Goal: Check status: Check status

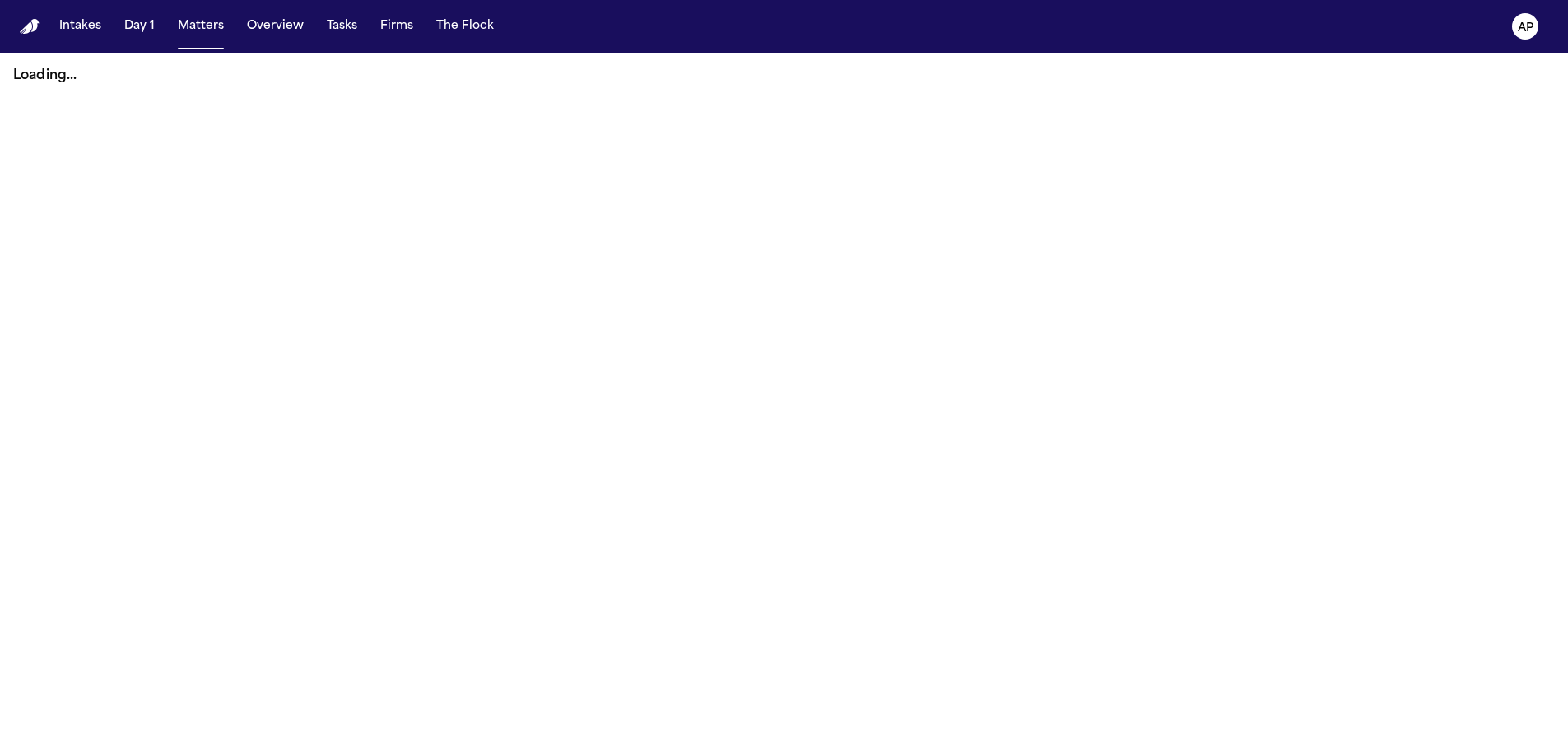
click at [1508, 16] on button "AP" at bounding box center [1525, 27] width 46 height 36
click at [1510, 18] on button "AP" at bounding box center [1525, 27] width 46 height 36
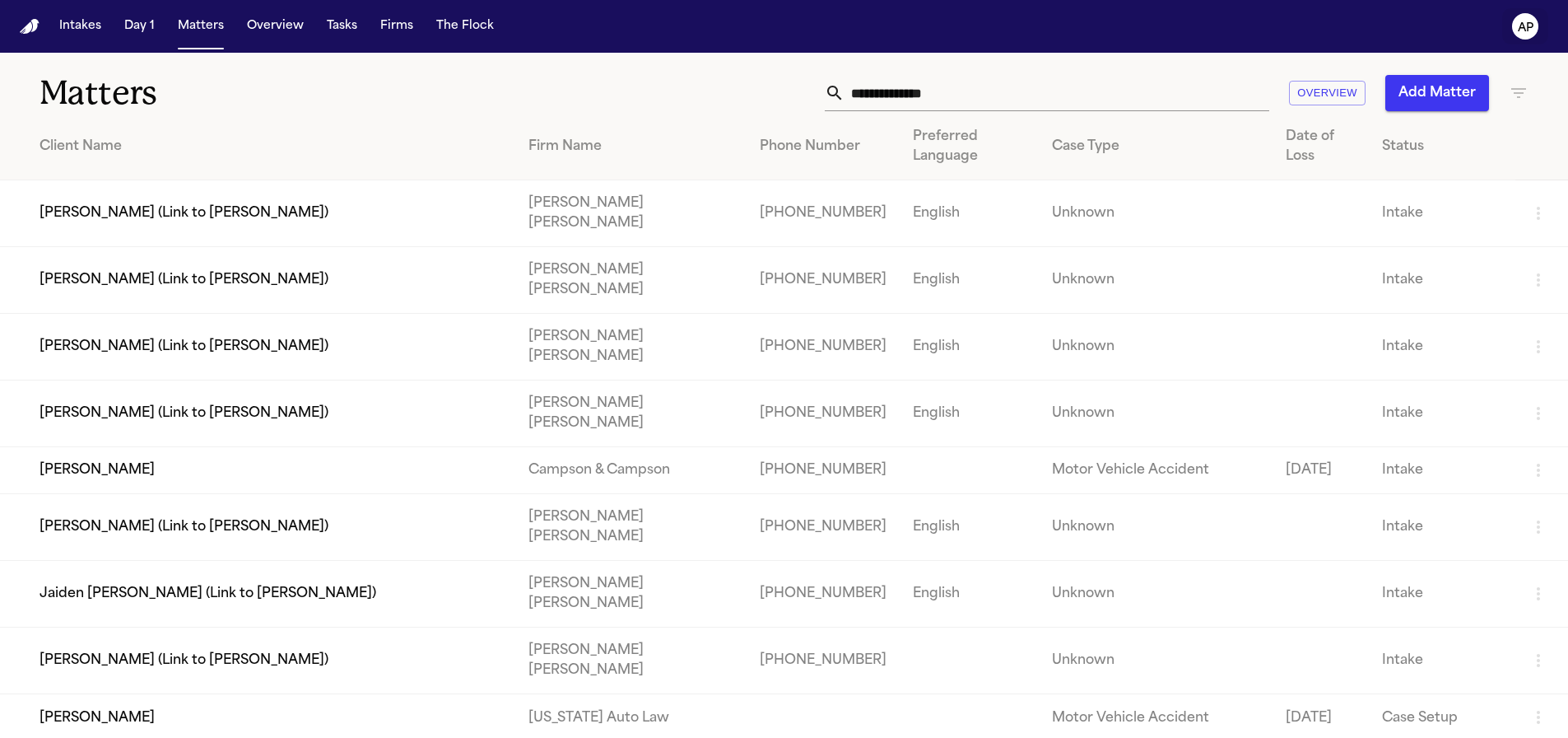
click at [1505, 26] on button "AP" at bounding box center [1525, 27] width 46 height 36
click at [1517, 27] on text "AP" at bounding box center [1525, 28] width 15 height 11
click at [1512, 28] on icon "AP" at bounding box center [1525, 27] width 27 height 27
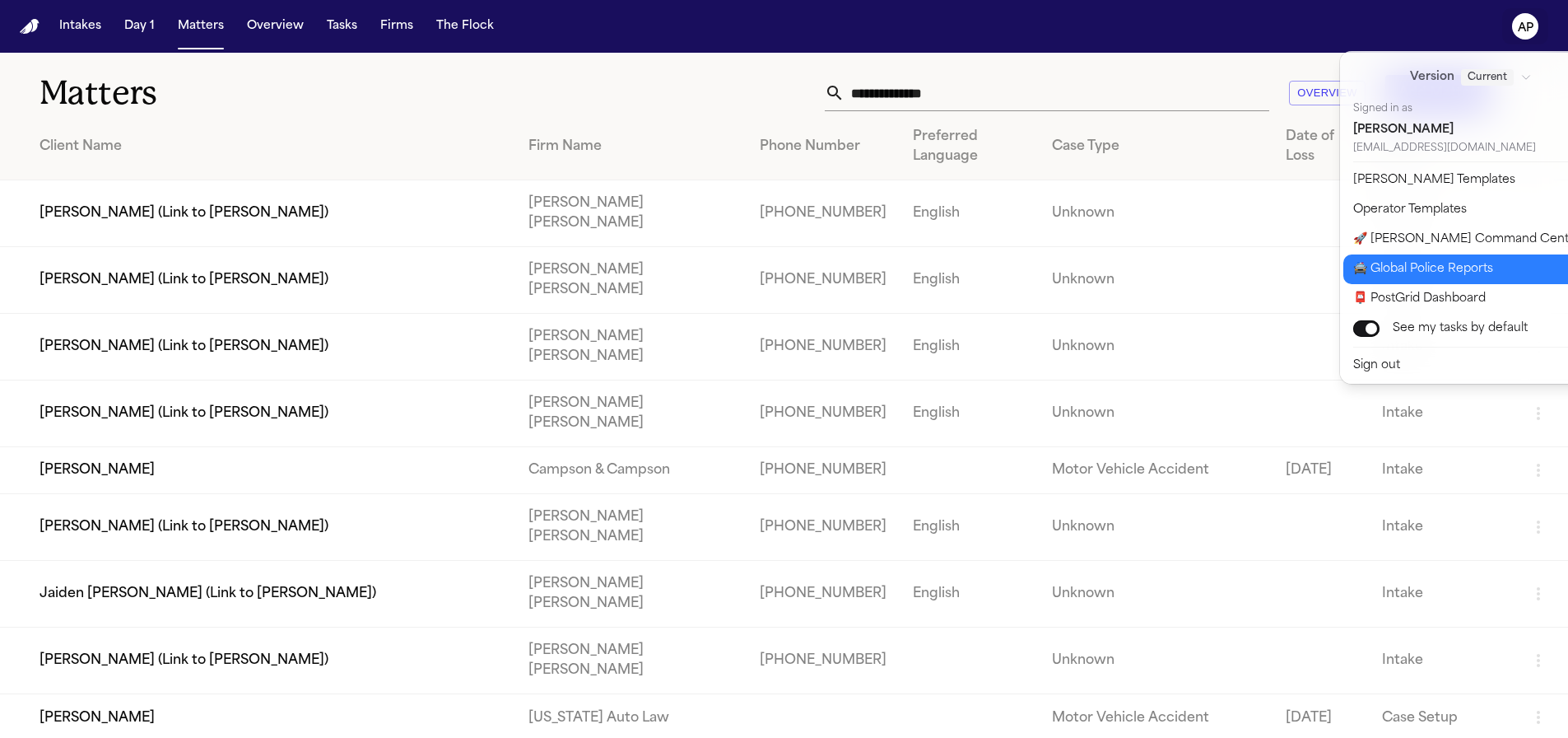
click at [1431, 271] on button "🚔 Global Police Reports" at bounding box center [1480, 269] width 275 height 30
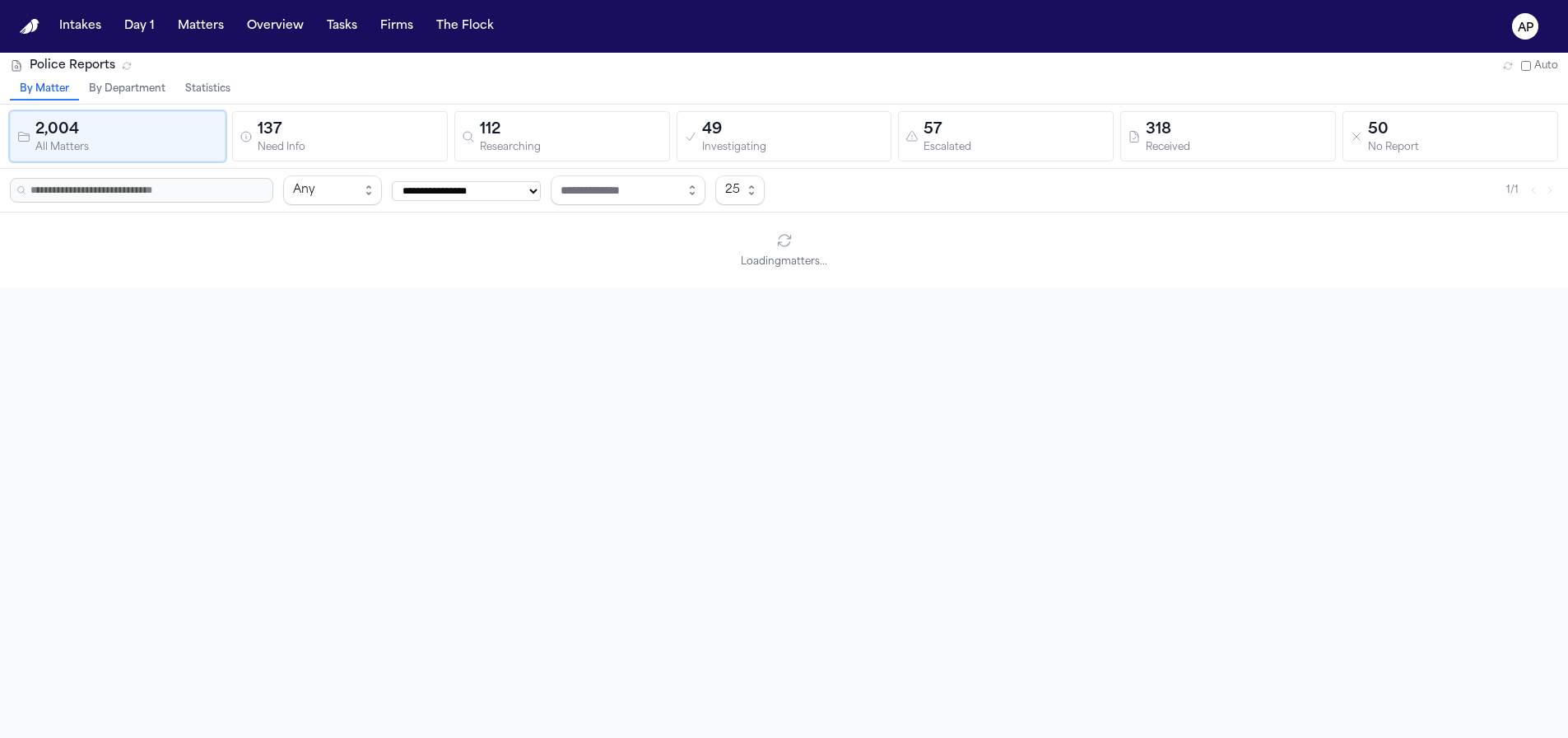
click at [206, 79] on button "Statistics" at bounding box center [208, 90] width 65 height 21
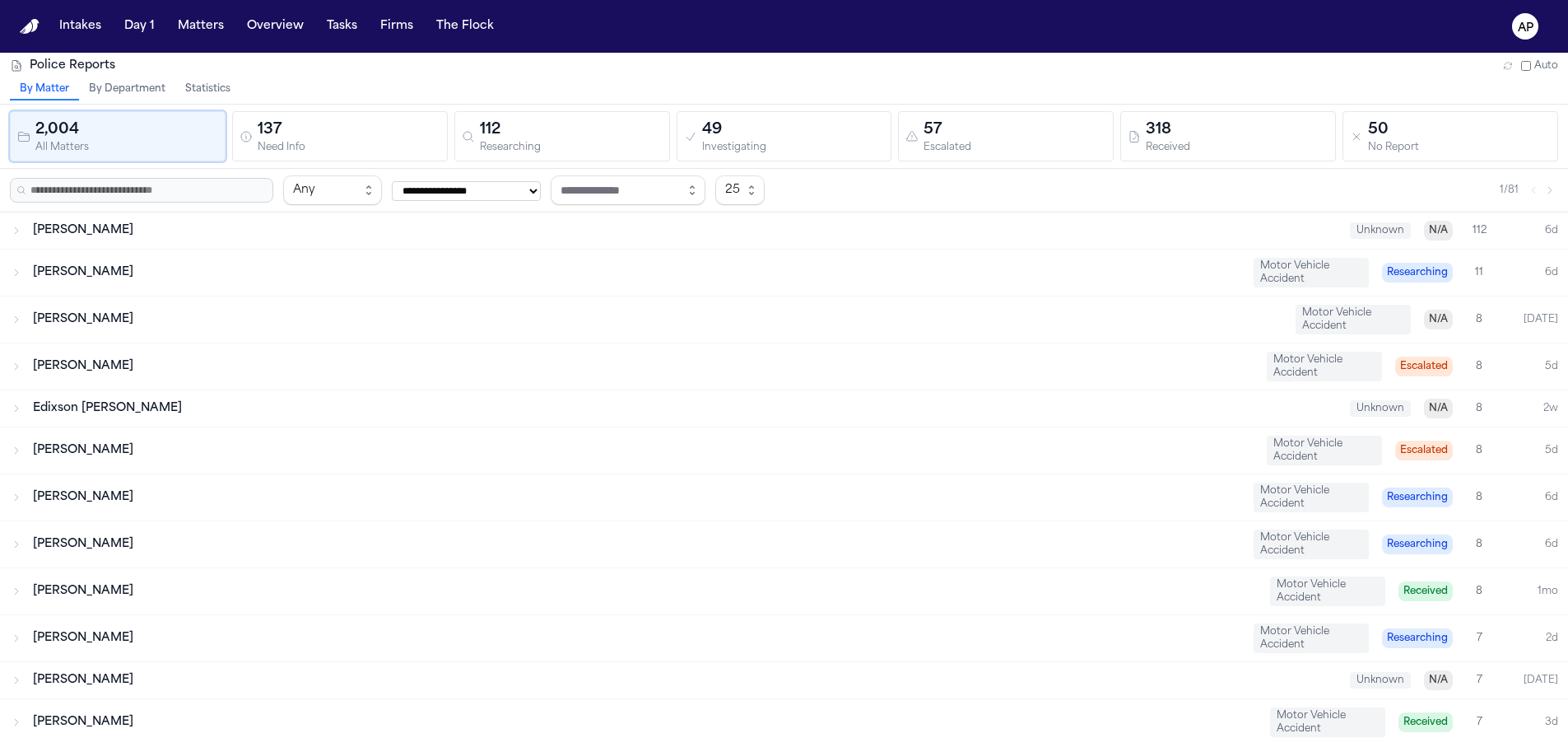
click at [226, 88] on button "Statistics" at bounding box center [208, 90] width 65 height 21
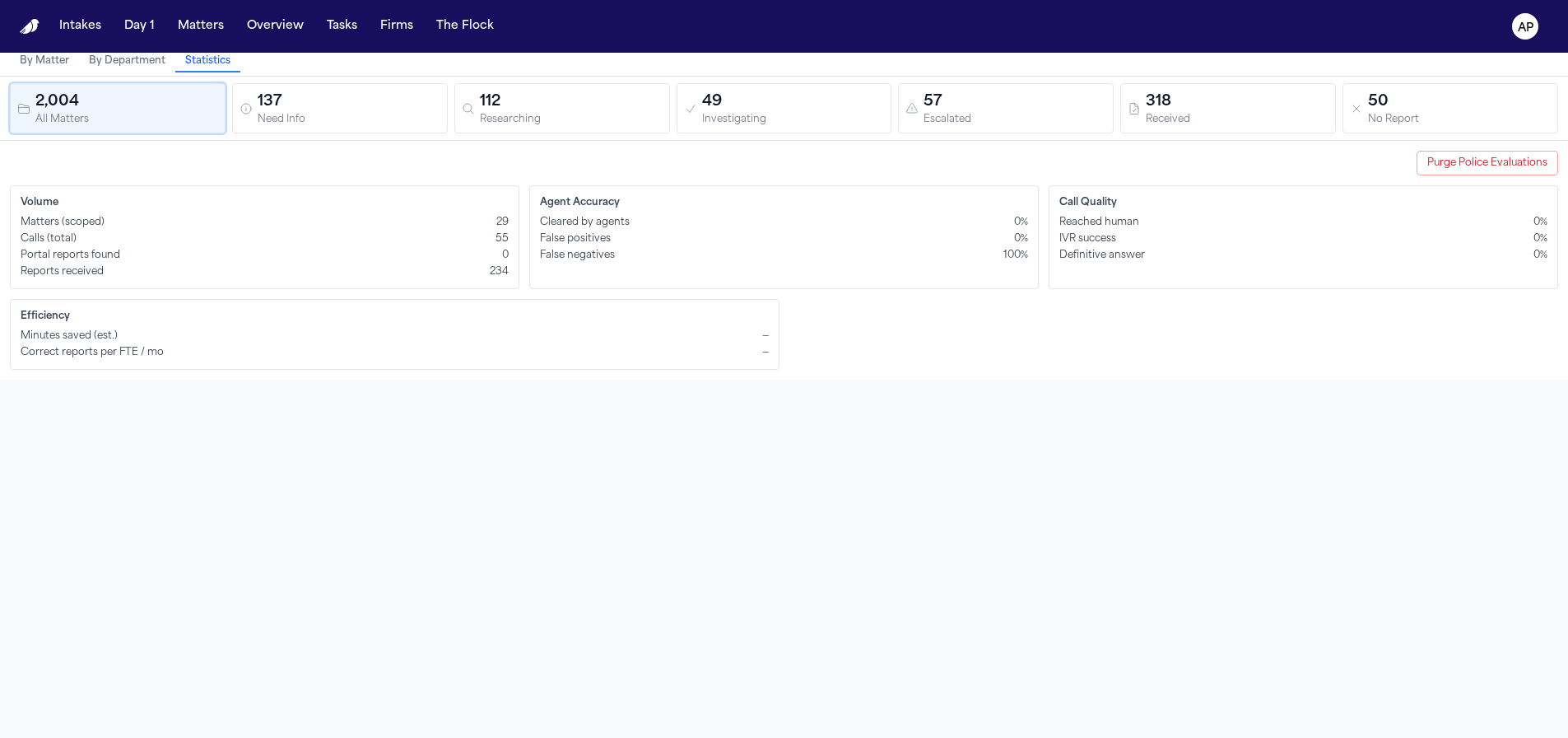
scroll to position [52, 0]
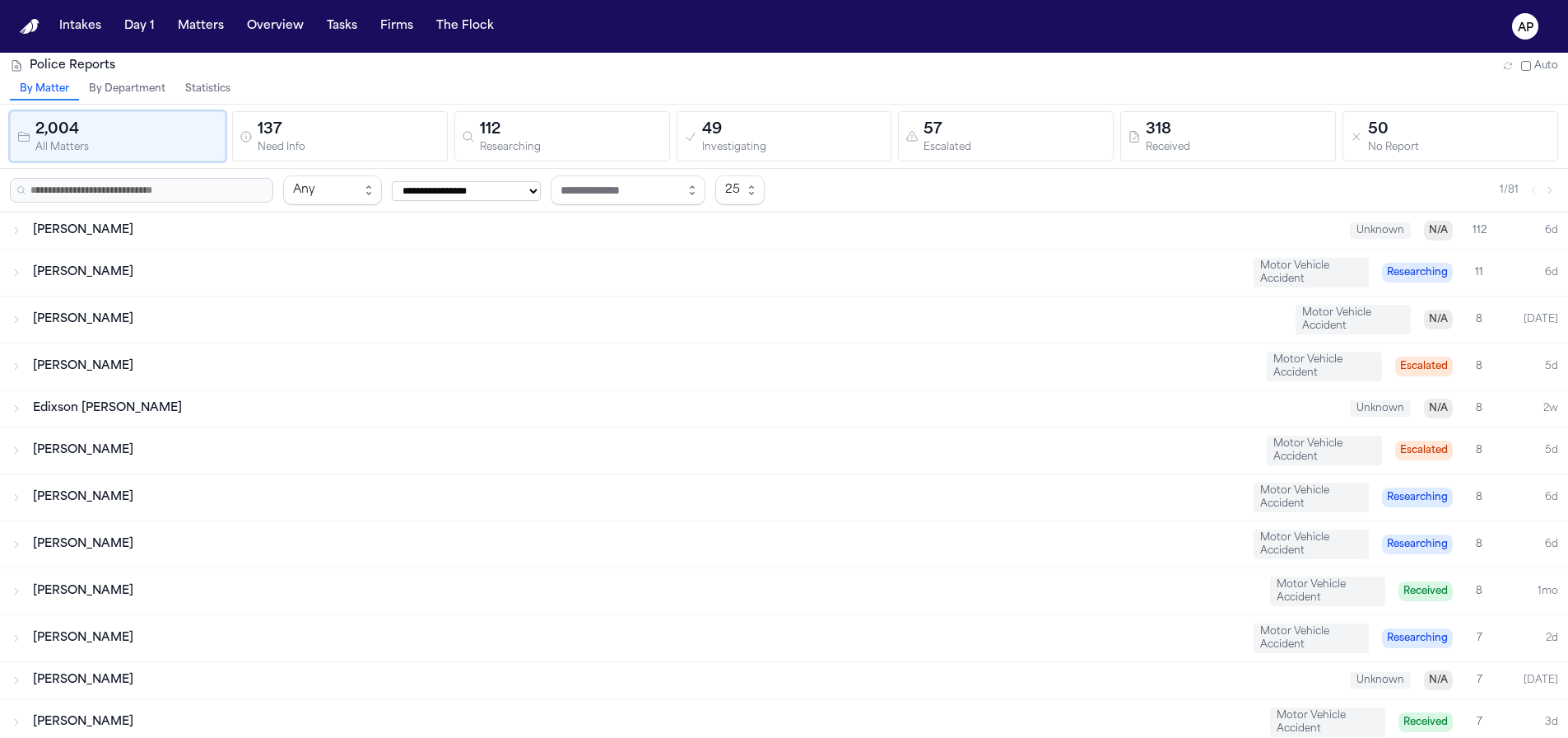
click at [203, 96] on button "Statistics" at bounding box center [208, 90] width 65 height 21
click at [220, 94] on button "Statistics" at bounding box center [208, 90] width 65 height 21
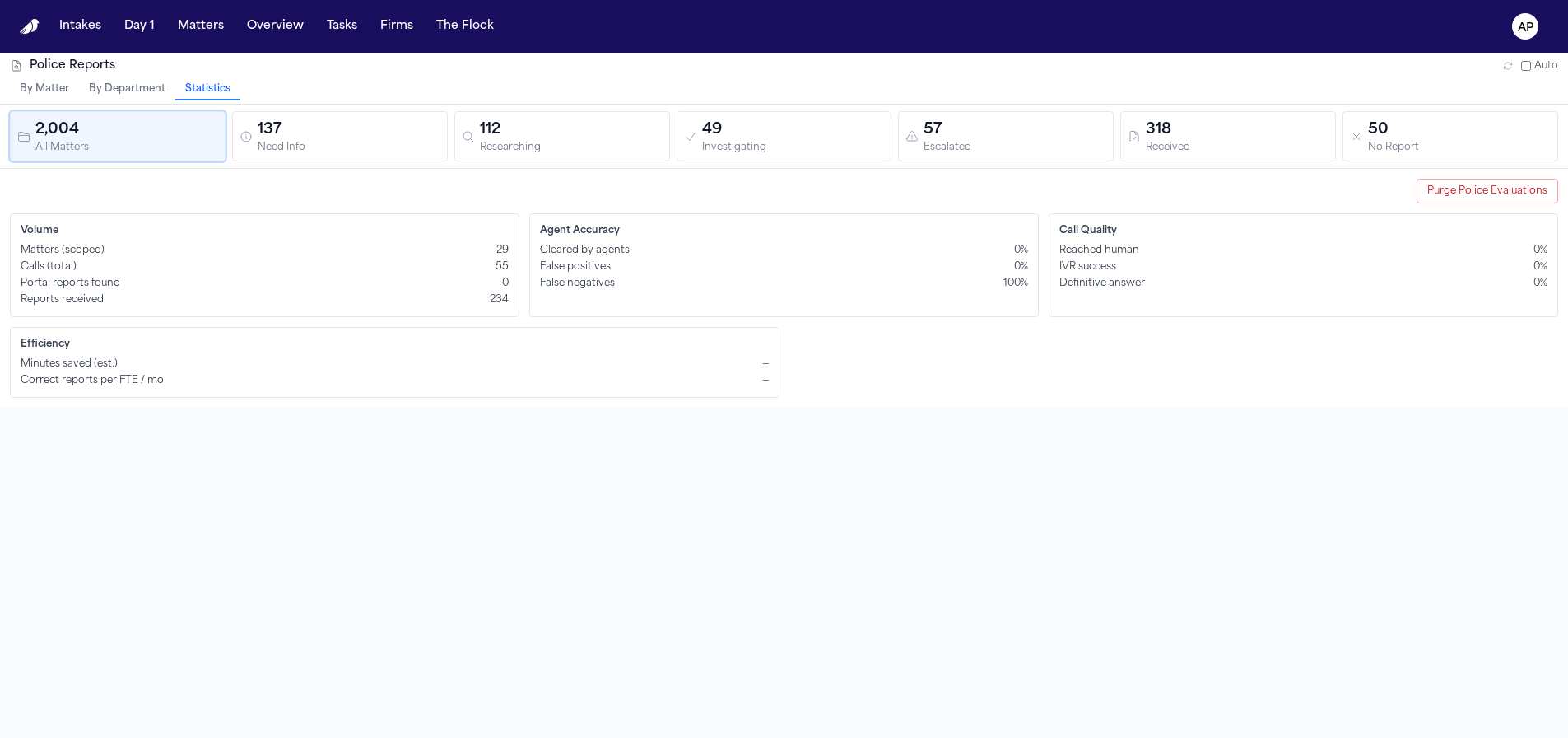
click at [1441, 196] on button "Purge Police Evaluations" at bounding box center [1487, 191] width 142 height 25
click at [486, 300] on div "Reports received 234" at bounding box center [265, 299] width 488 height 13
click at [539, 468] on div "Police Reports Auto By Matter By Department Statistics 2,004 All Matters 137 Ne…" at bounding box center [784, 421] width 1568 height 738
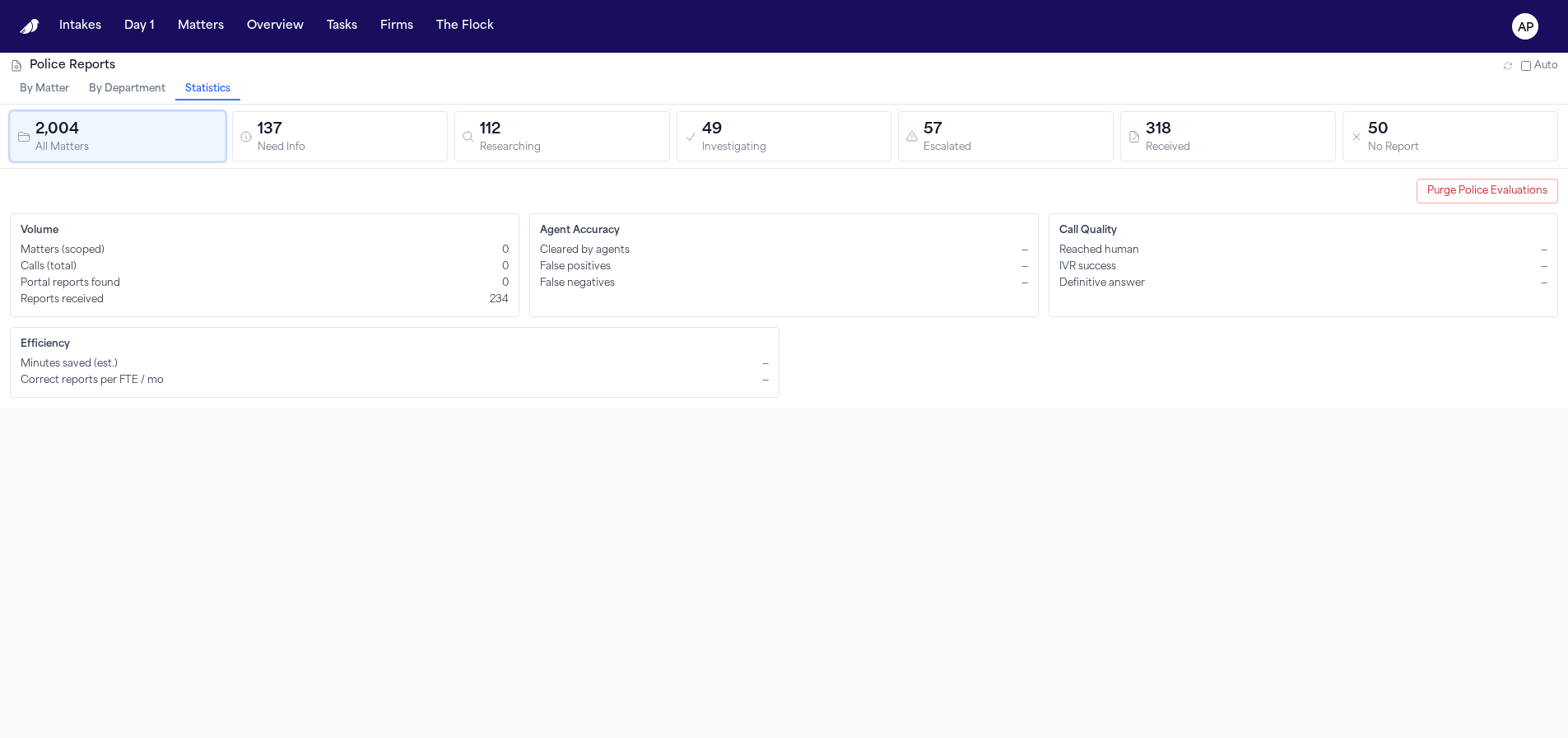
click at [418, 456] on div "Police Reports Auto By Matter By Department Statistics 2,004 All Matters 137 Ne…" at bounding box center [784, 421] width 1568 height 738
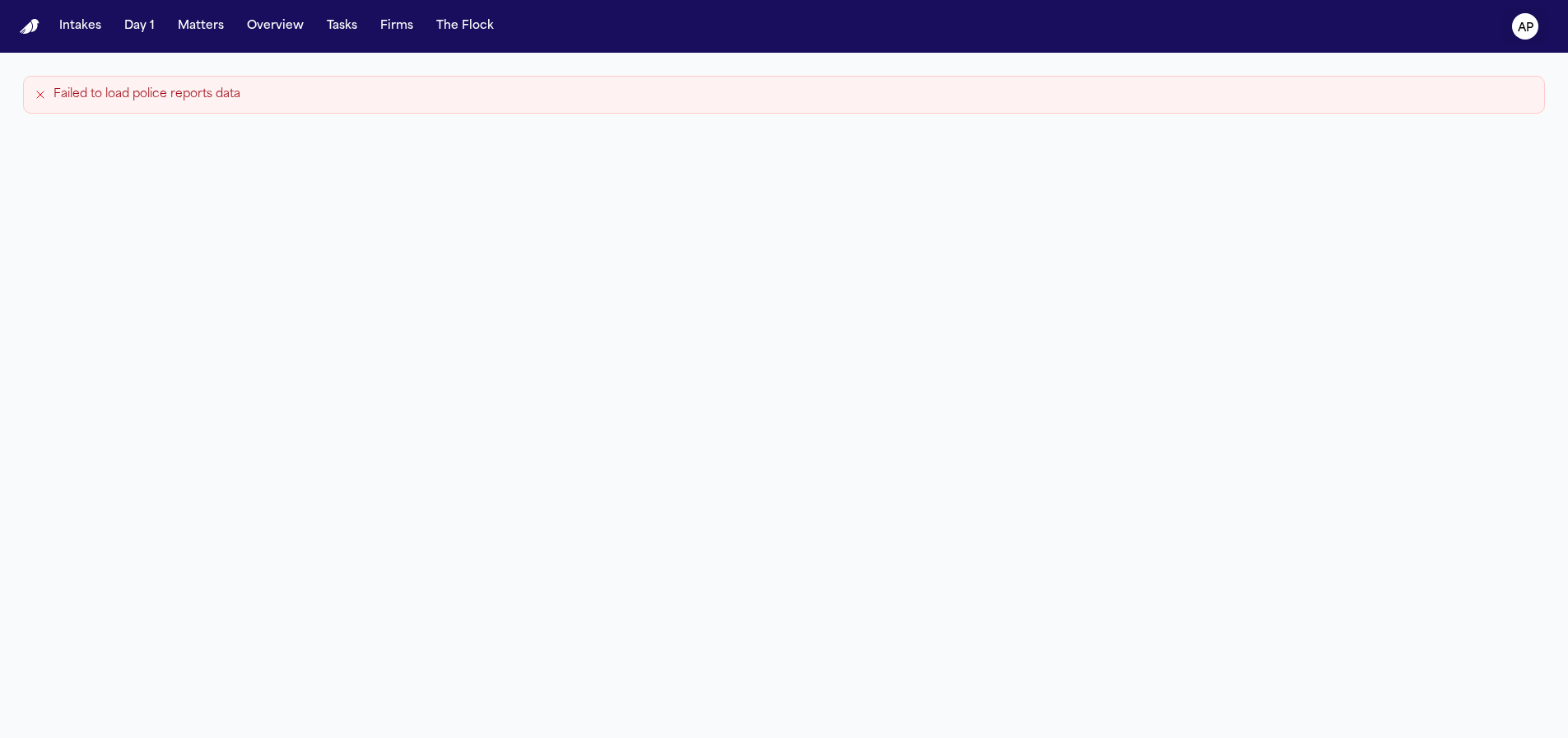
click at [1517, 33] on text "AP" at bounding box center [1525, 28] width 15 height 11
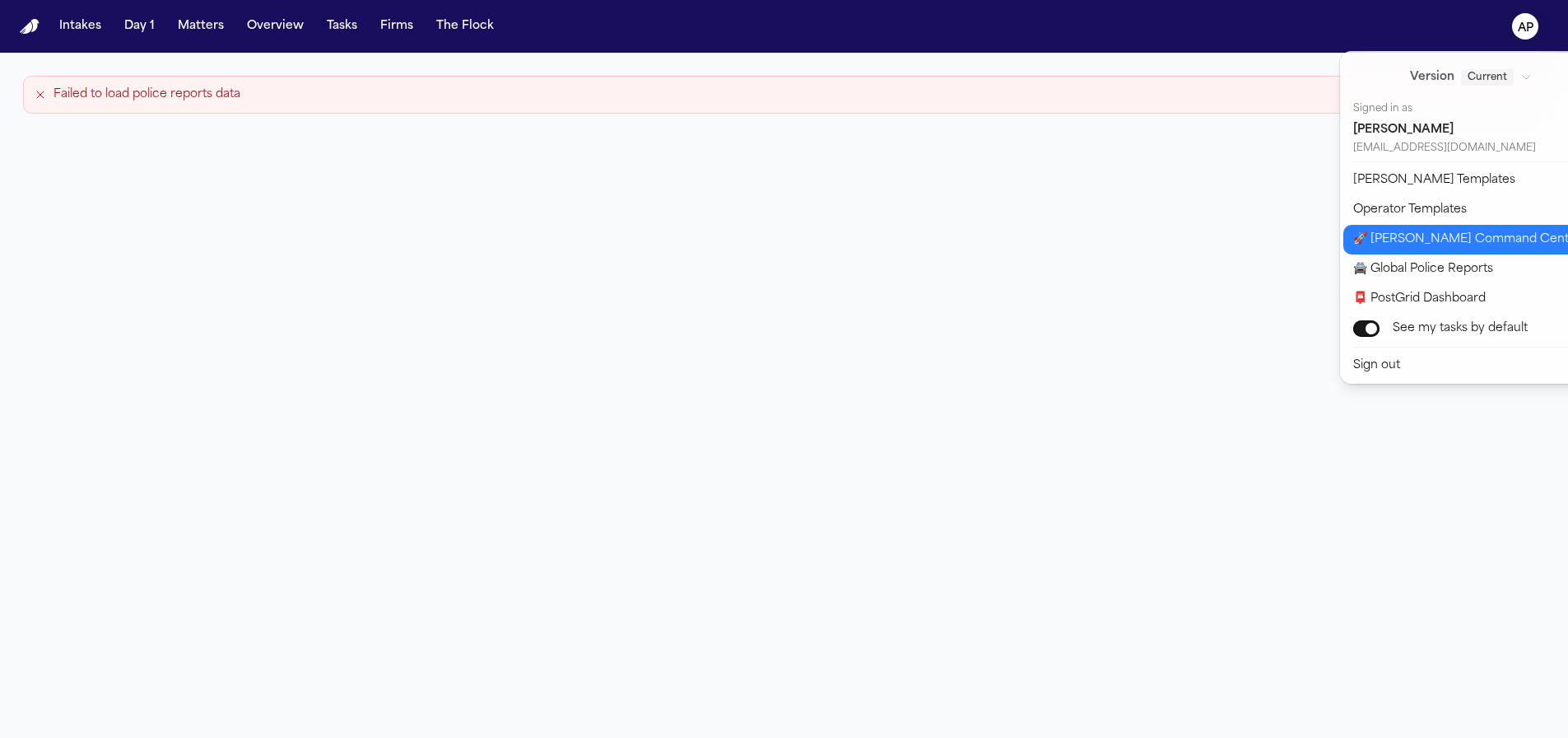
click at [1403, 238] on button "🚀 [PERSON_NAME] Command Center" at bounding box center [1480, 239] width 275 height 30
select select "**"
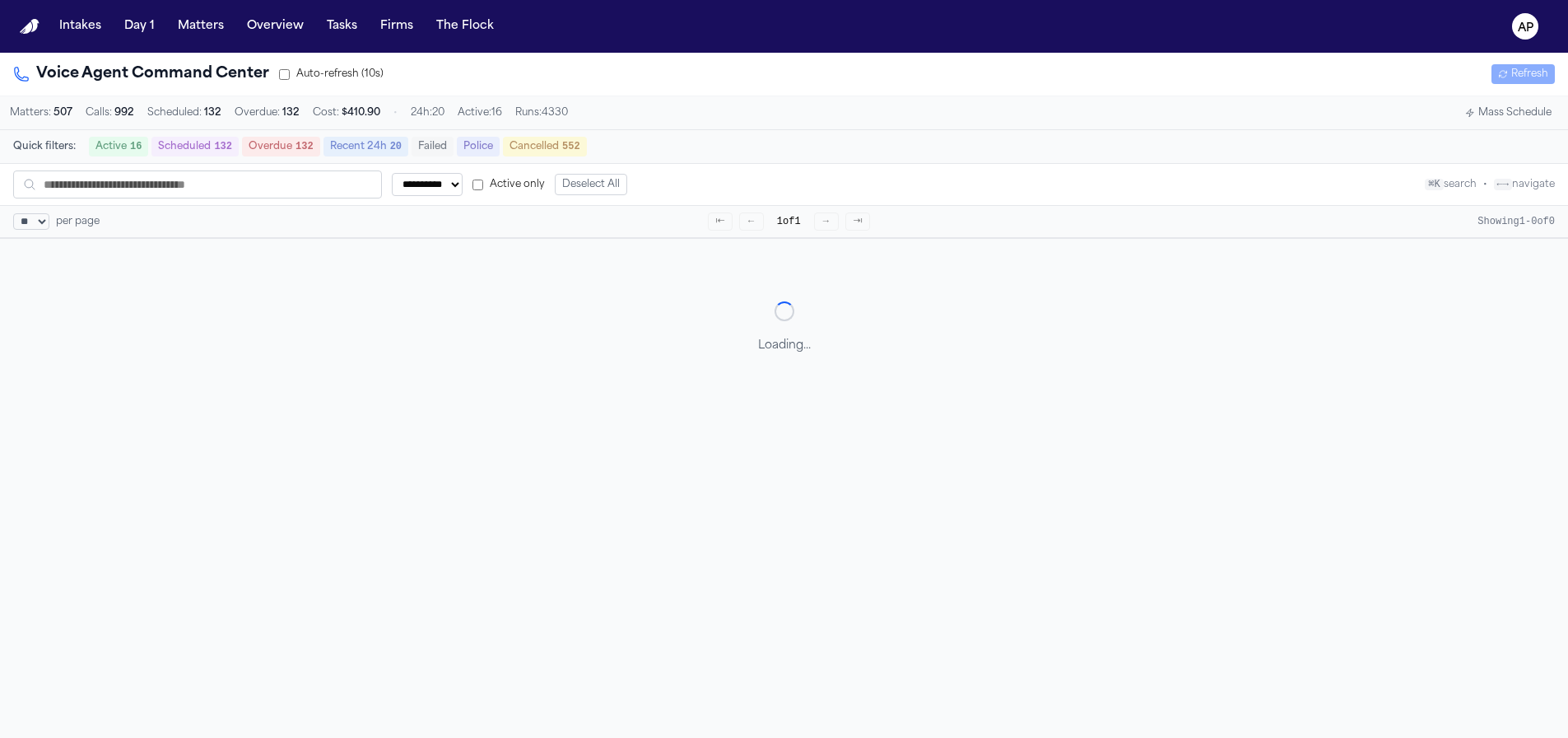
click at [474, 154] on button "Police" at bounding box center [478, 146] width 43 height 20
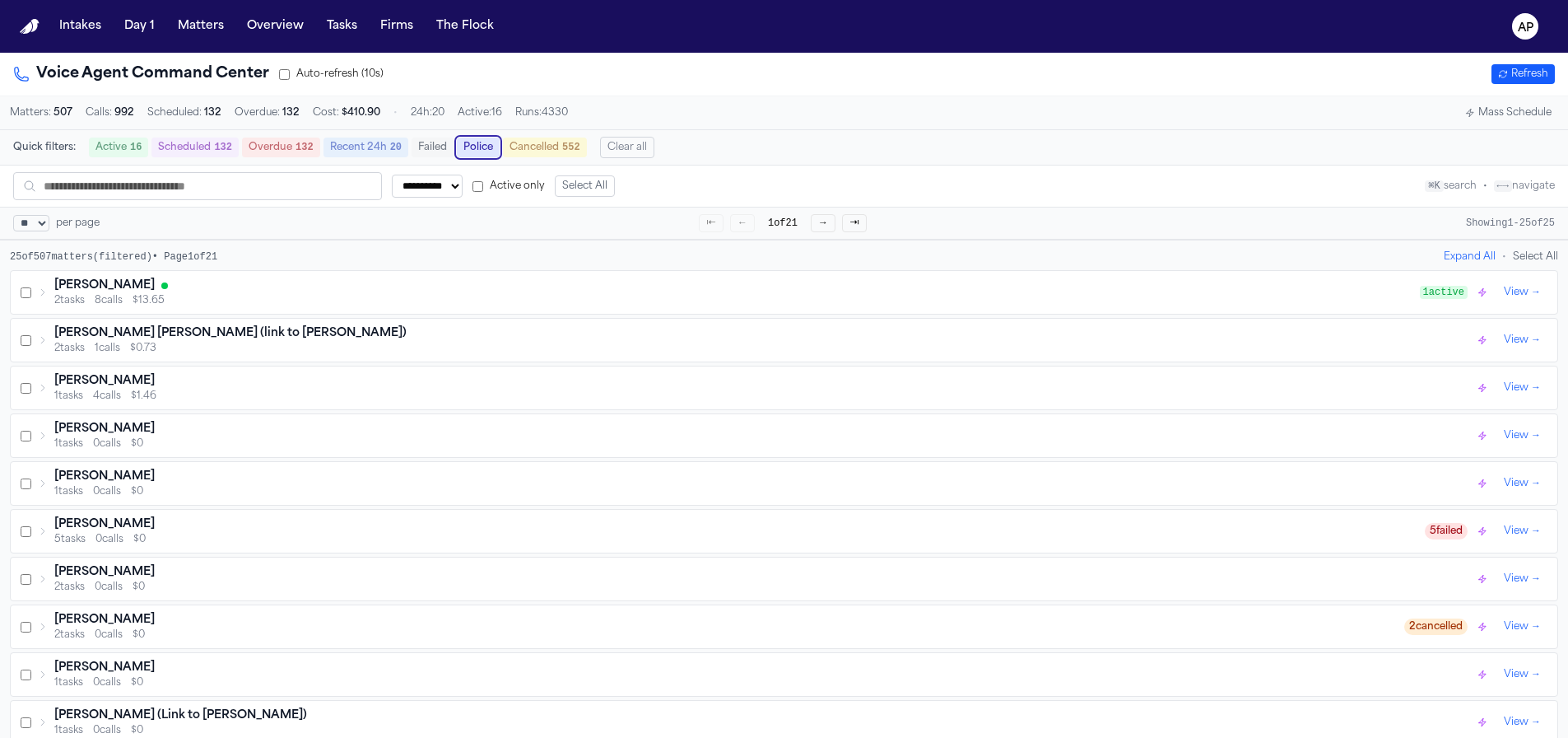
click at [44, 293] on icon at bounding box center [43, 292] width 10 height 10
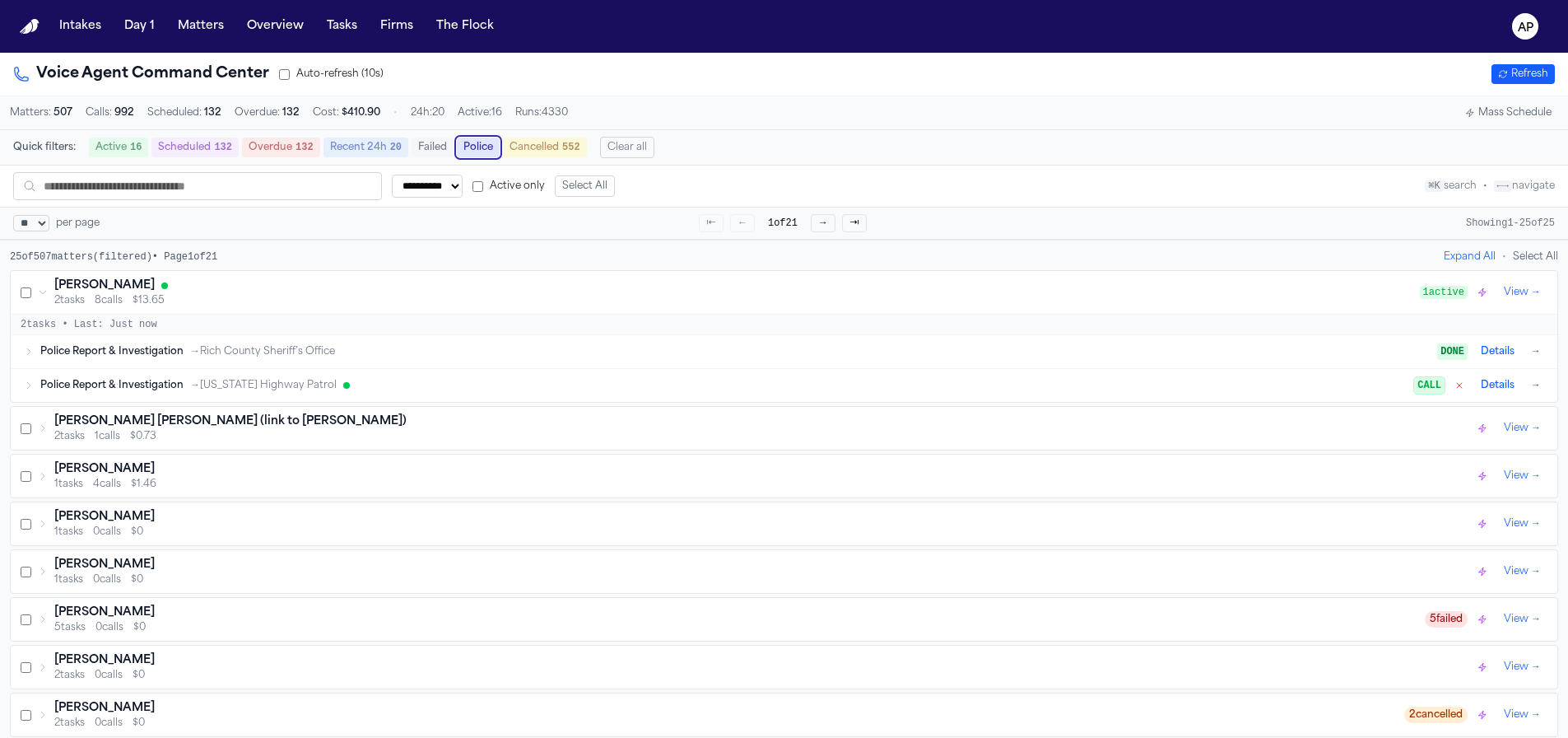
click at [99, 345] on div "Police Report & Investigation → Rich County Sheriff’s Office DONE Details →" at bounding box center [784, 351] width 1547 height 33
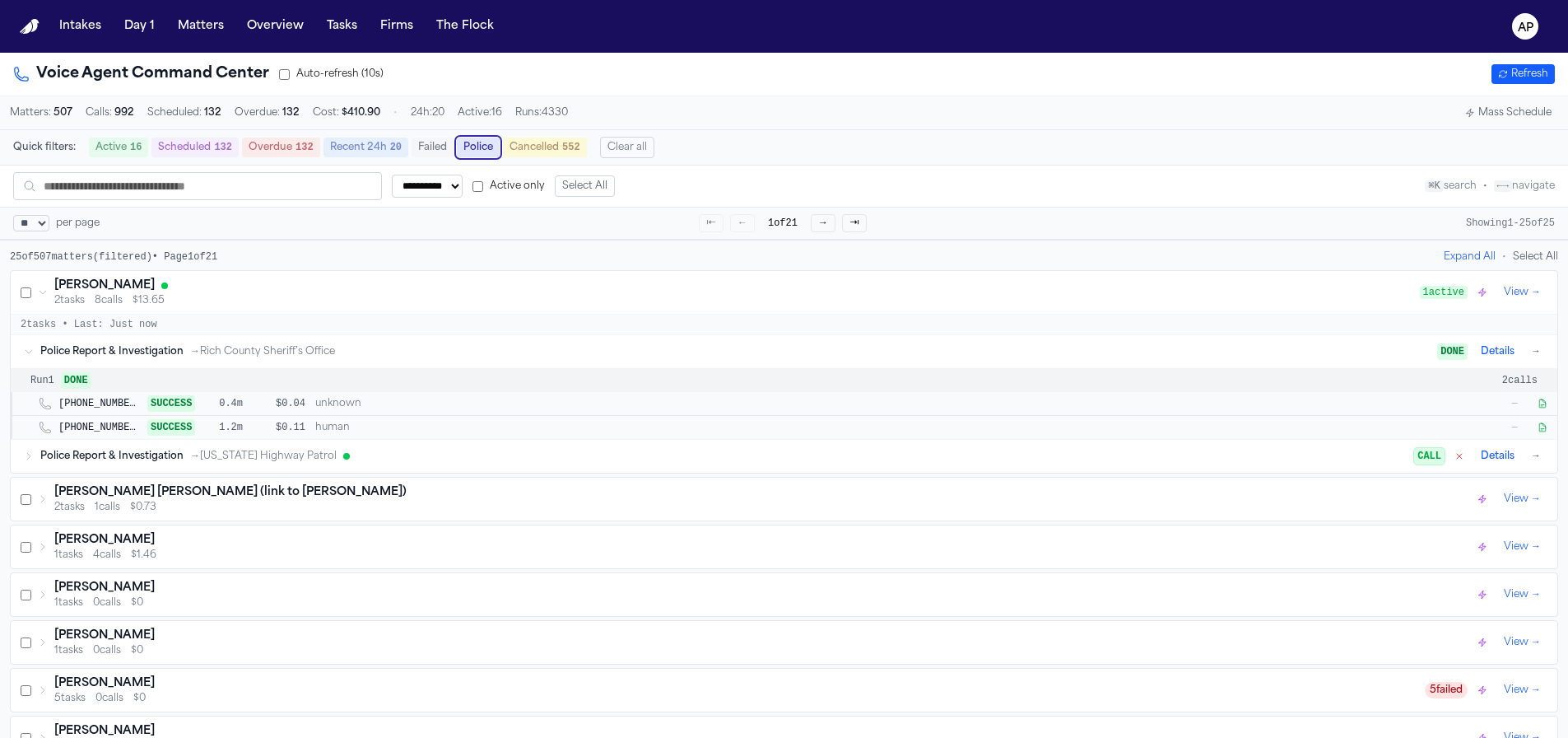
click at [88, 461] on span "Police Report & Investigation" at bounding box center [112, 457] width 143 height 13
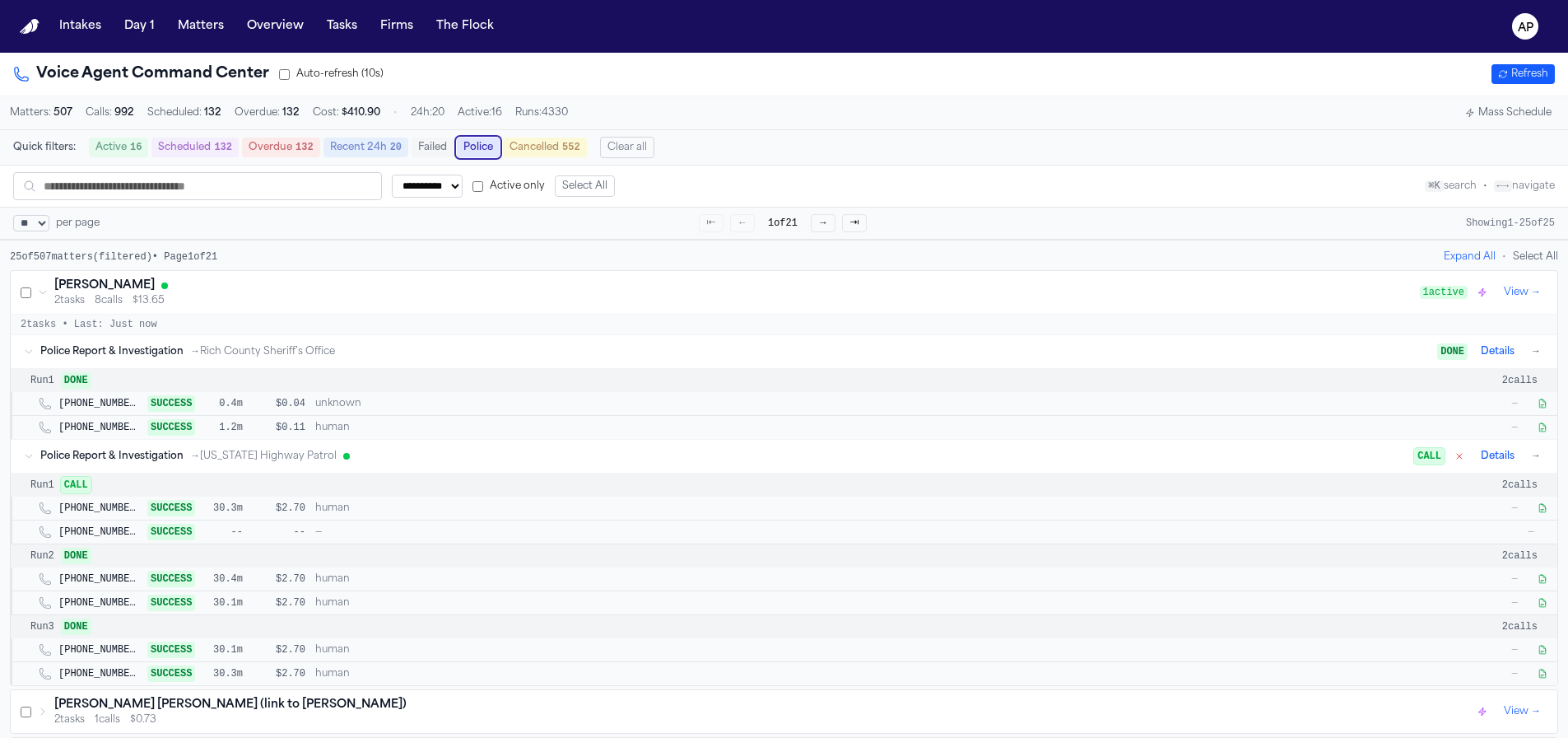
click at [1542, 653] on icon "button" at bounding box center [1542, 649] width 10 height 10
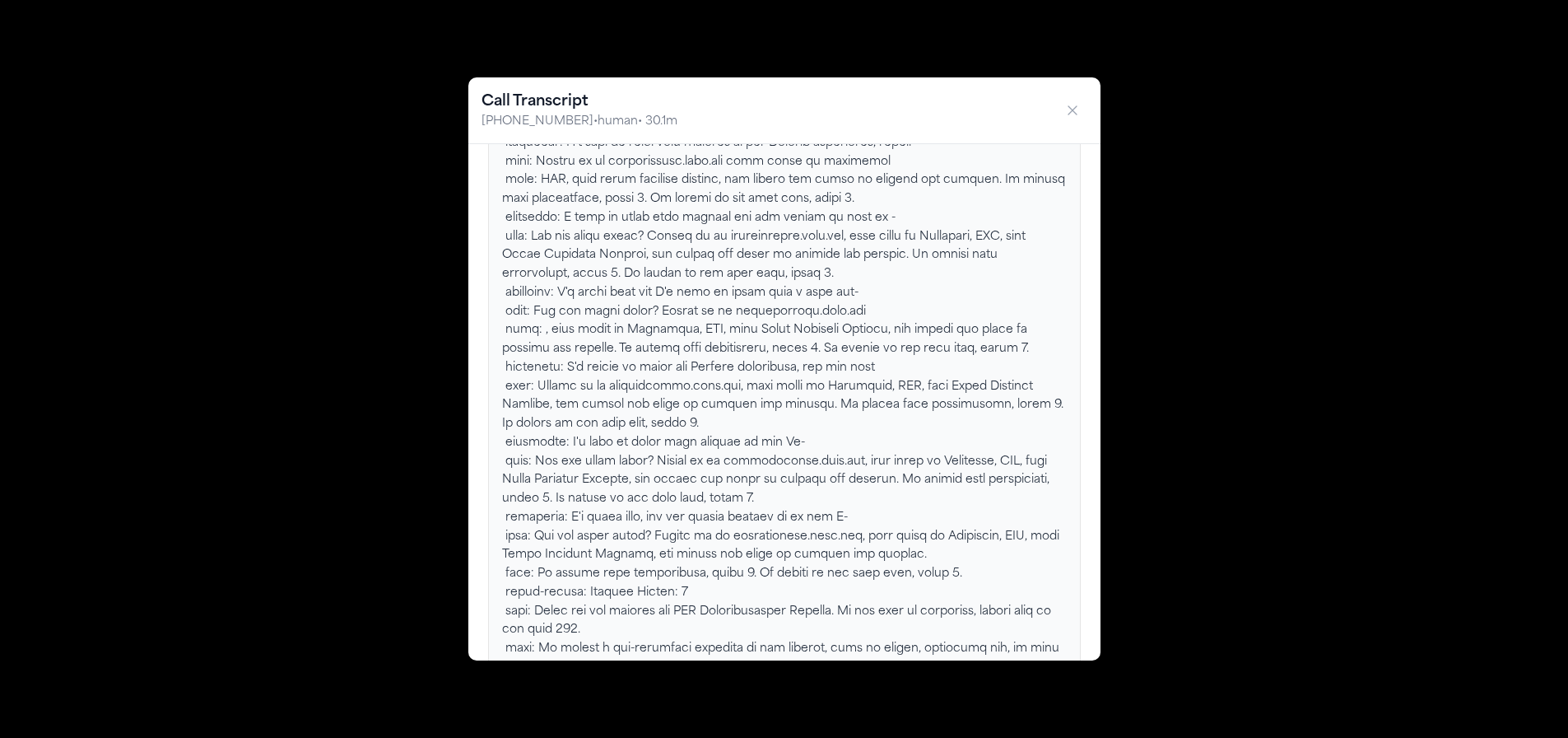
scroll to position [6107, 0]
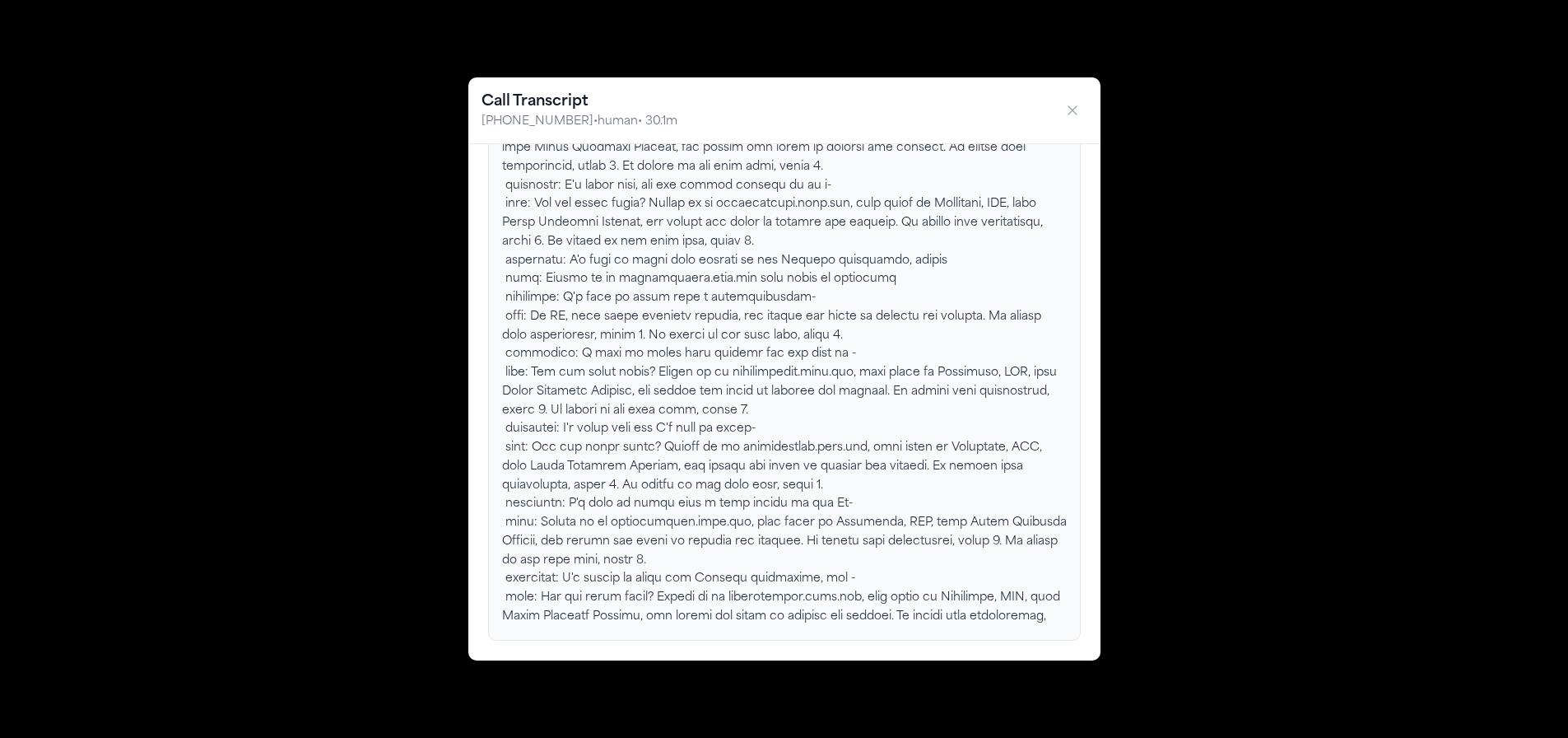
click at [1083, 112] on button "button" at bounding box center [1072, 110] width 30 height 30
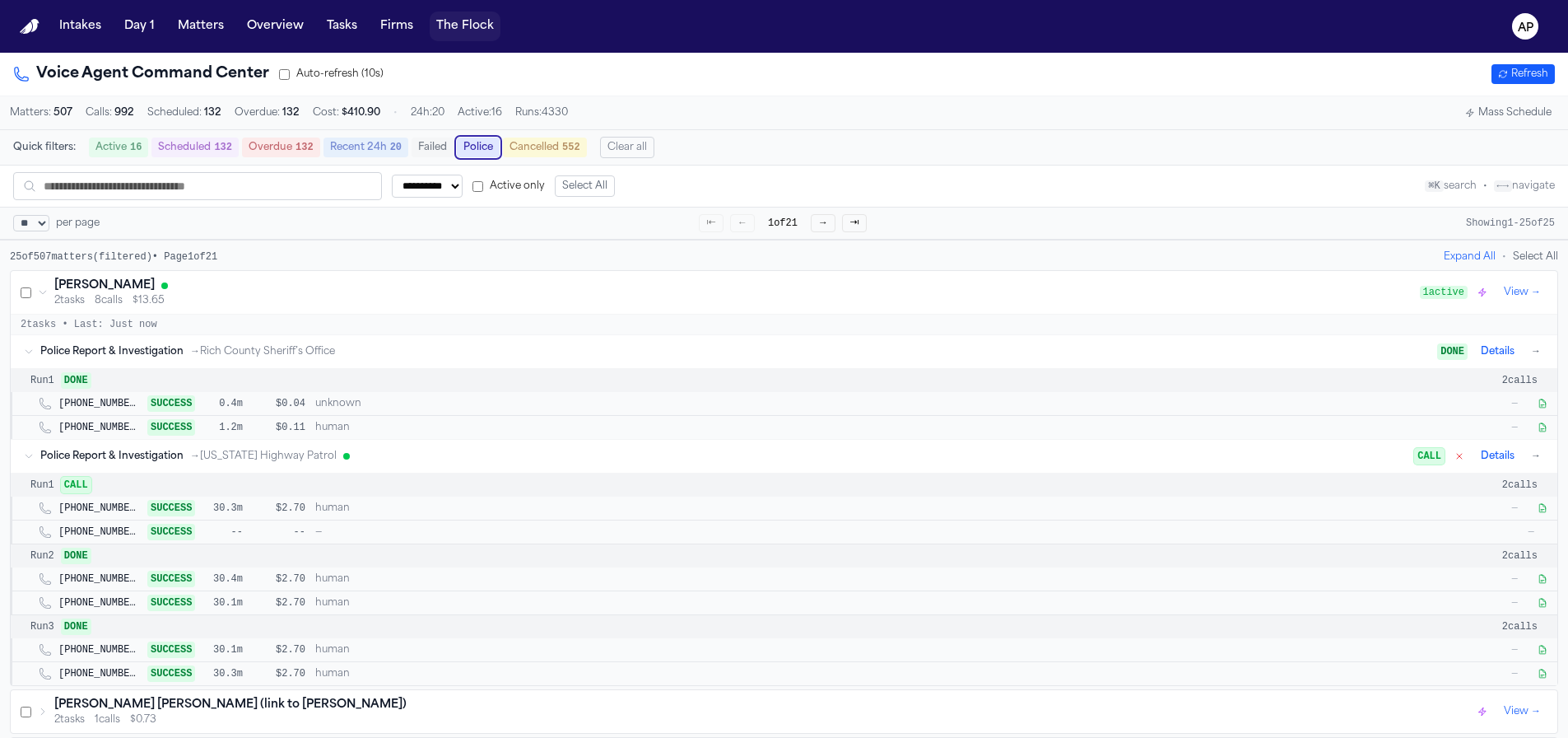
click at [445, 27] on button "The Flock" at bounding box center [465, 26] width 71 height 30
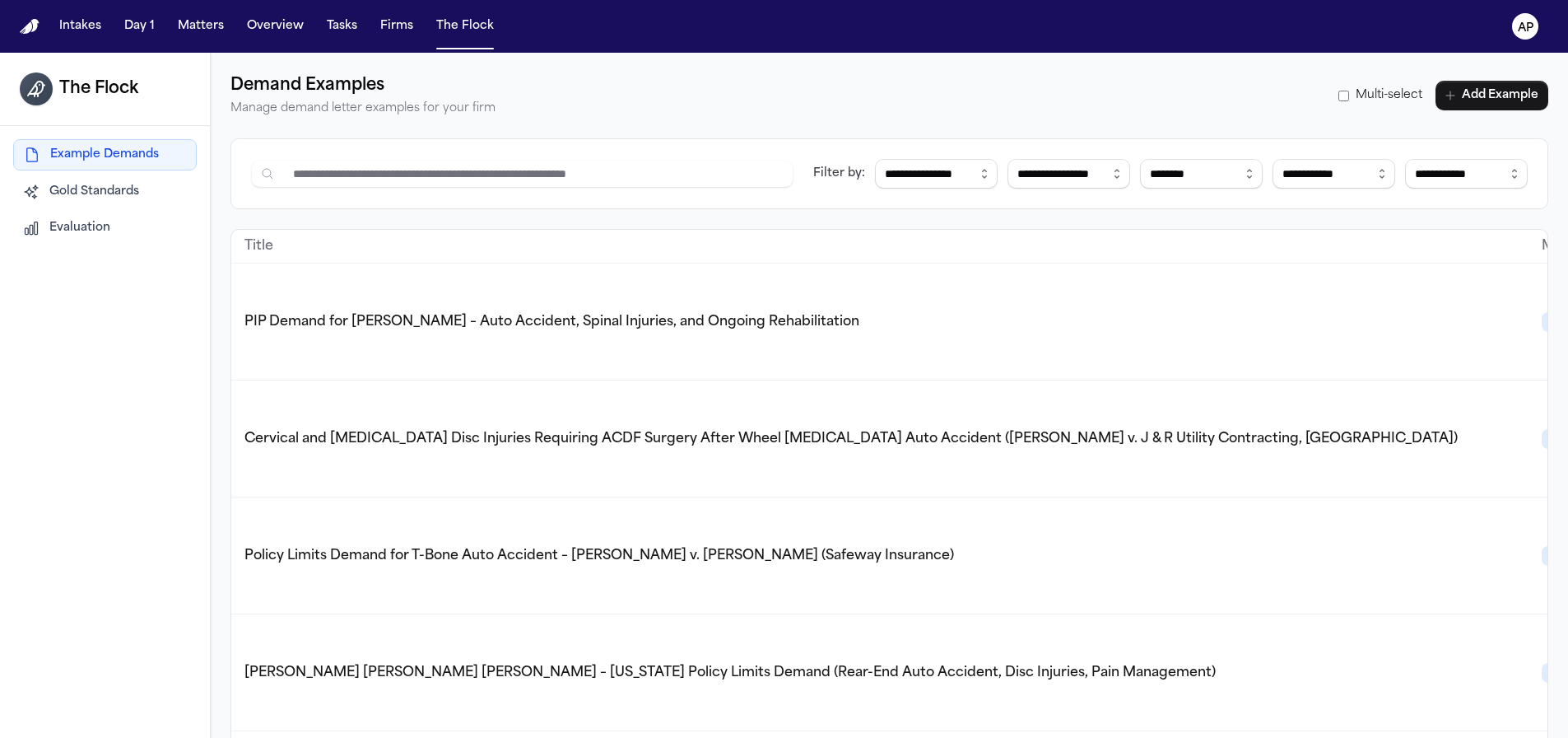
click at [114, 223] on button "Evaluation" at bounding box center [105, 228] width 184 height 30
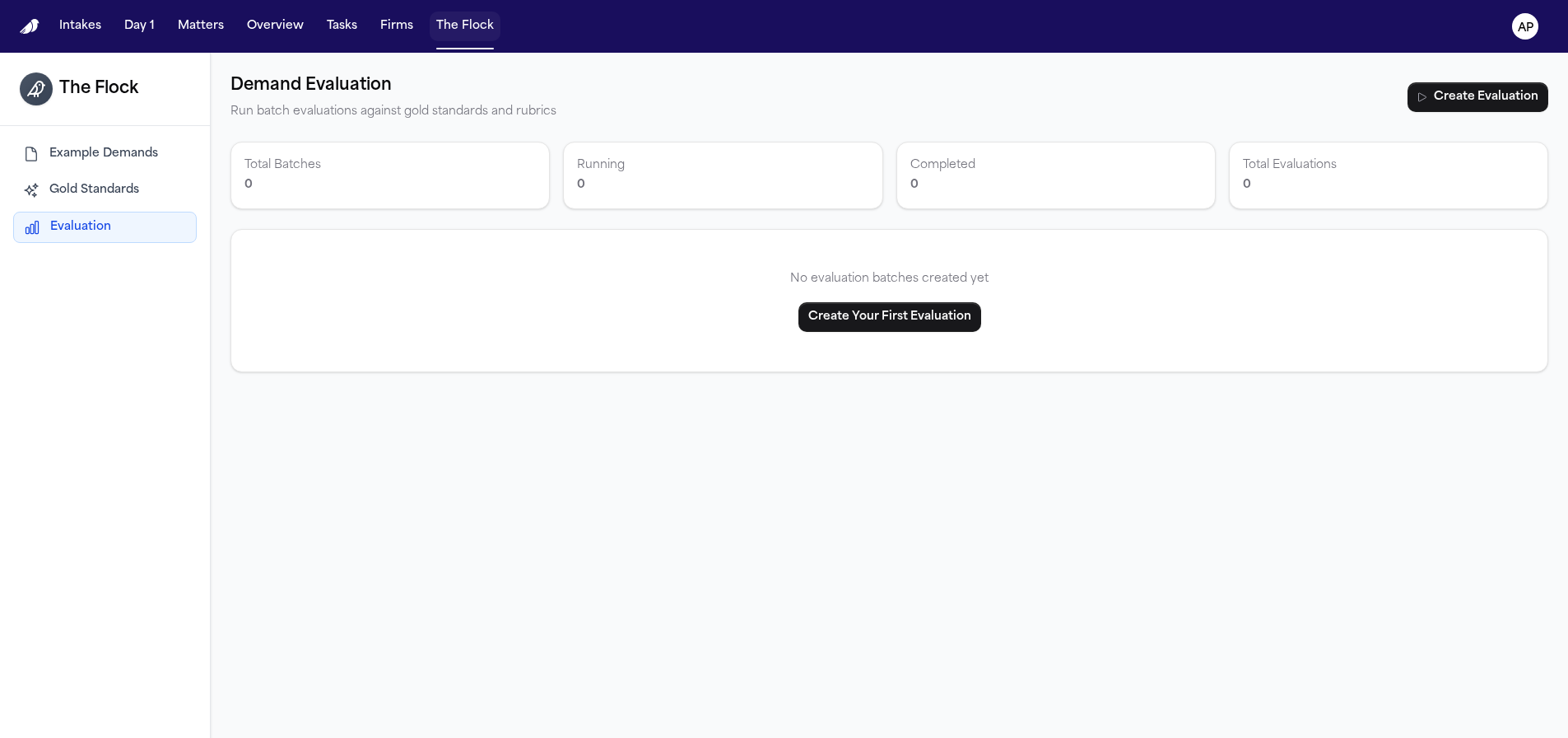
click at [443, 26] on button "The Flock" at bounding box center [465, 26] width 71 height 30
click at [364, 27] on div "Intakes Day 1 Matters Overview Tasks Firms The Flock" at bounding box center [276, 26] width 448 height 30
click at [1542, 23] on button "AP" at bounding box center [1525, 27] width 46 height 36
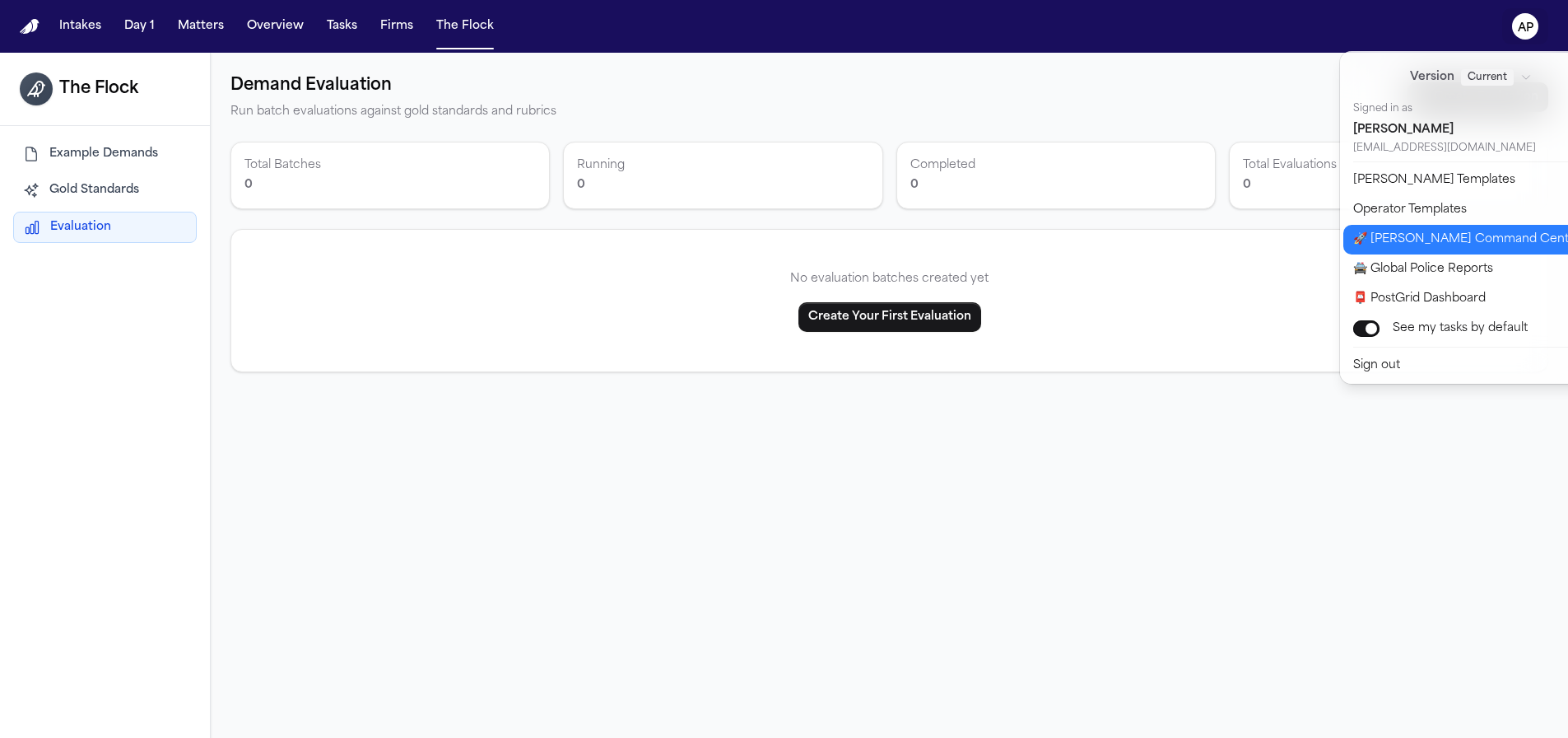
click at [1429, 233] on button "🚀 [PERSON_NAME] Command Center" at bounding box center [1480, 239] width 275 height 30
select select "**"
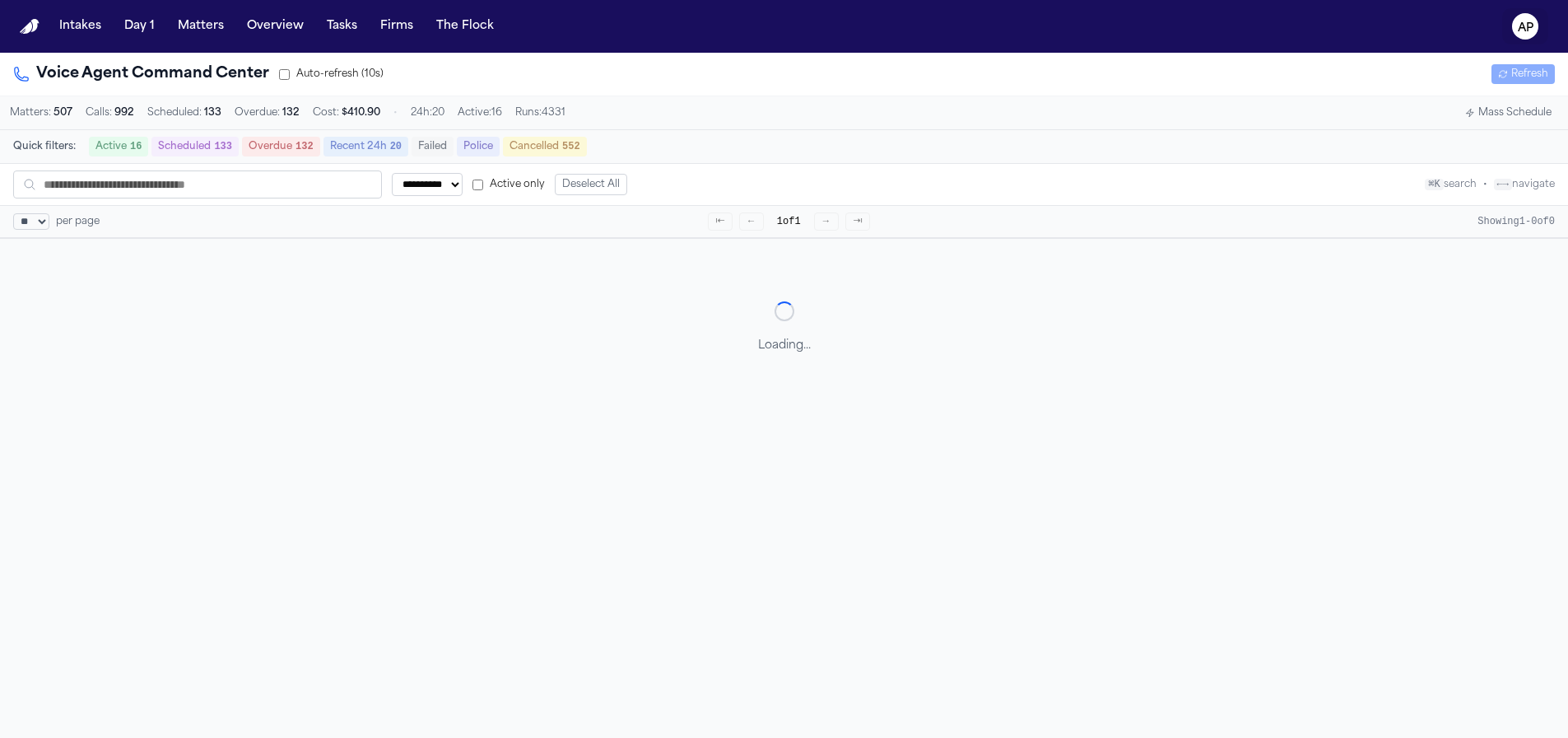
click at [1537, 25] on icon "AP" at bounding box center [1525, 27] width 27 height 27
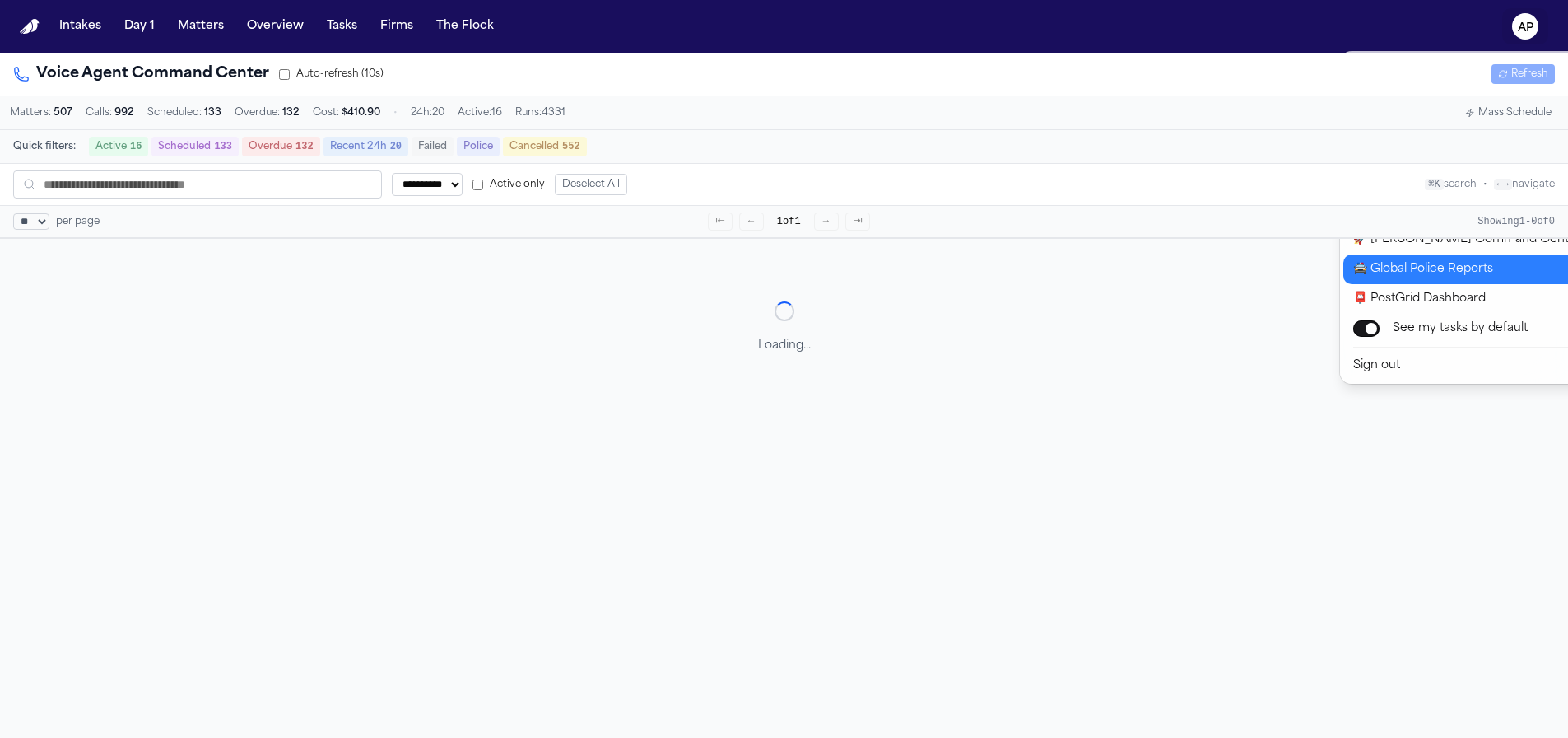
click at [1448, 277] on button "🚔 Global Police Reports" at bounding box center [1480, 269] width 275 height 30
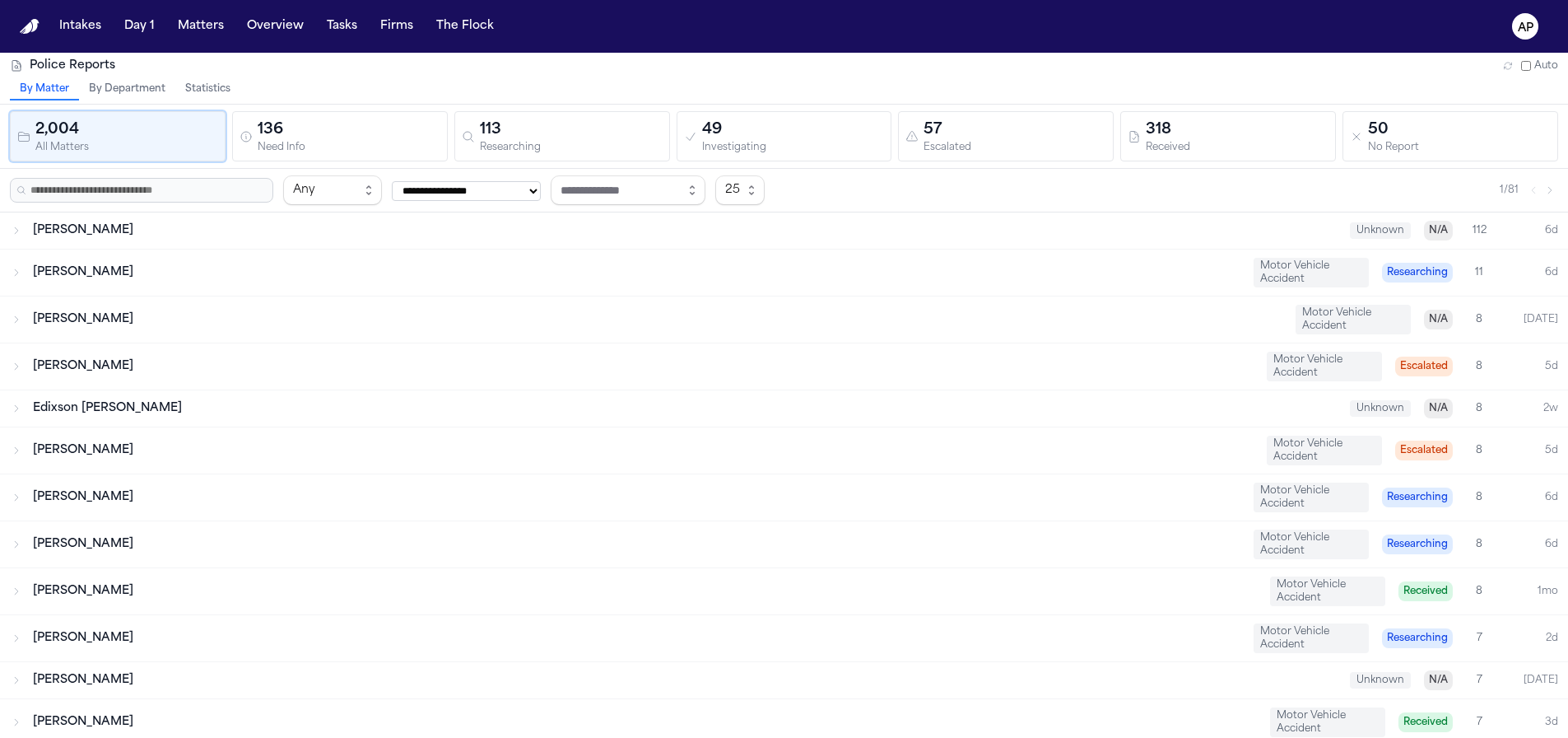
click at [203, 87] on button "Statistics" at bounding box center [208, 90] width 65 height 21
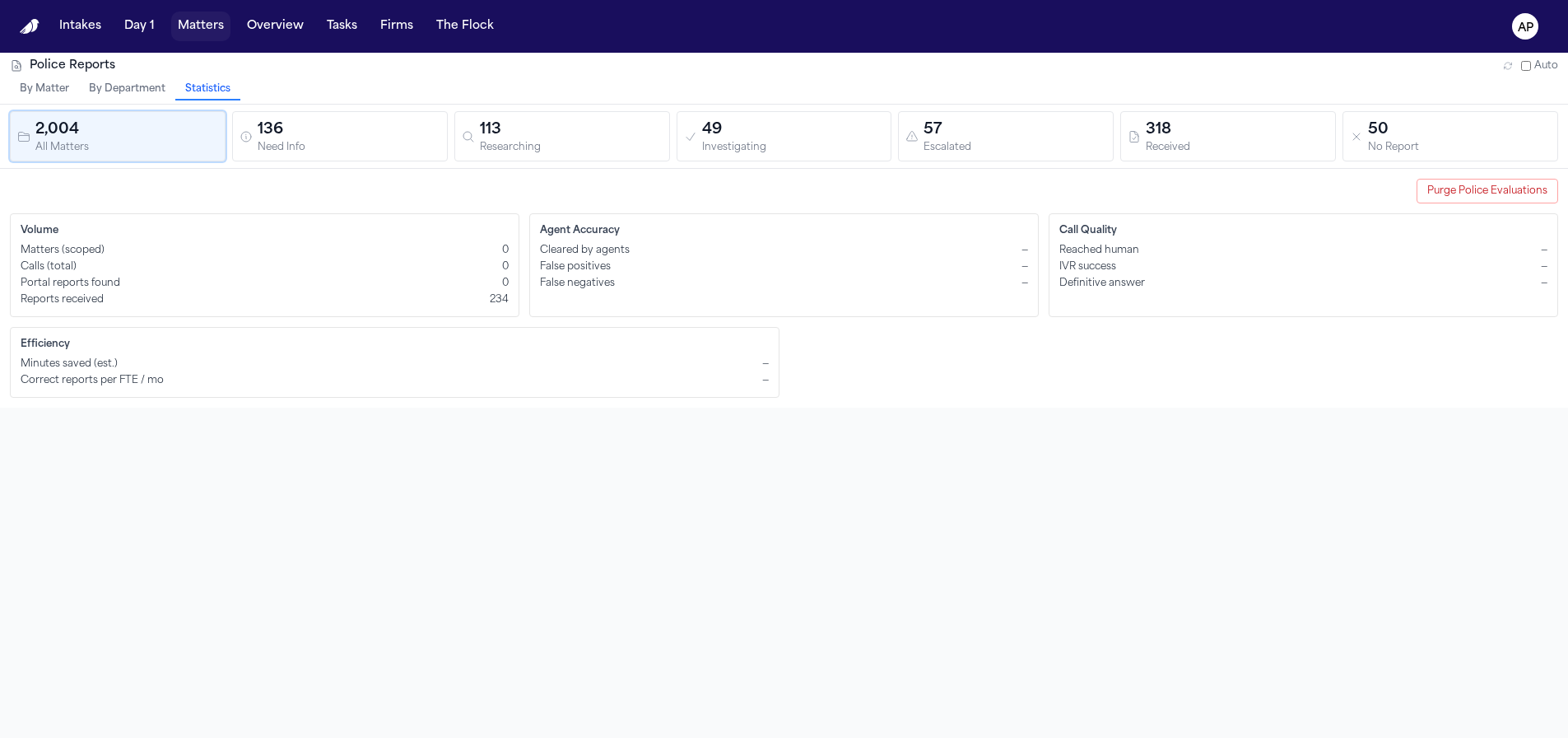
click at [199, 20] on button "Matters" at bounding box center [201, 26] width 59 height 30
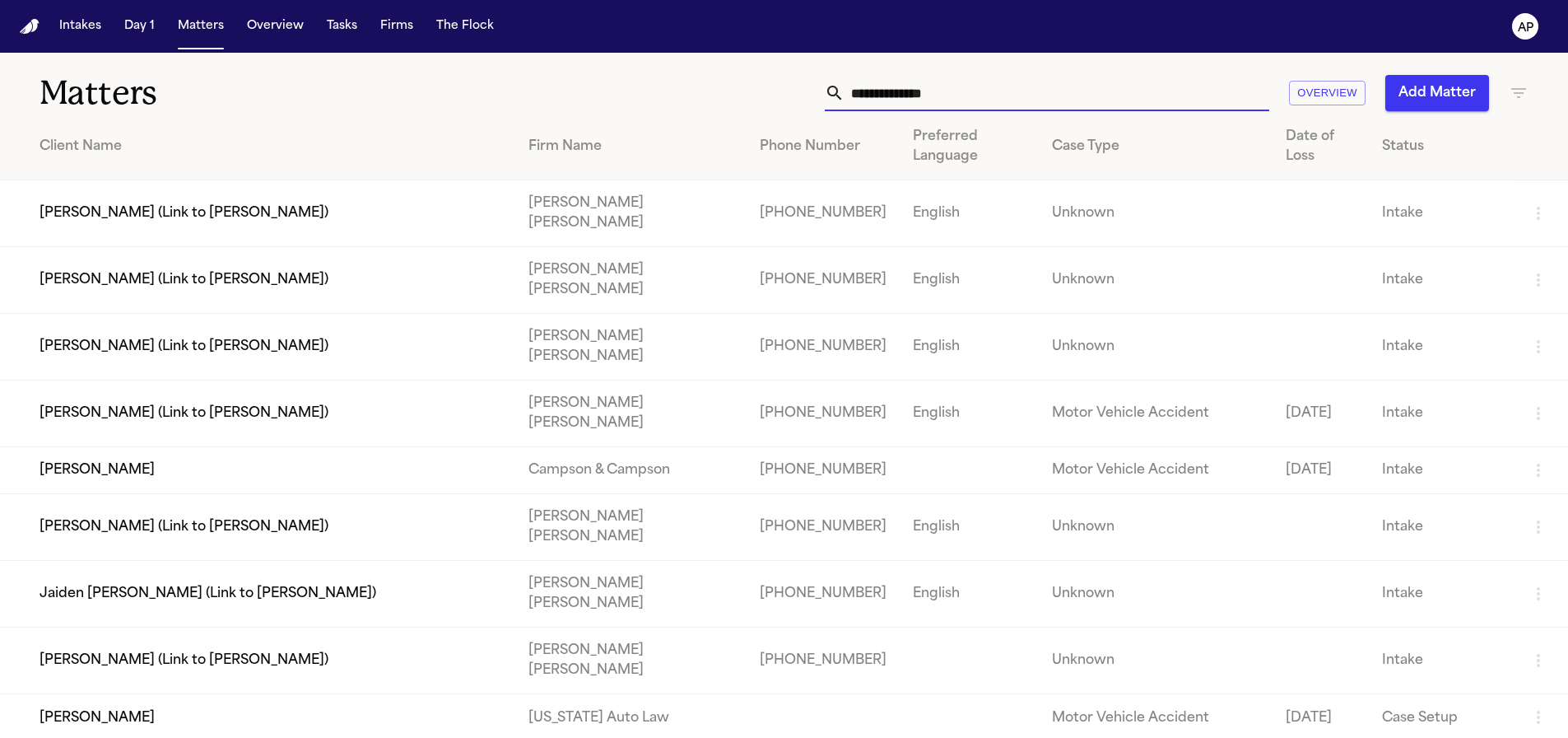
click at [1065, 98] on input "text" at bounding box center [1057, 93] width 425 height 36
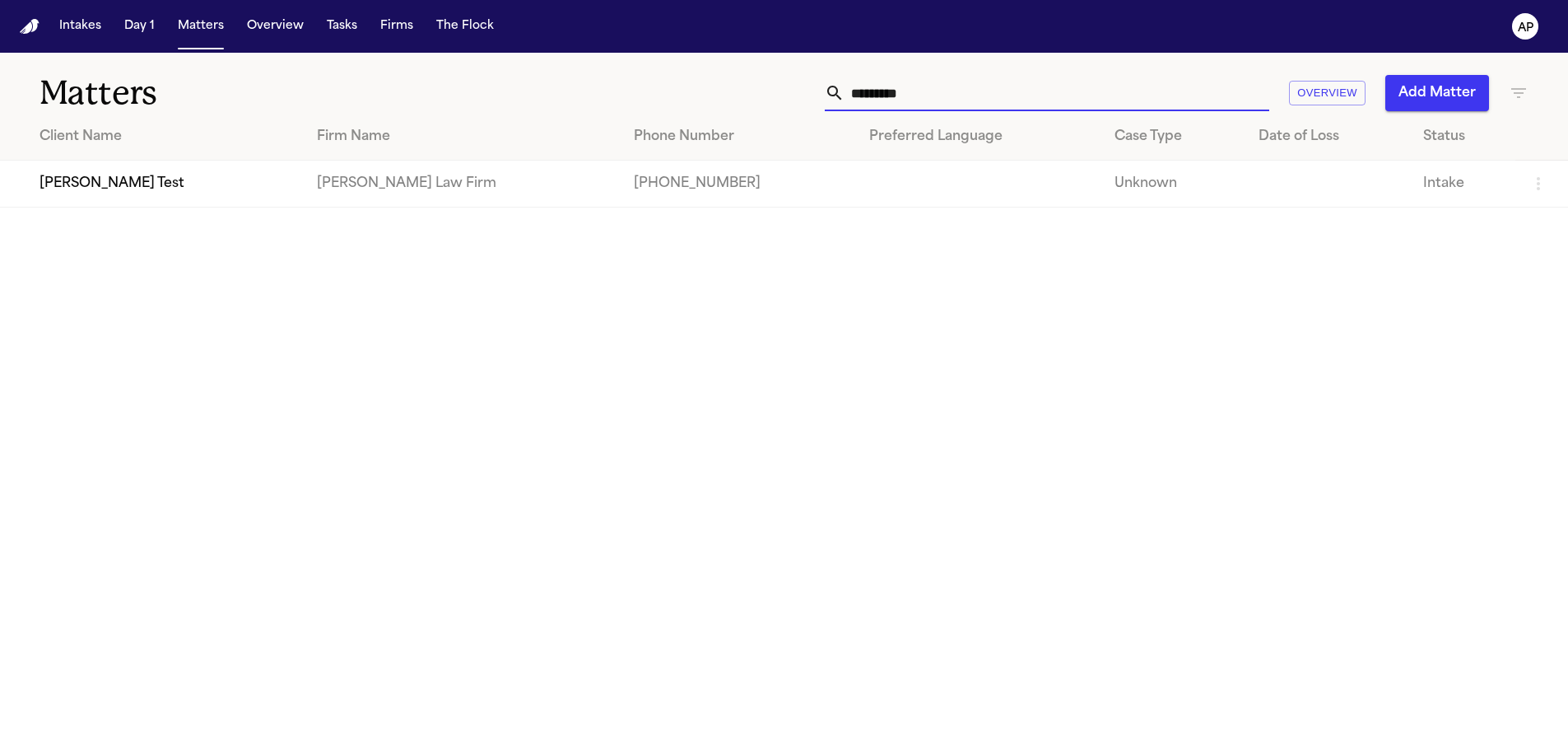
type input "**********"
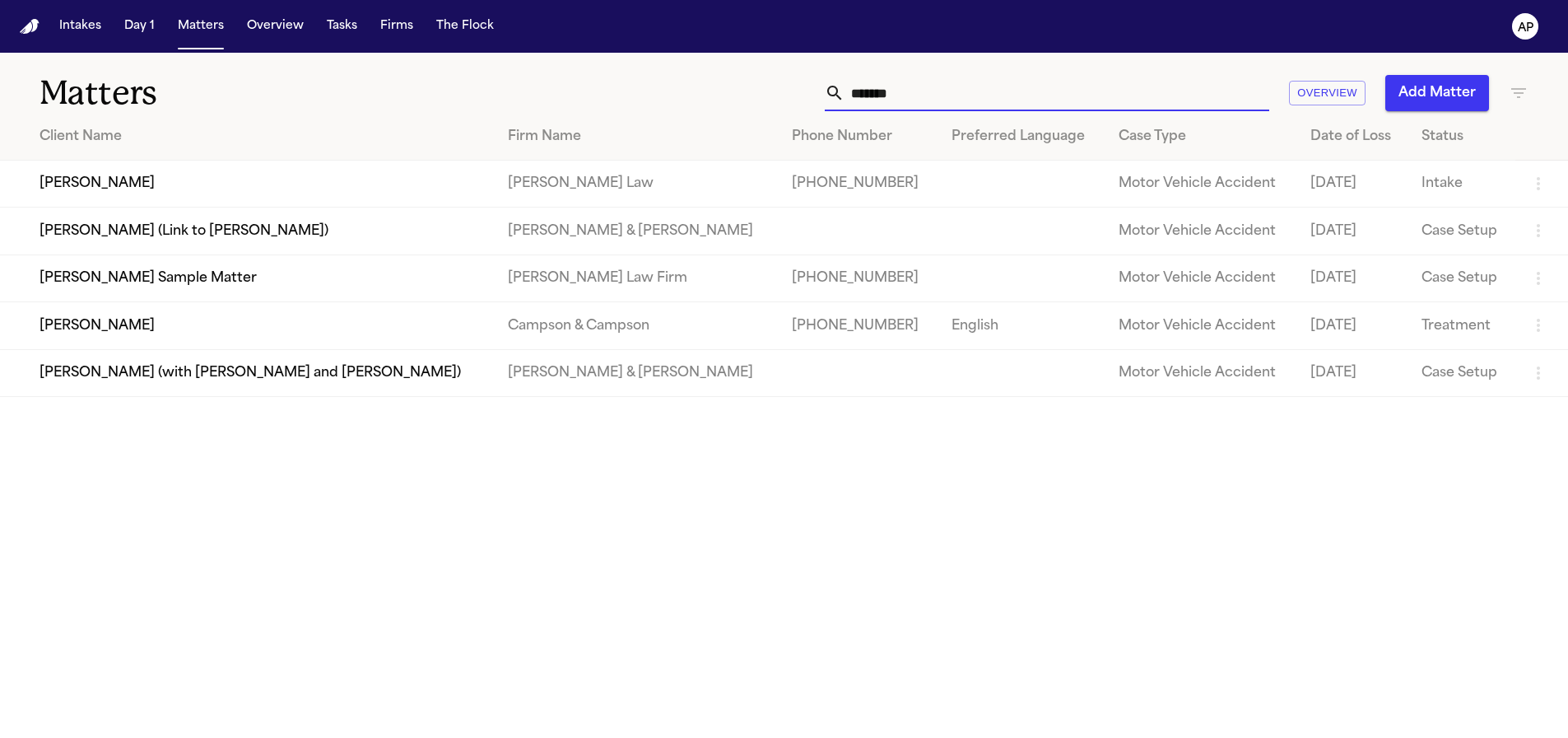
type input "*******"
click at [329, 299] on td "Bennett Sample Matter" at bounding box center [247, 277] width 495 height 47
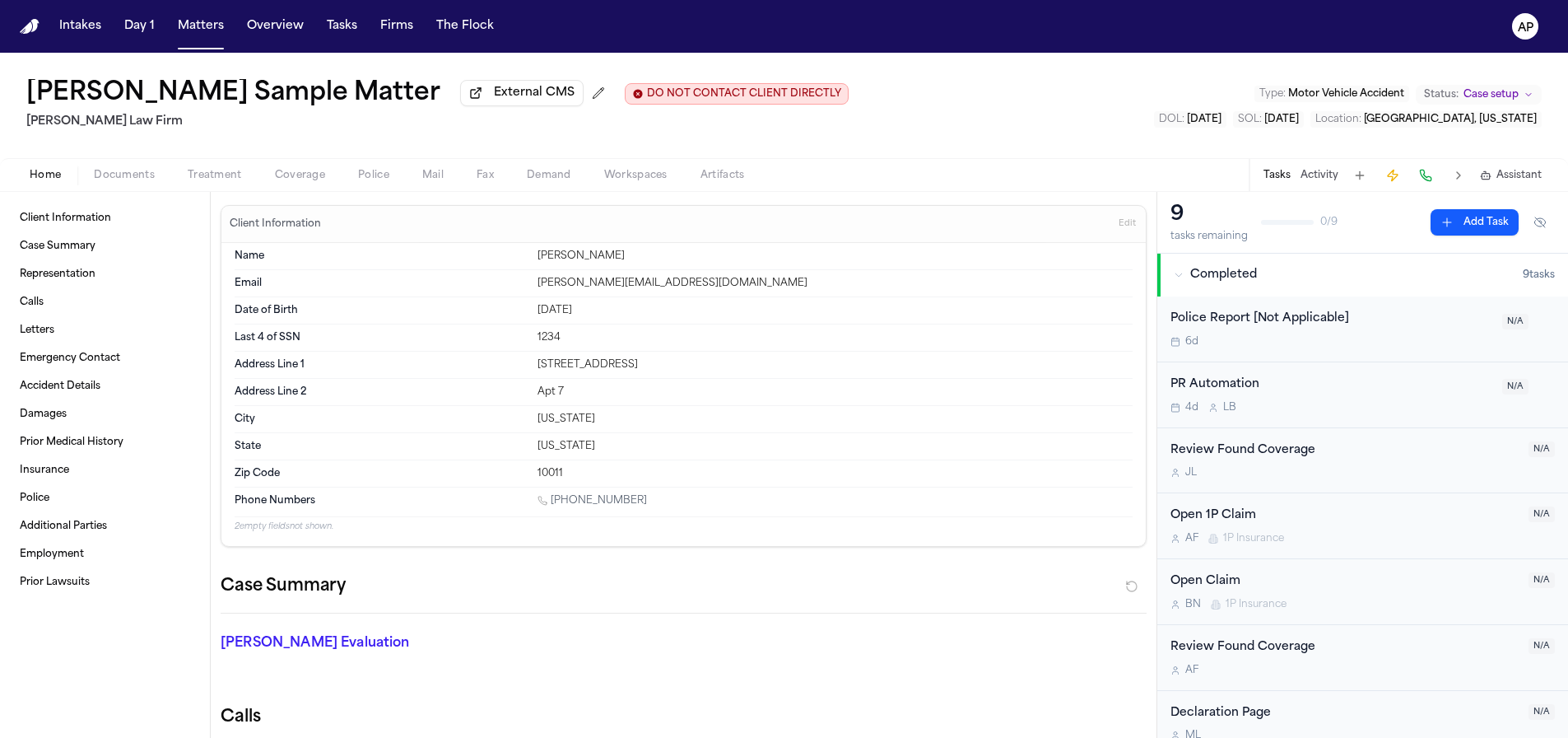
click at [391, 191] on div "Home Documents Treatment Coverage Police Mail Fax Demand Workspaces Artifacts T…" at bounding box center [784, 174] width 1568 height 33
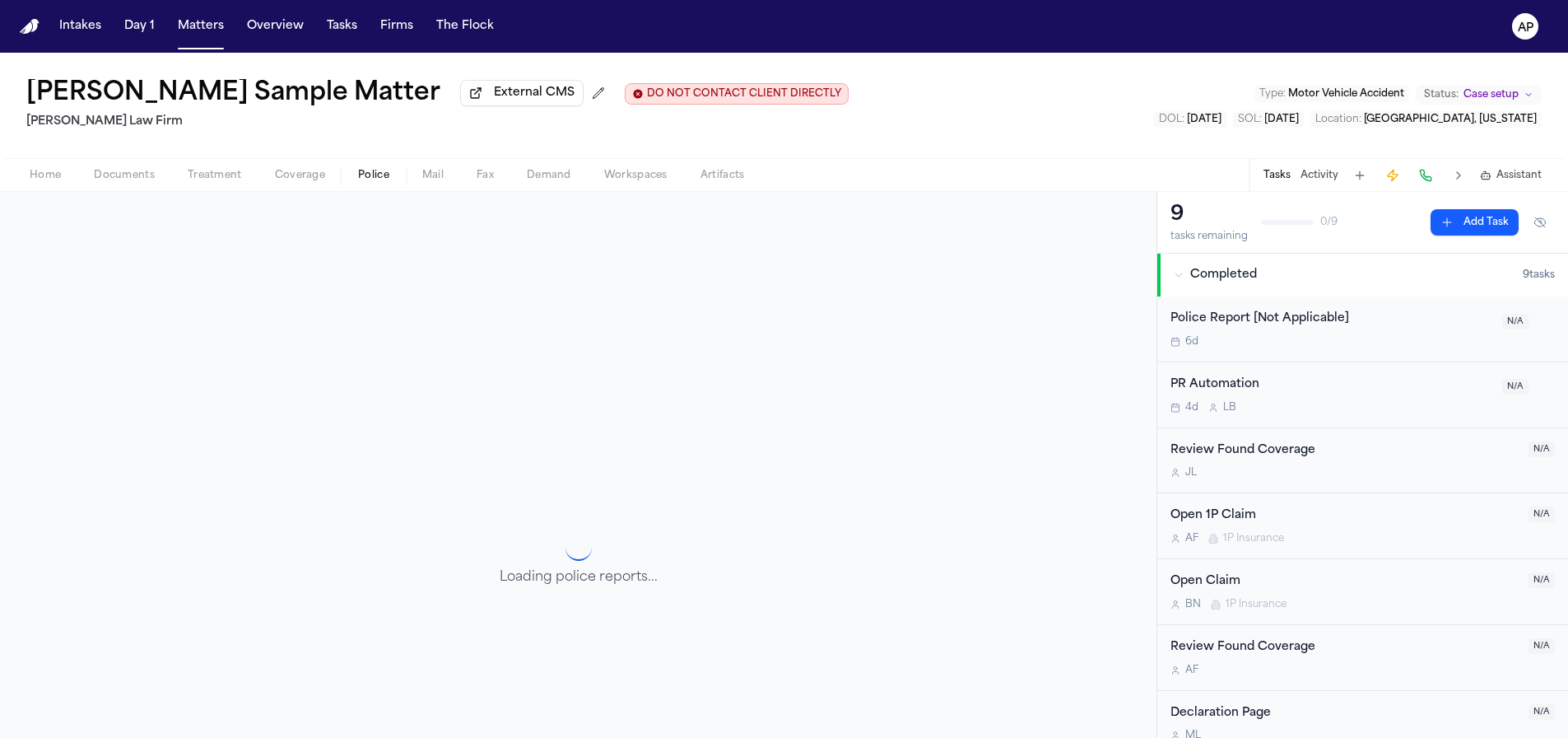
click at [386, 182] on span "Police" at bounding box center [374, 175] width 31 height 13
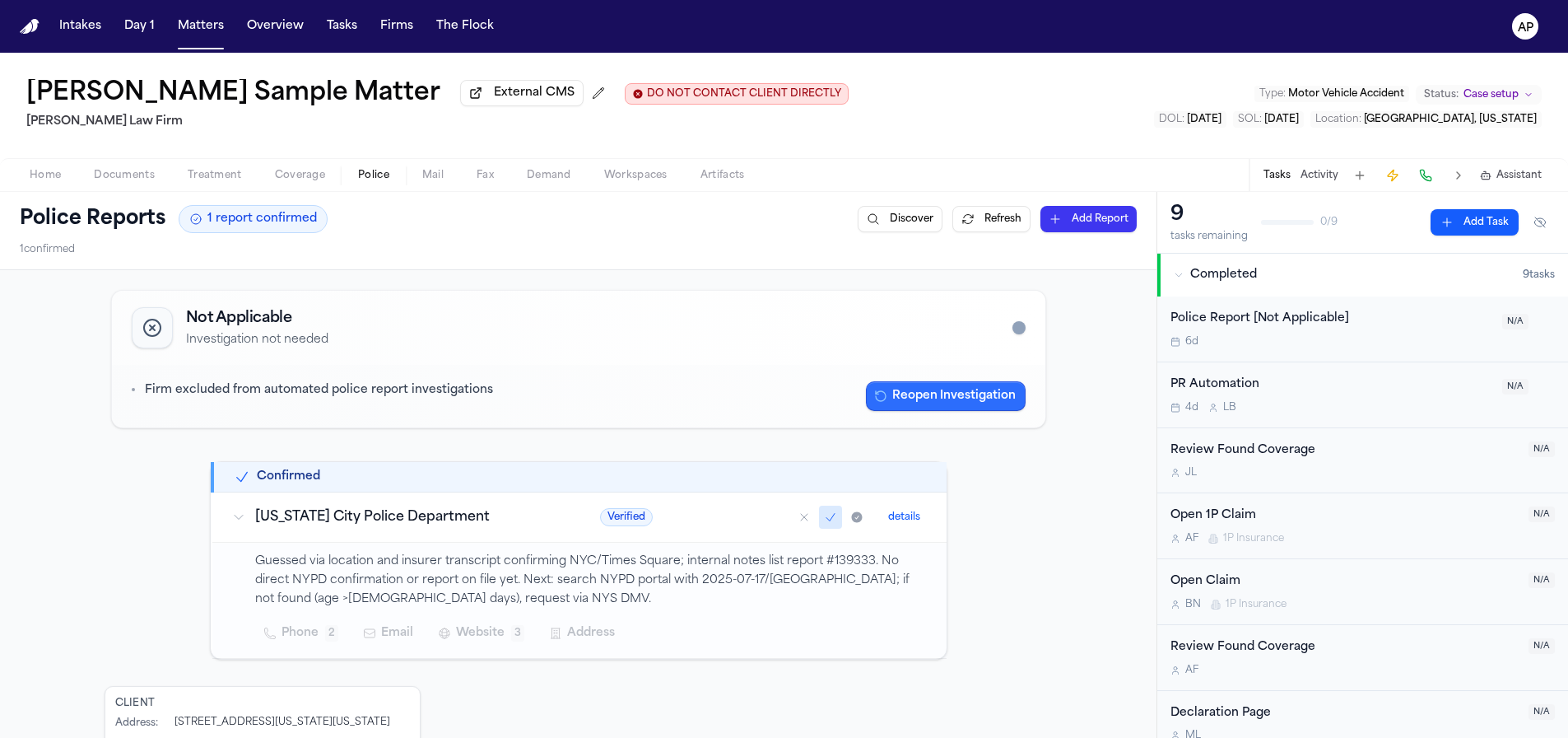
click at [895, 400] on button "Reopen Investigation" at bounding box center [947, 396] width 160 height 30
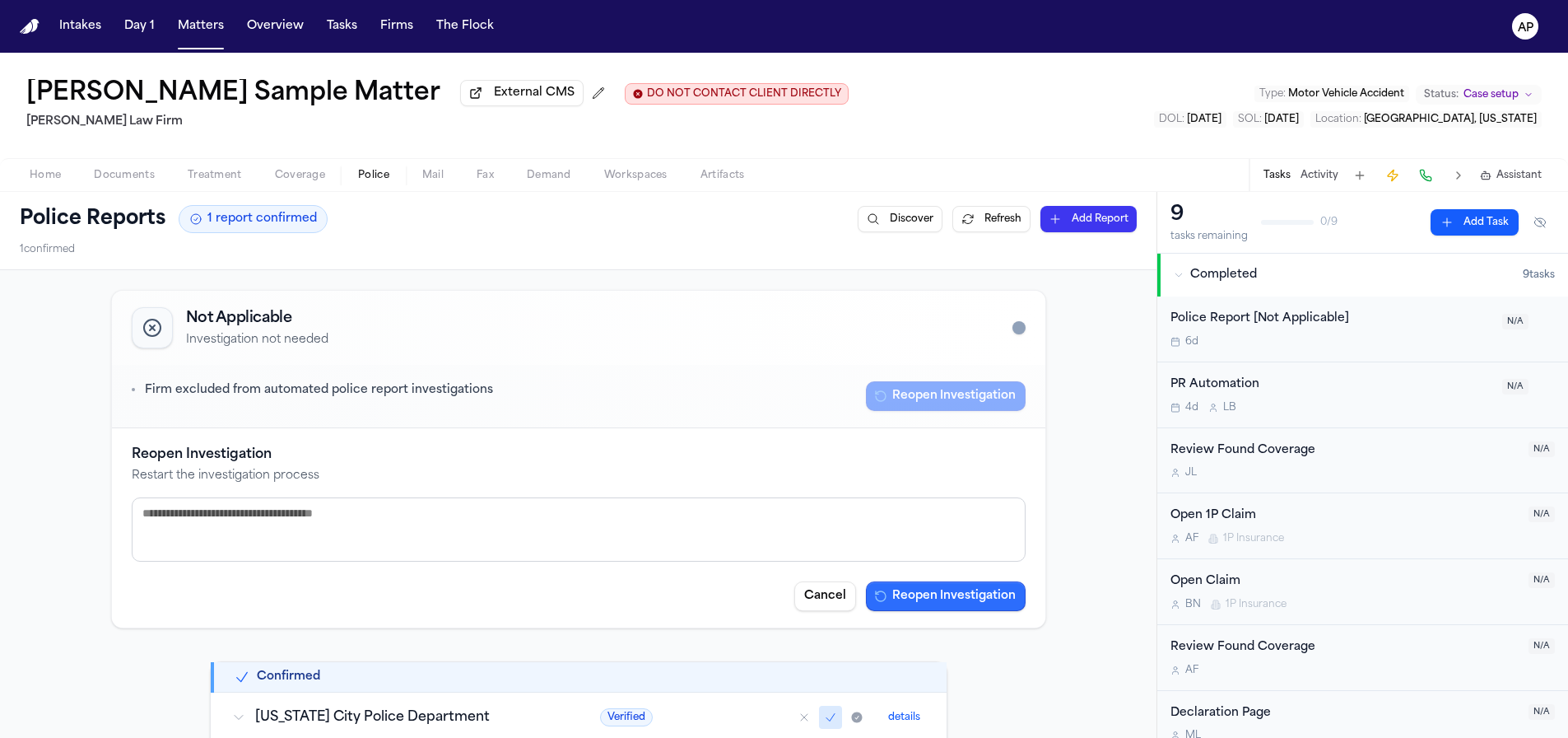
click at [909, 606] on button "Reopen Investigation" at bounding box center [947, 596] width 160 height 30
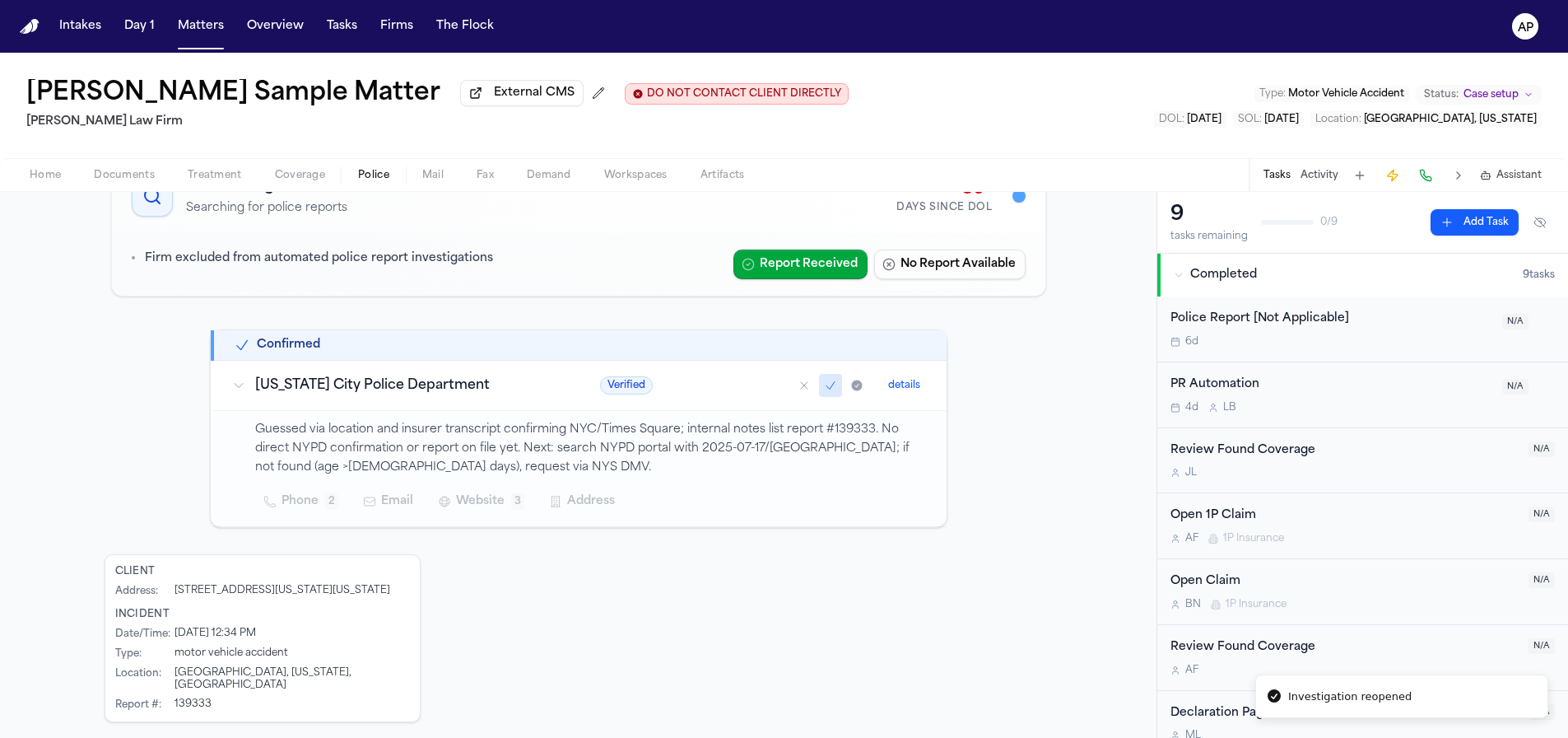
scroll to position [195, 0]
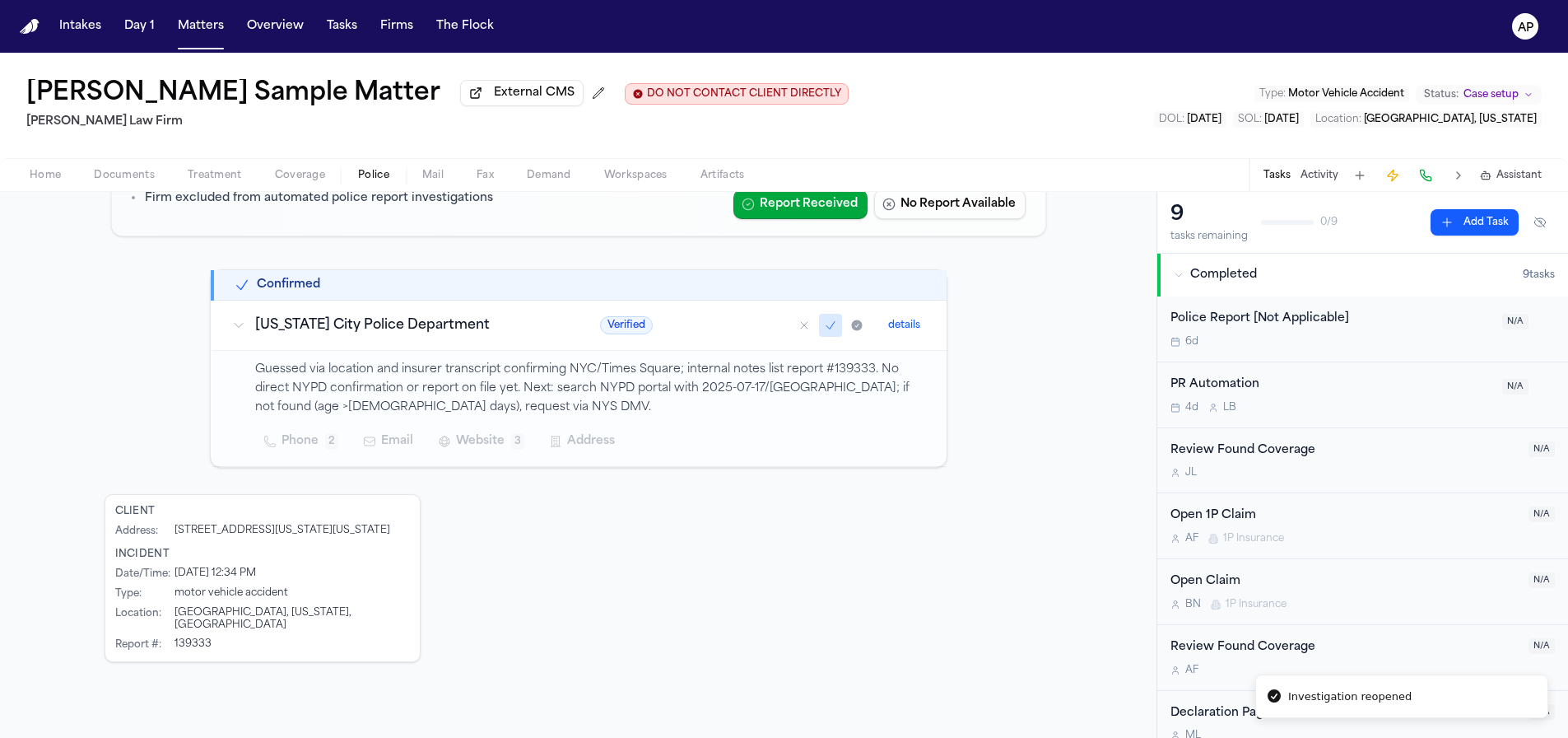
click at [882, 332] on button "details" at bounding box center [904, 325] width 45 height 20
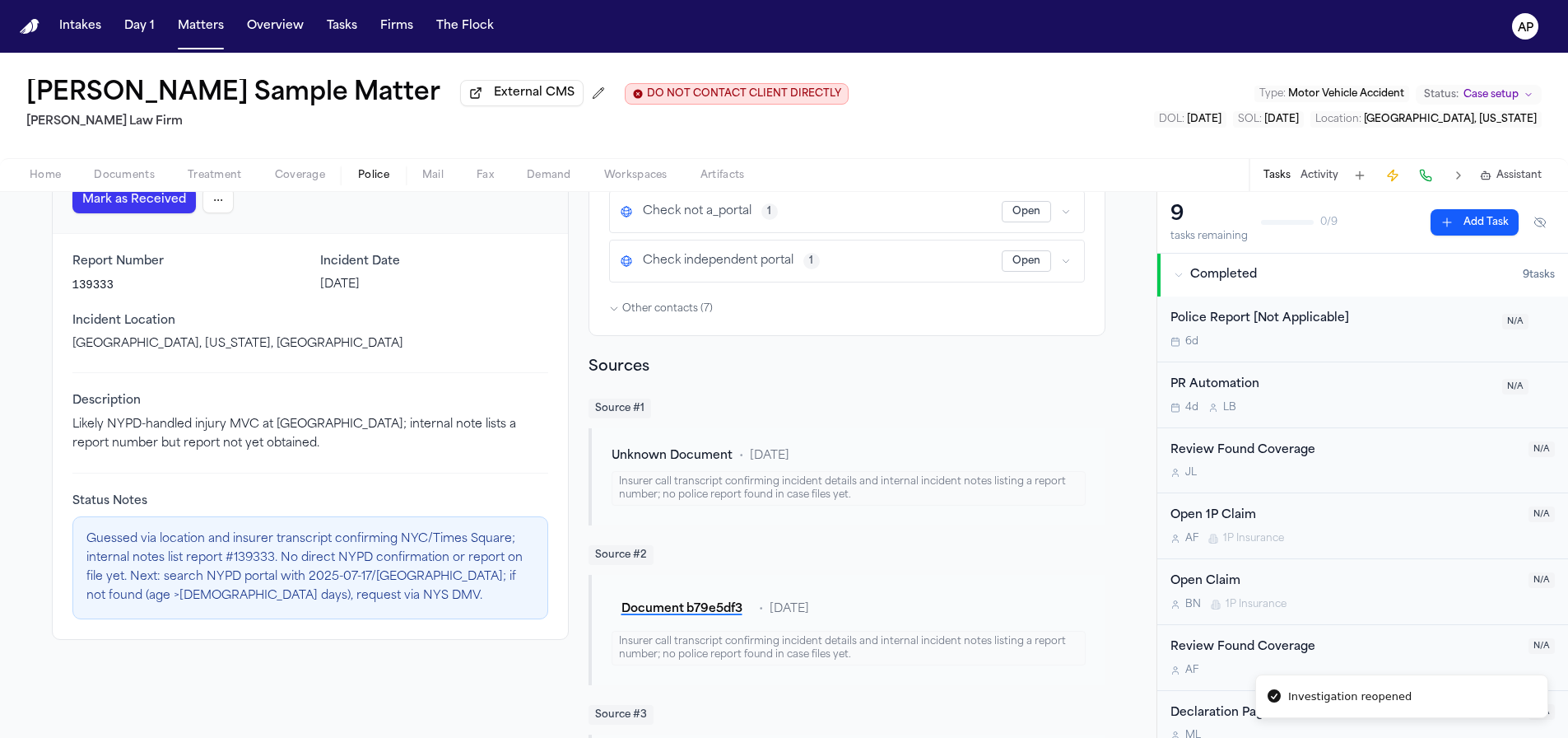
scroll to position [117, 0]
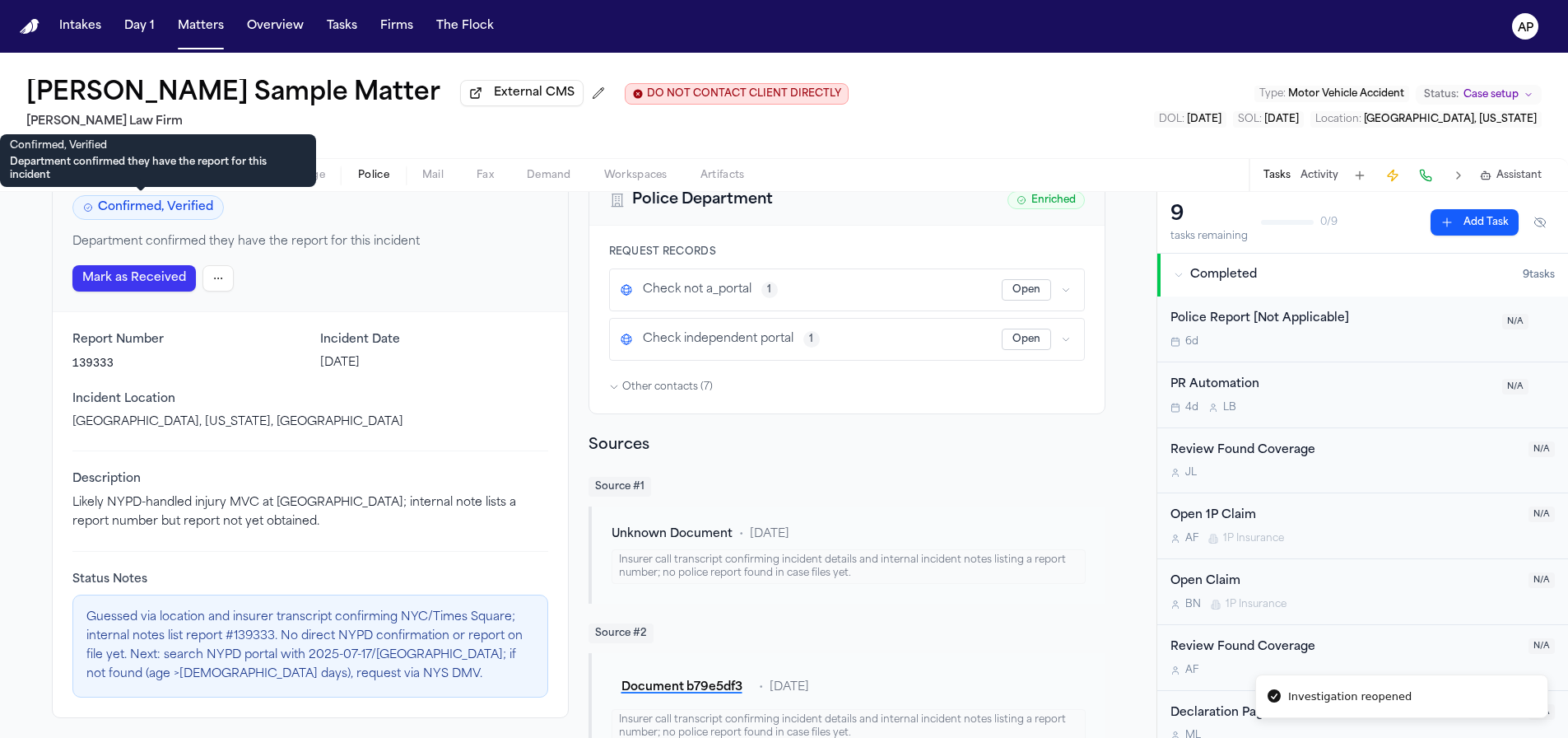
click at [191, 215] on span "Confirmed, Verified" at bounding box center [148, 208] width 152 height 25
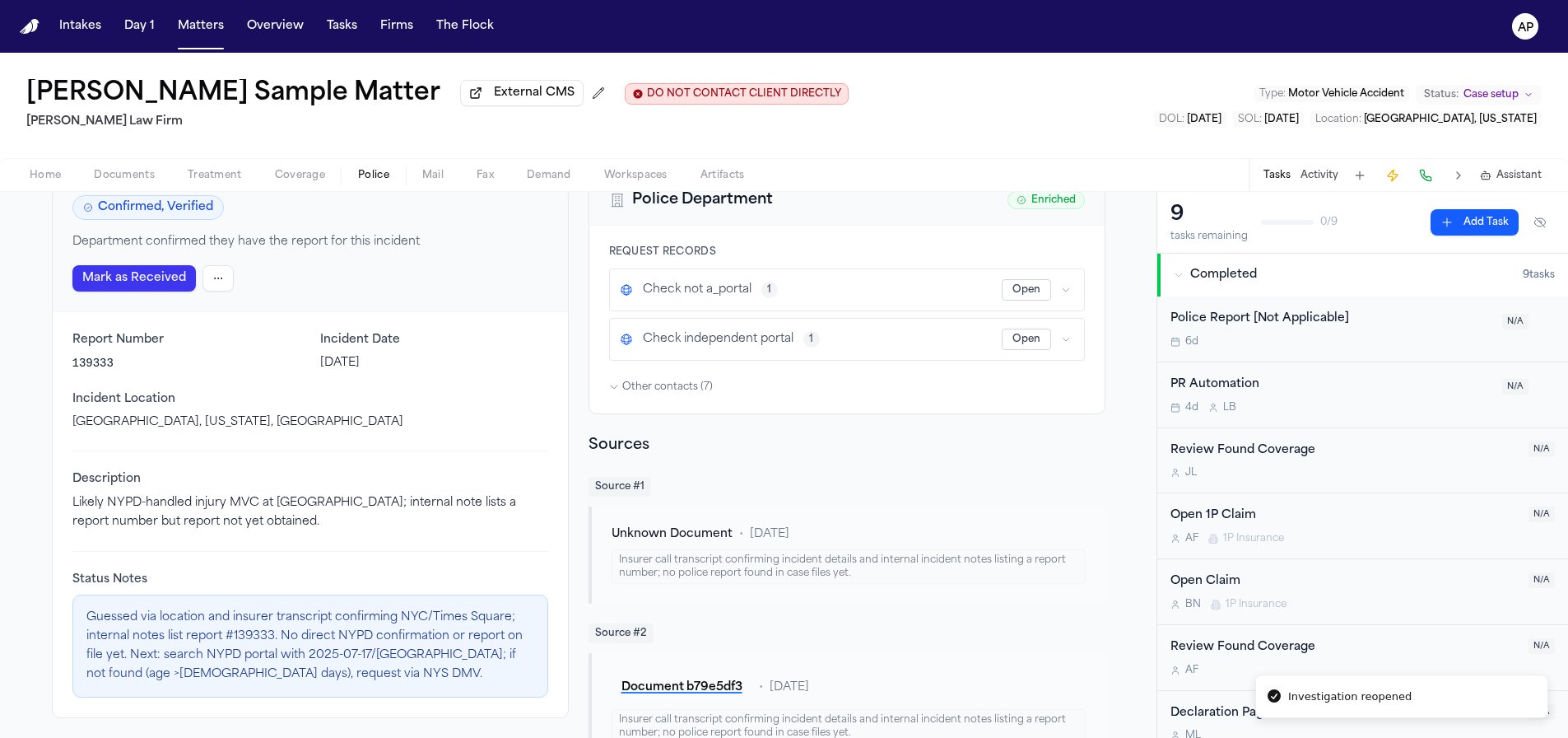
click at [216, 281] on html "Investigation reopened Intakes Day 1 Matters Overview Tasks Firms The Flock AP …" at bounding box center [784, 369] width 1568 height 738
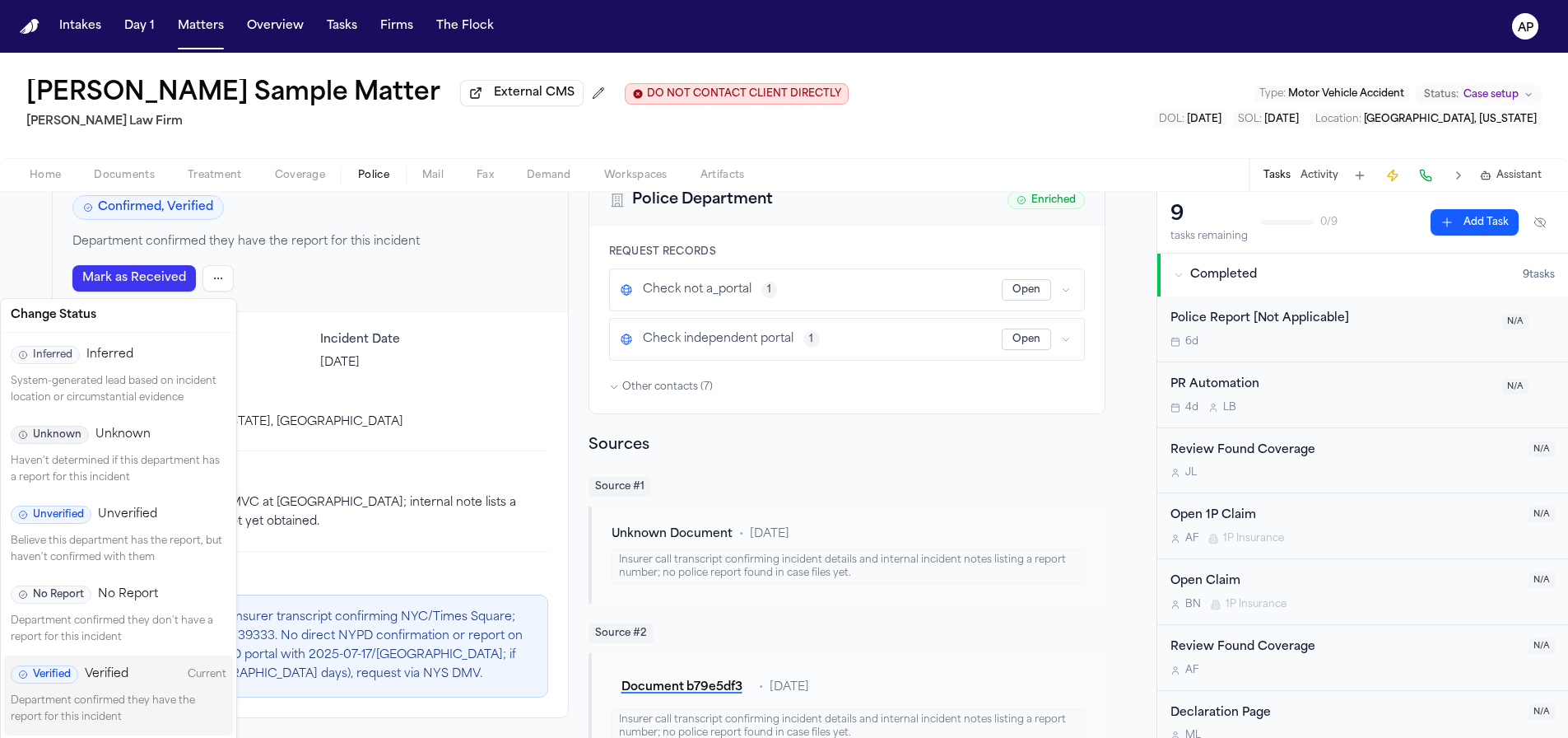
click at [153, 529] on div "Unverified Unverified Believe this department has the report, but haven't confi…" at bounding box center [118, 536] width 229 height 80
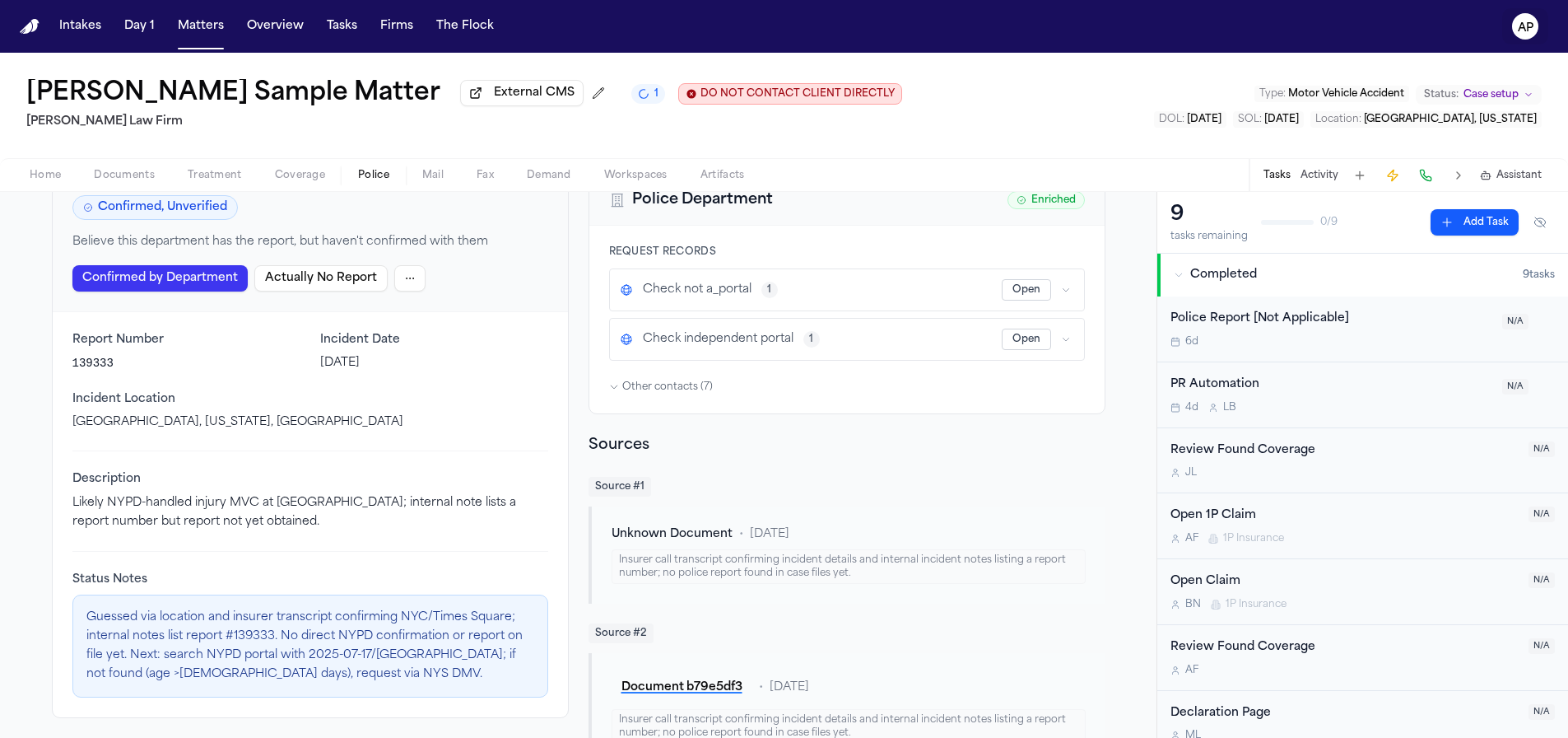
click at [1526, 22] on text "AP" at bounding box center [1525, 28] width 15 height 11
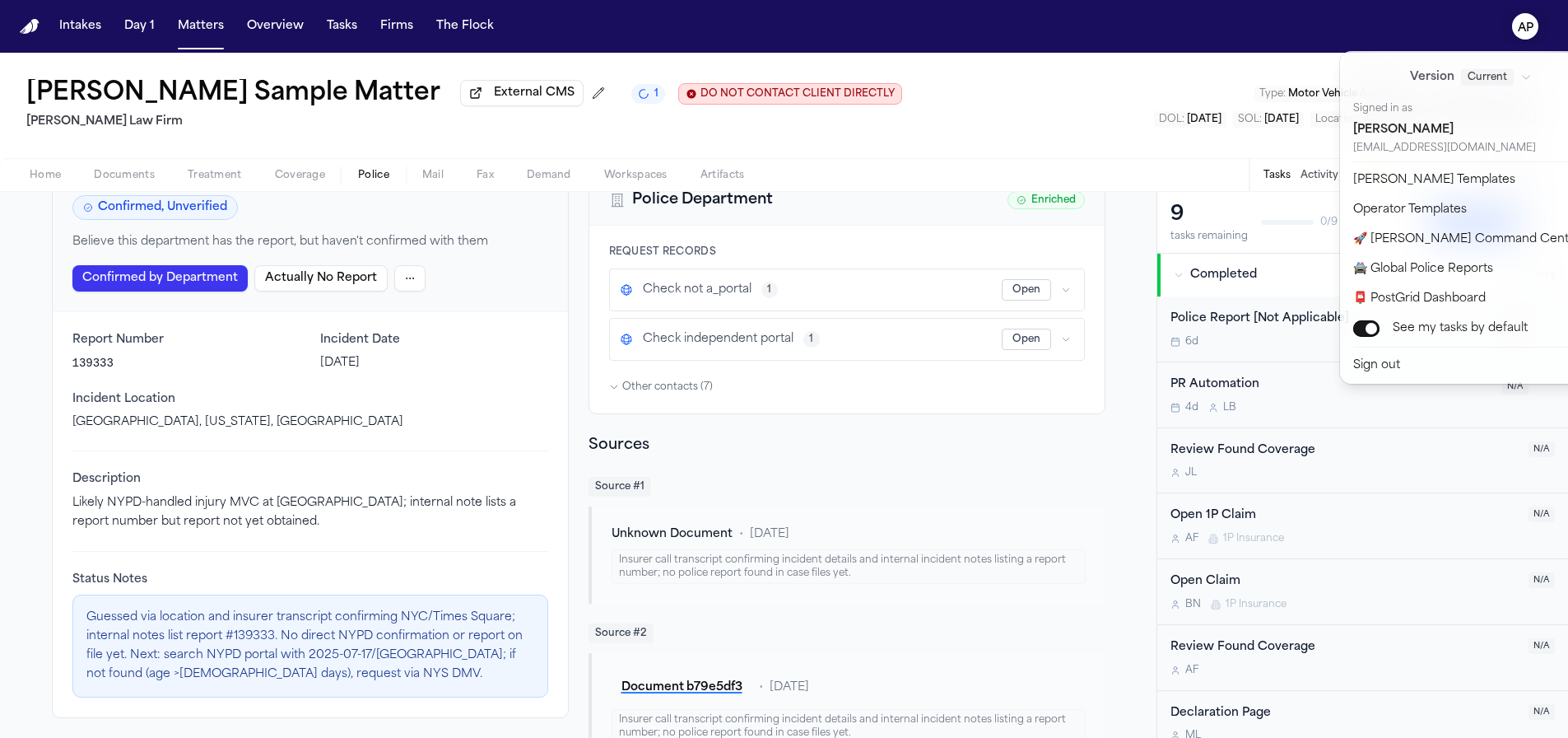
click at [1526, 22] on text "AP" at bounding box center [1525, 28] width 15 height 11
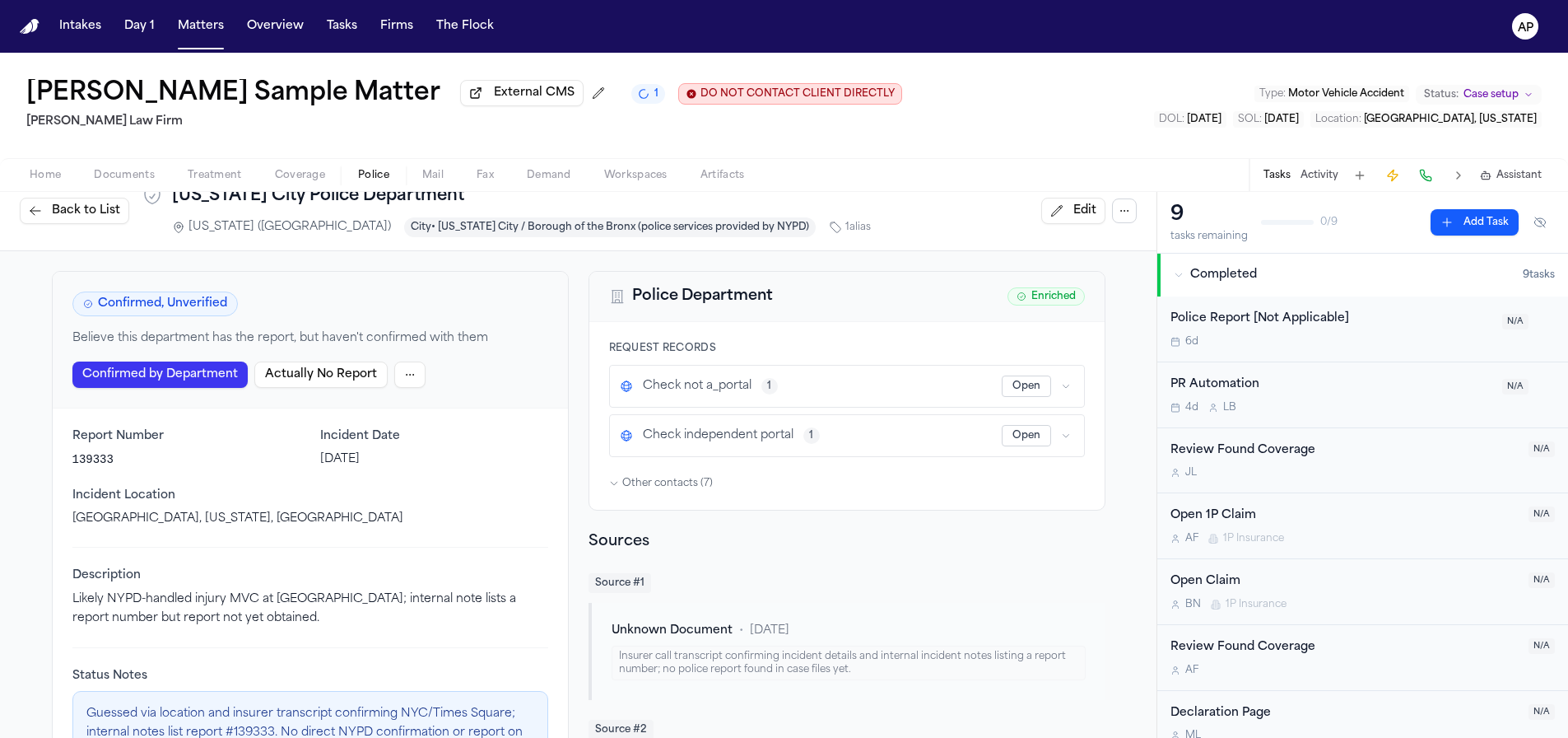
scroll to position [0, 0]
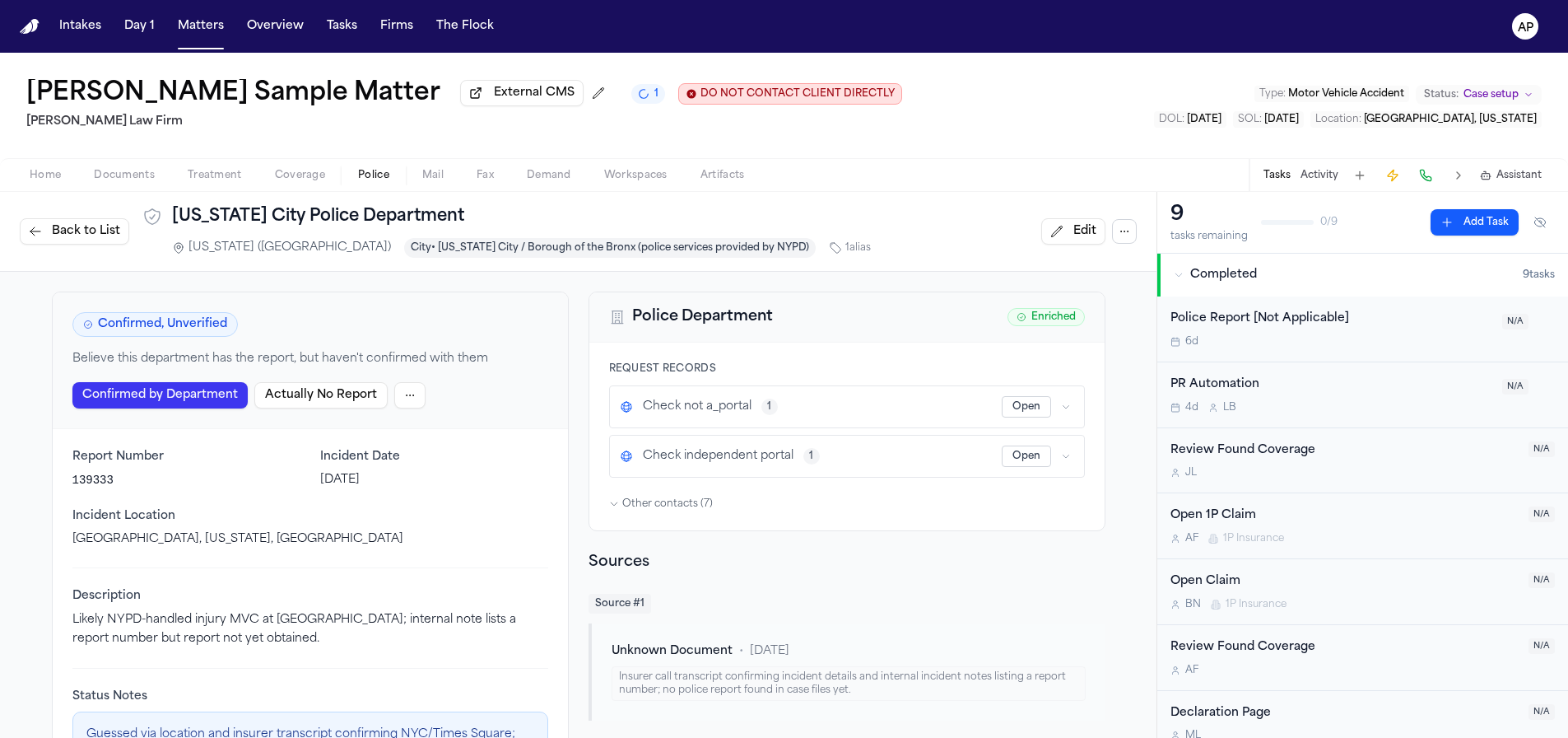
click at [391, 390] on html "Intakes Day 1 Matters Overview Tasks Firms The Flock AP Bennett Sample Matter E…" at bounding box center [784, 369] width 1568 height 738
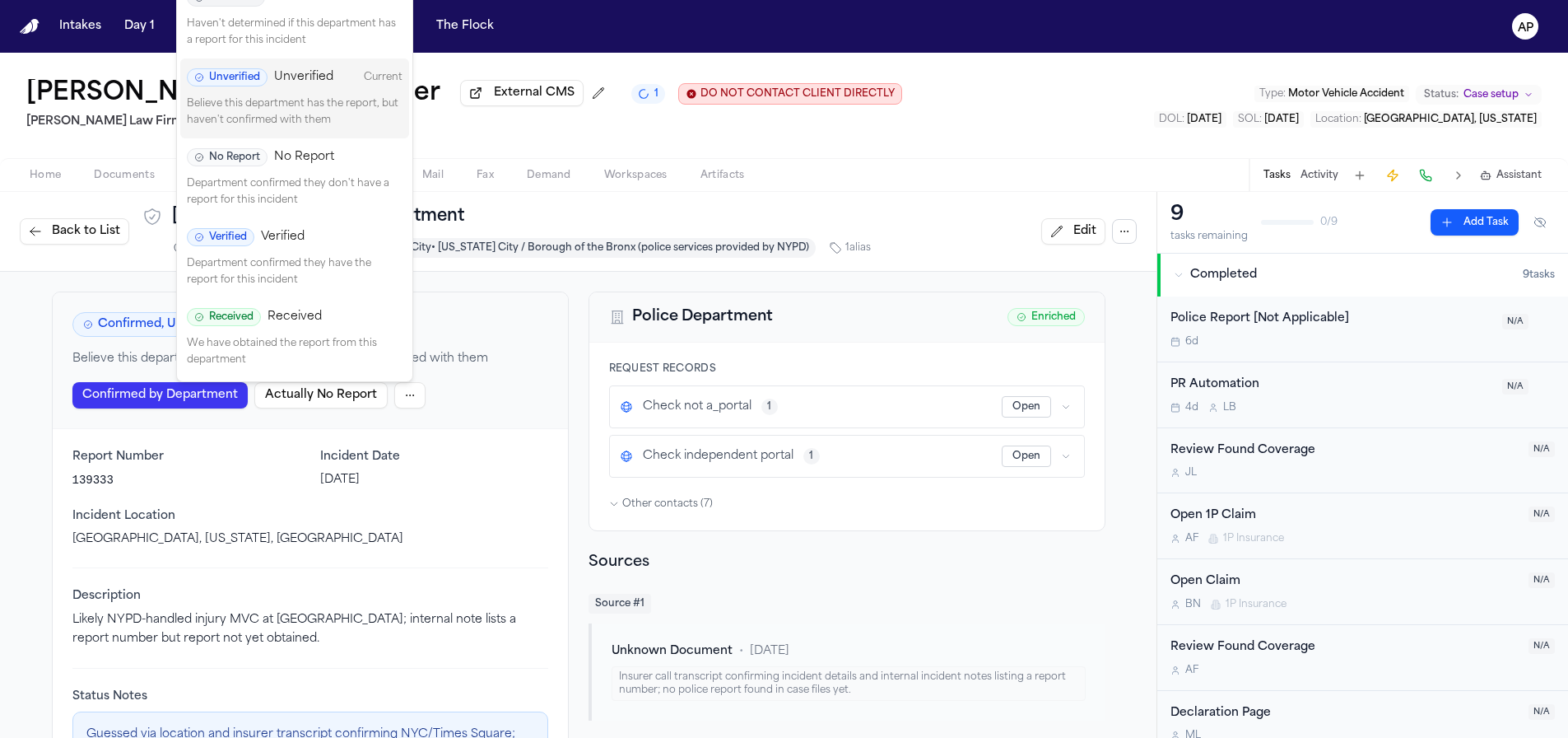
click at [249, 264] on p "Department confirmed they have the report for this incident" at bounding box center [295, 273] width 215 height 32
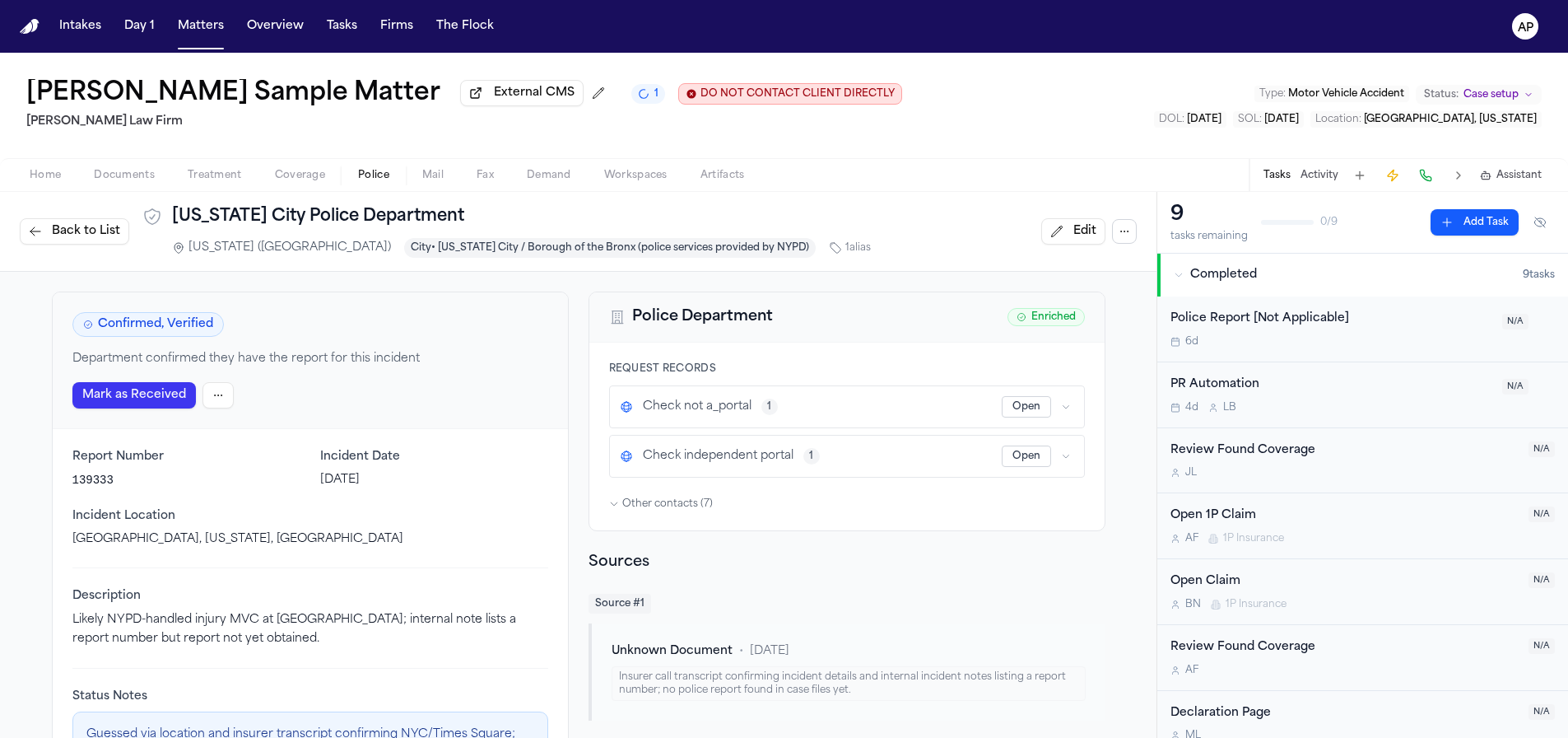
click at [41, 228] on button "Back to List" at bounding box center [74, 232] width 110 height 27
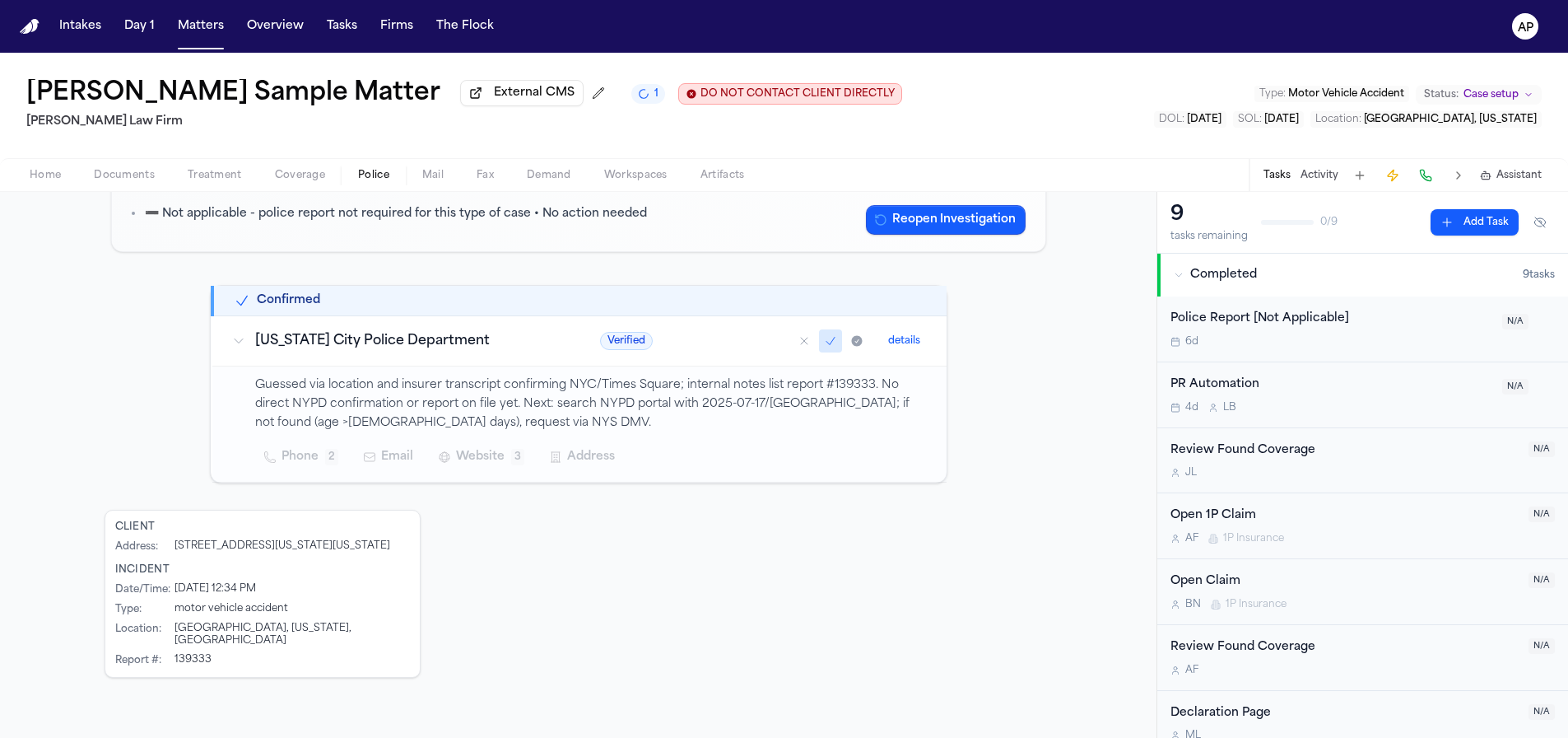
scroll to position [195, 0]
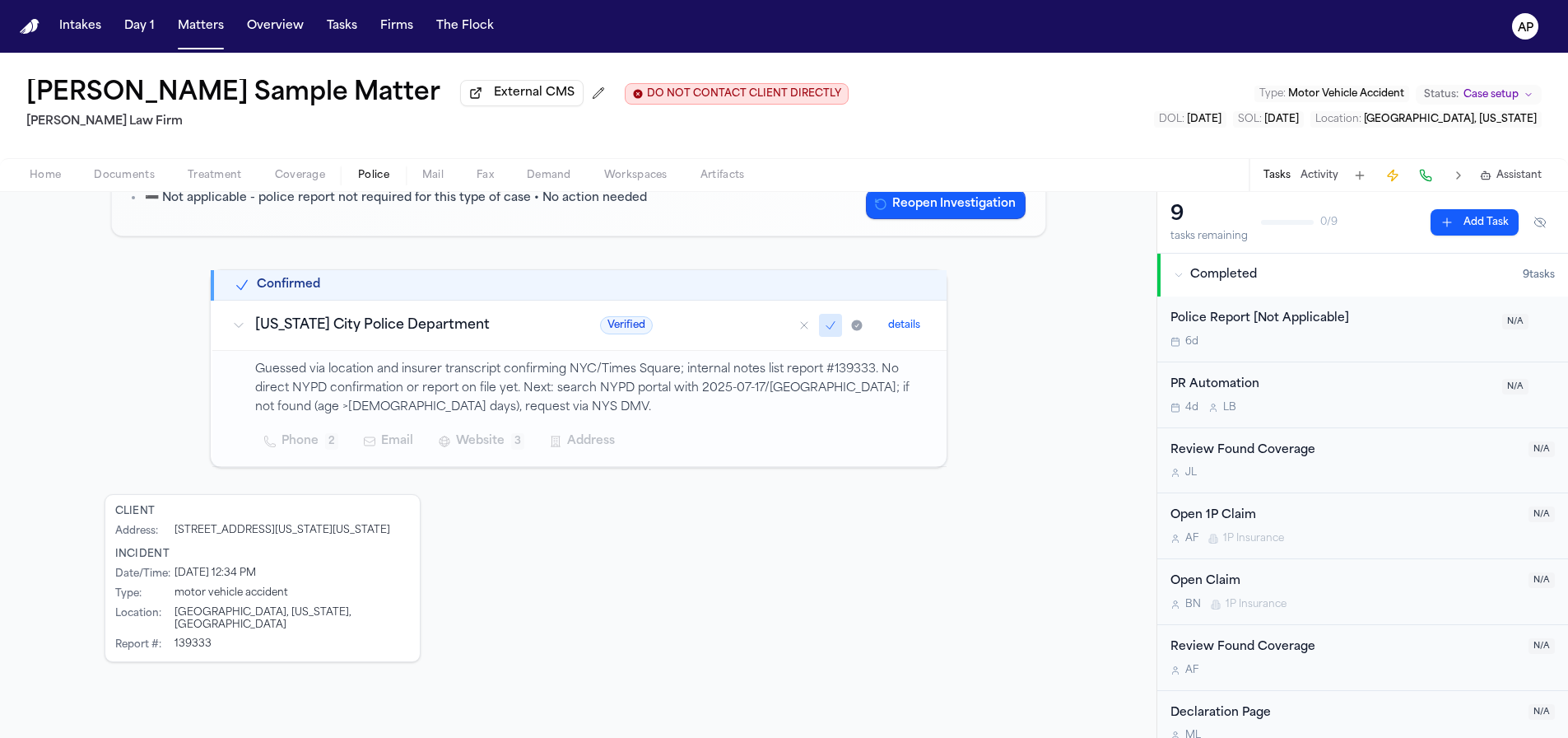
click at [1551, 28] on nav "Intakes Day 1 Matters Overview Tasks Firms The Flock AP" at bounding box center [784, 26] width 1568 height 52
click at [1536, 24] on icon "AP" at bounding box center [1525, 27] width 27 height 27
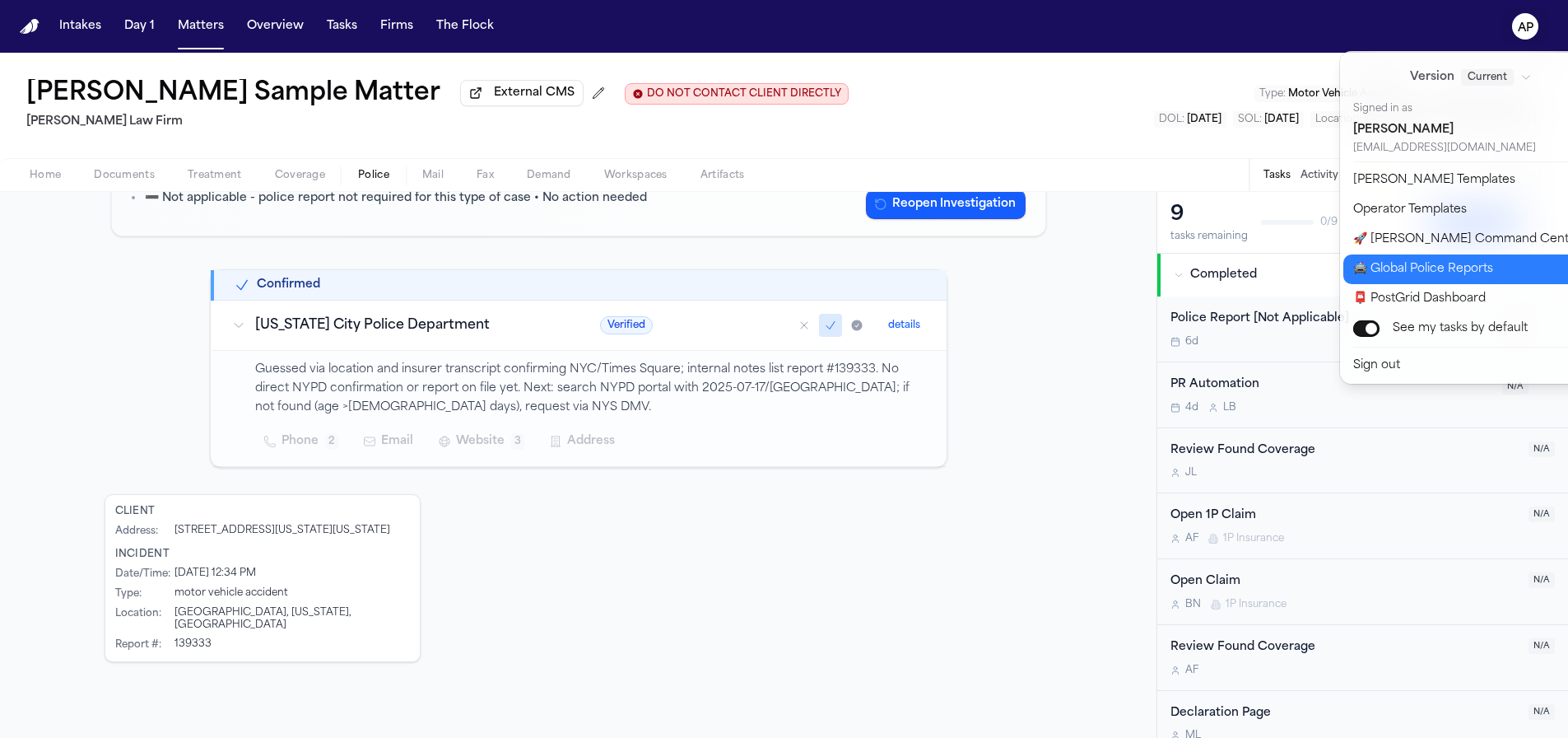
click at [1406, 274] on button "🚔 Global Police Reports" at bounding box center [1480, 269] width 275 height 30
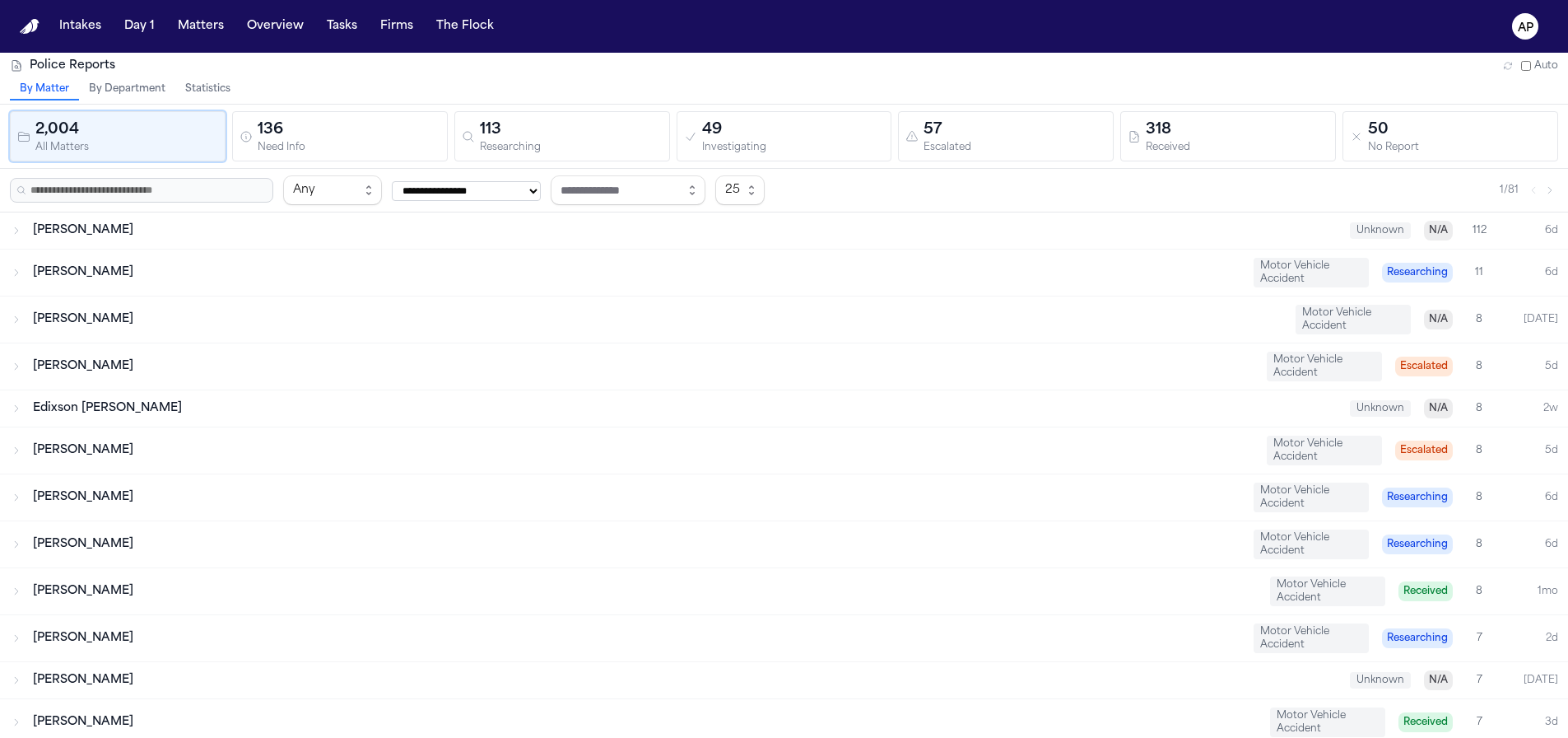
click at [191, 87] on button "Statistics" at bounding box center [208, 90] width 65 height 21
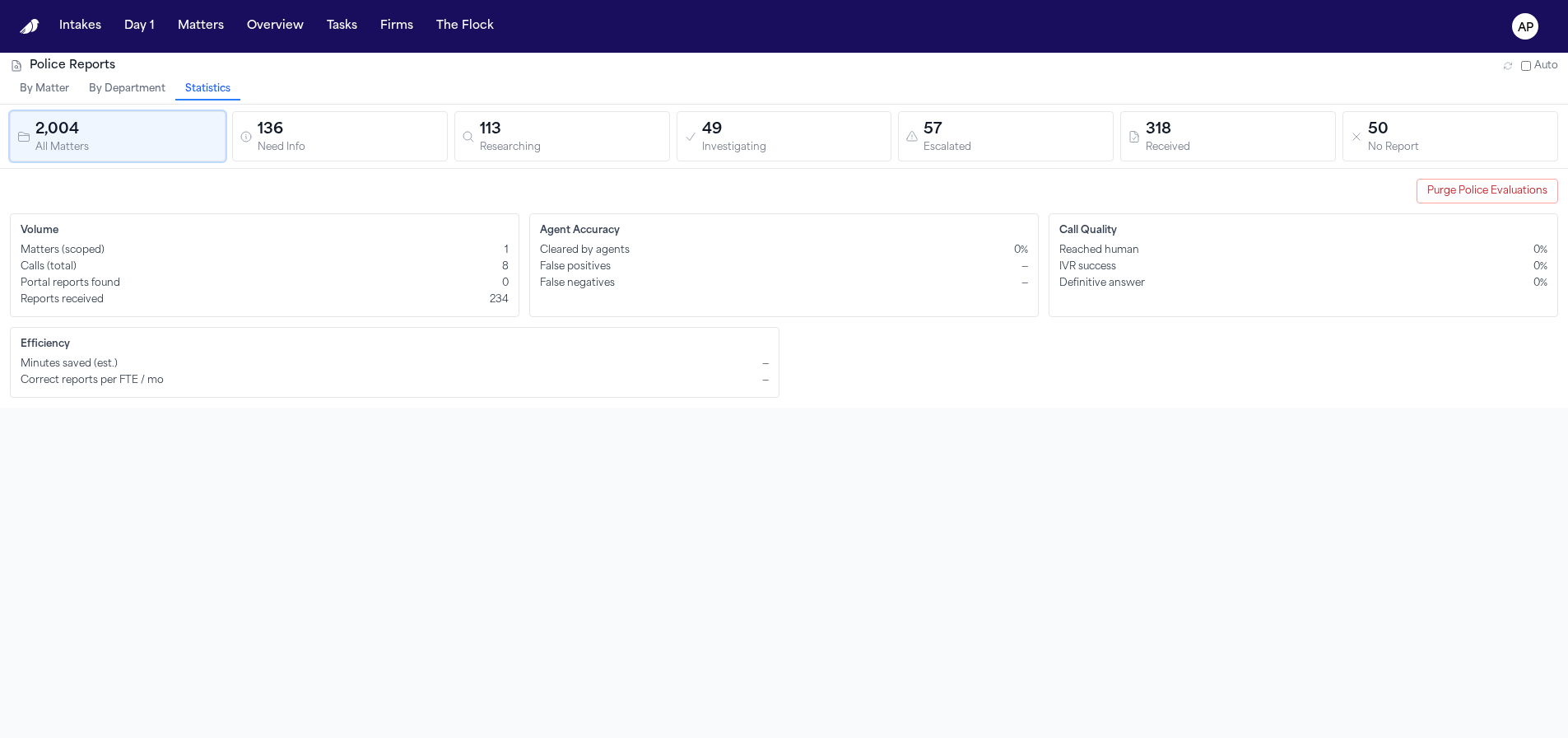
click at [500, 252] on div "Matters (scoped) 1" at bounding box center [265, 251] width 488 height 13
click at [677, 461] on div "Police Reports Auto By Matter By Department Statistics 2,004 All Matters 136 Ne…" at bounding box center [784, 421] width 1568 height 738
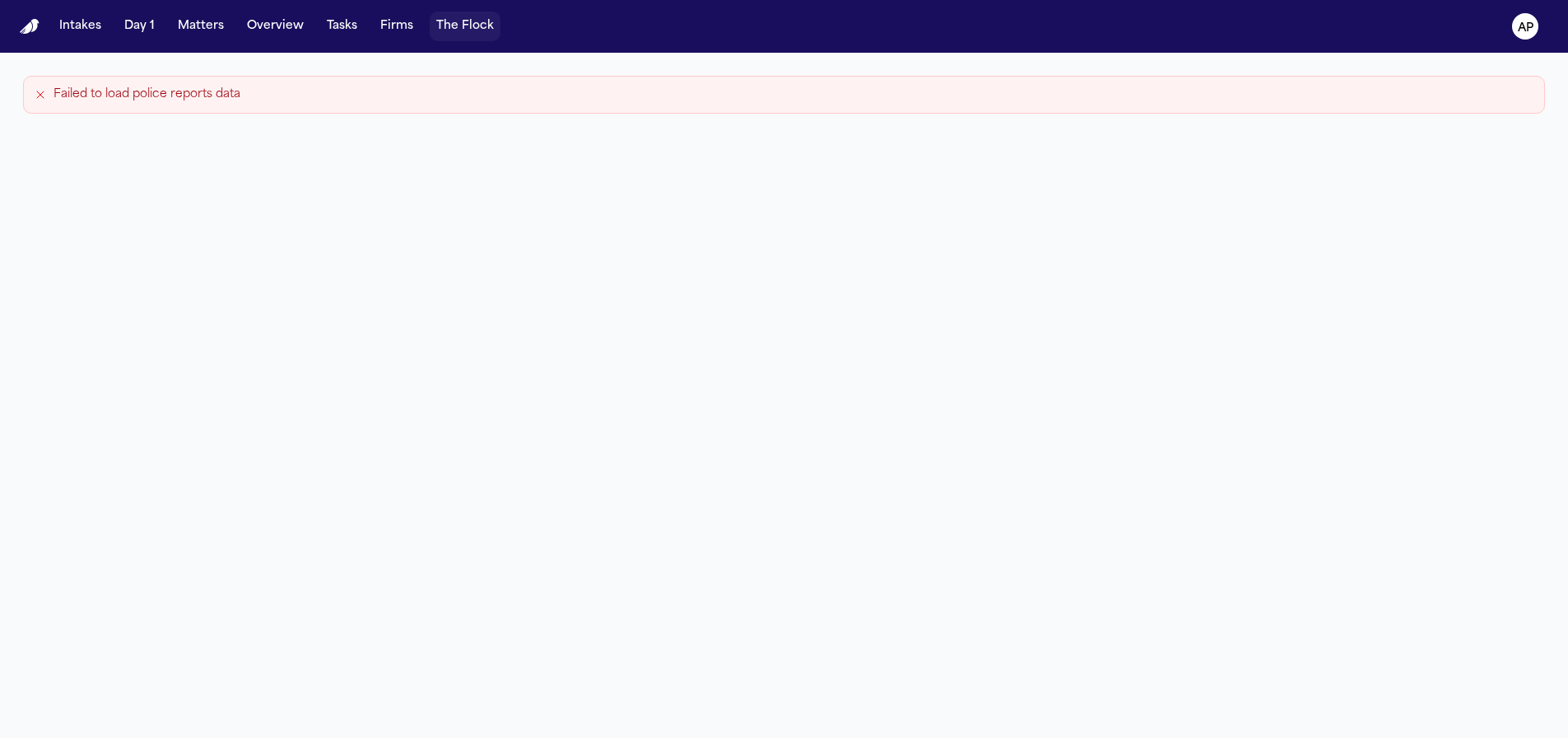
click at [451, 24] on button "The Flock" at bounding box center [465, 26] width 71 height 30
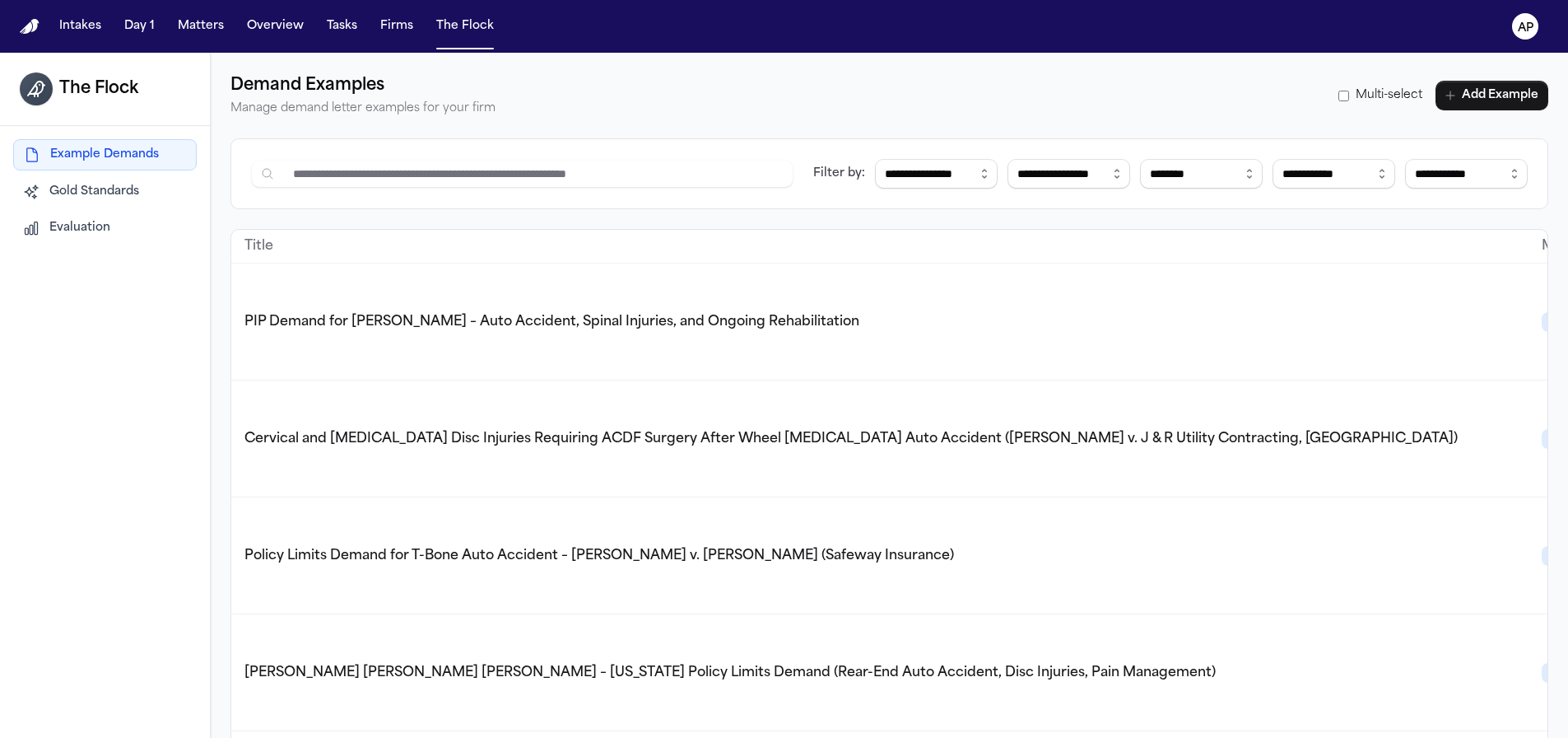
click at [360, 43] on nav "Intakes Day 1 Matters Overview Tasks Firms The Flock AP" at bounding box center [784, 26] width 1568 height 52
click at [379, 35] on button "Firms" at bounding box center [397, 26] width 46 height 30
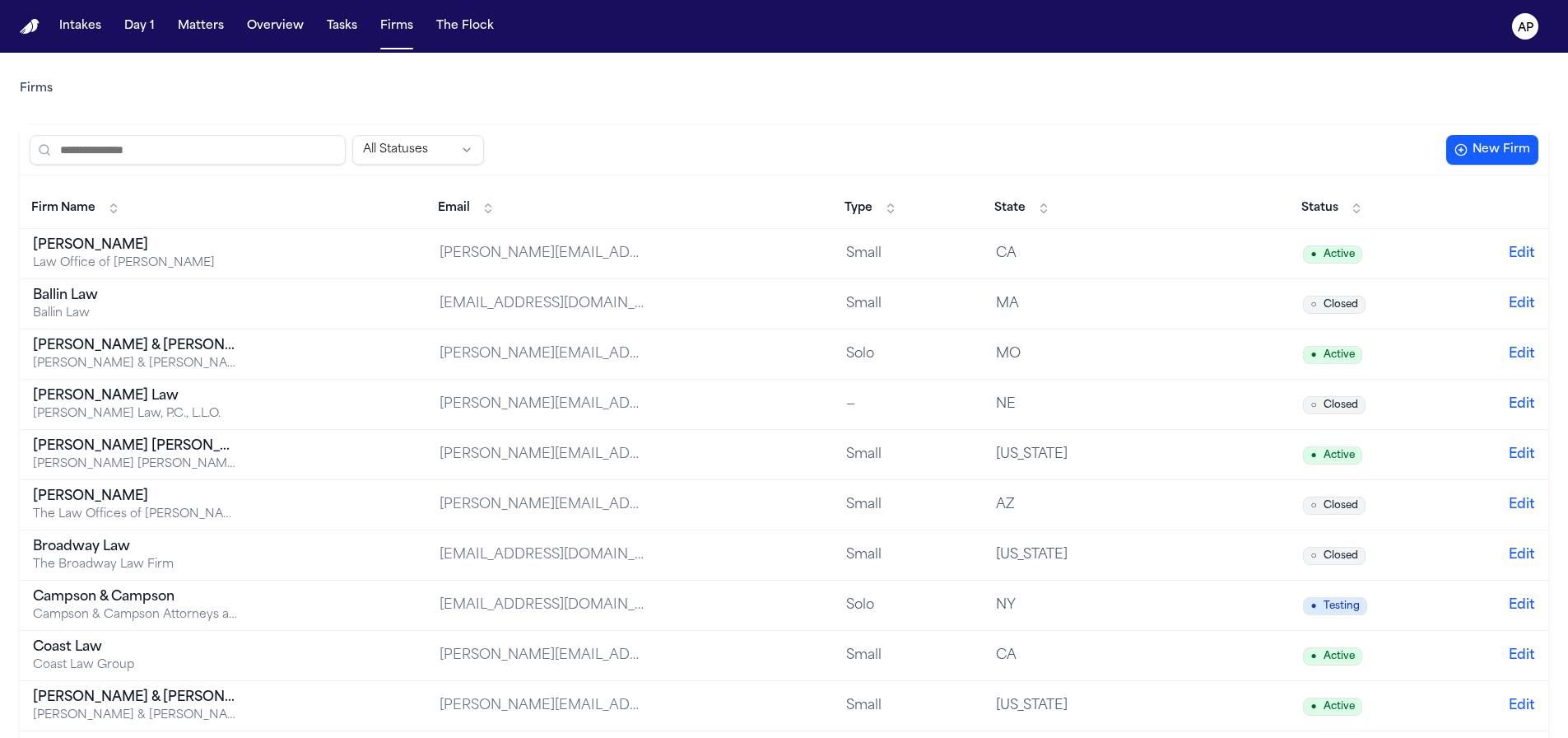
click at [480, 45] on nav "Intakes Day 1 Matters Overview Tasks Firms The Flock AP" at bounding box center [784, 26] width 1568 height 52
click at [475, 37] on button "The Flock" at bounding box center [465, 26] width 71 height 30
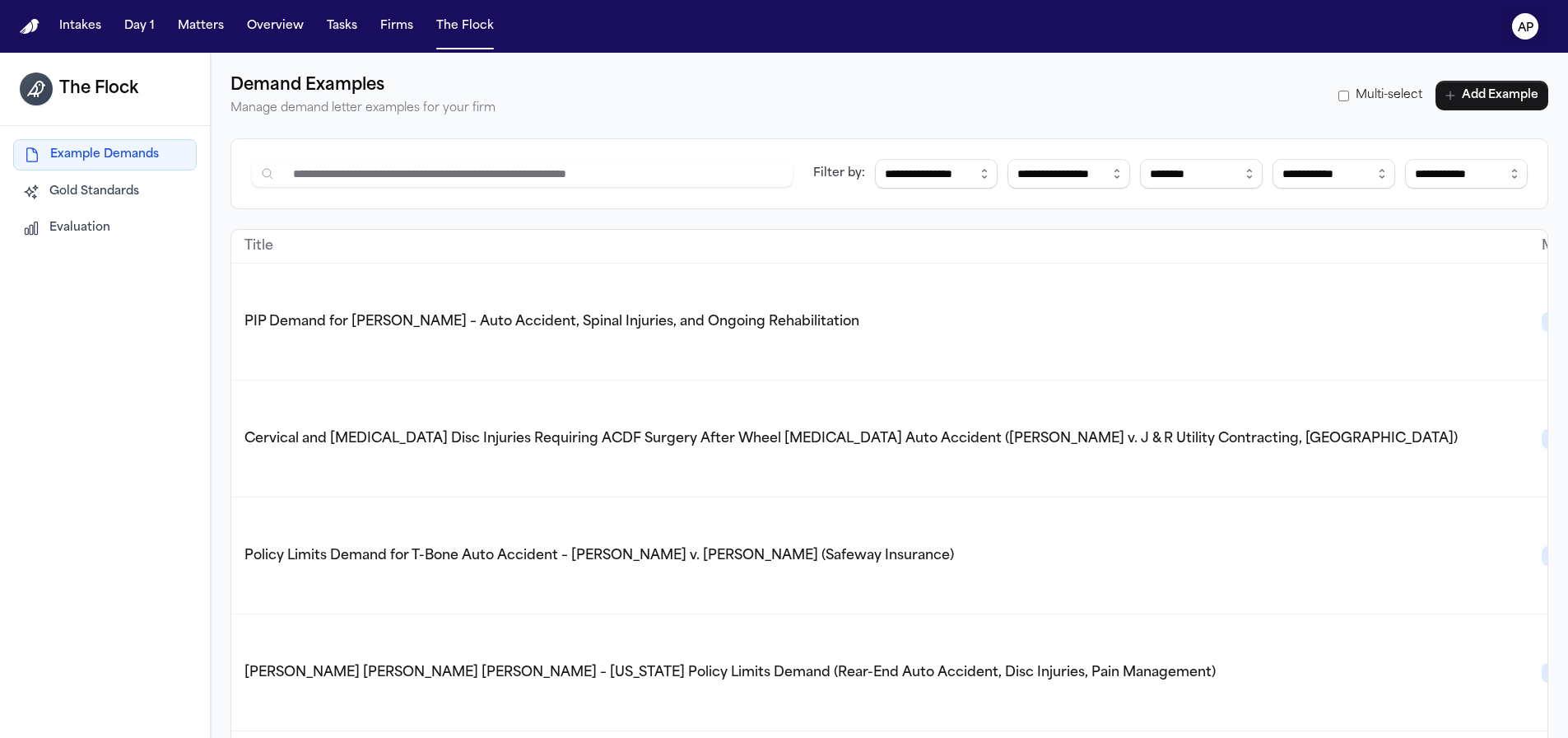
click at [1516, 26] on icon "AP" at bounding box center [1525, 27] width 27 height 27
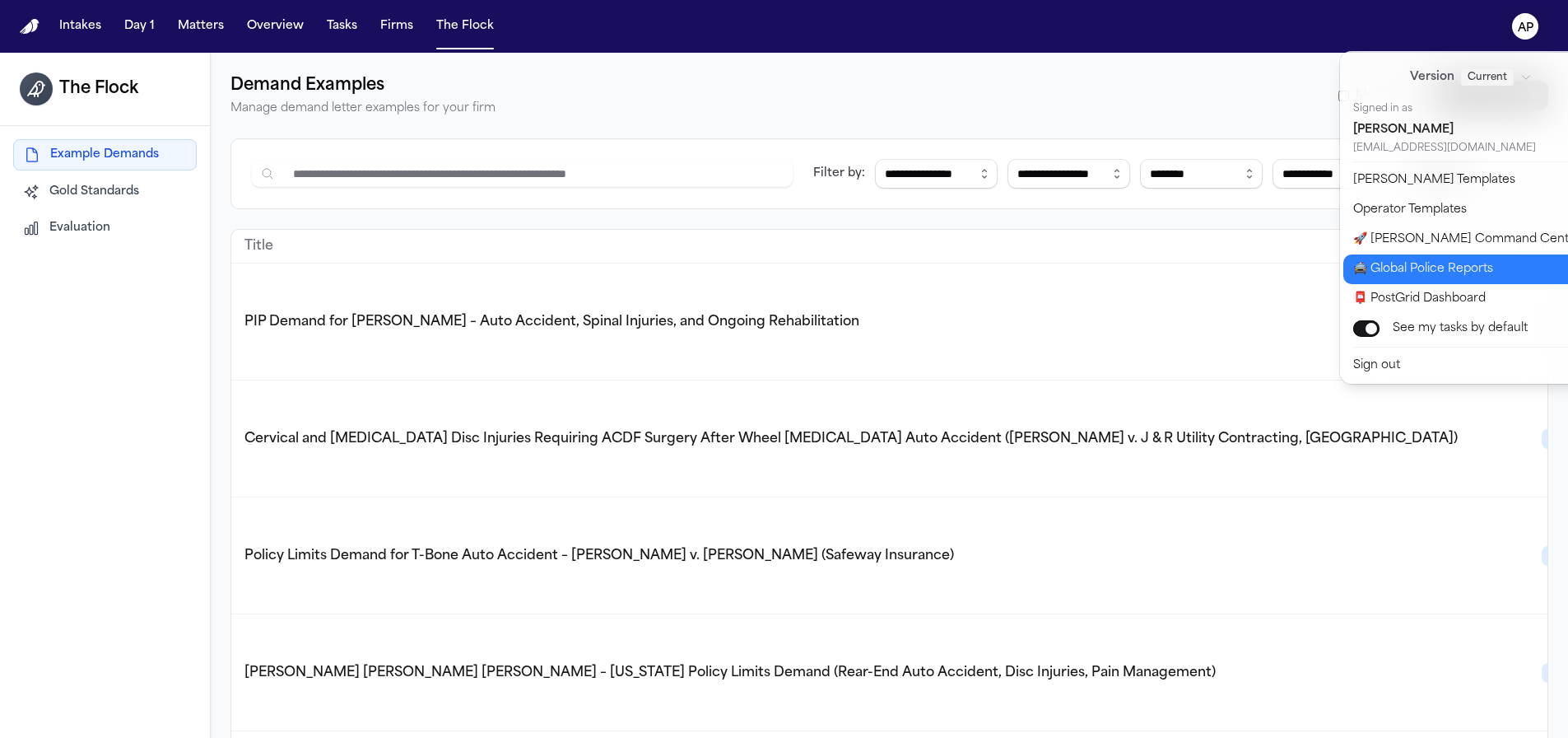
click at [1397, 279] on button "🚔 Global Police Reports" at bounding box center [1480, 269] width 275 height 30
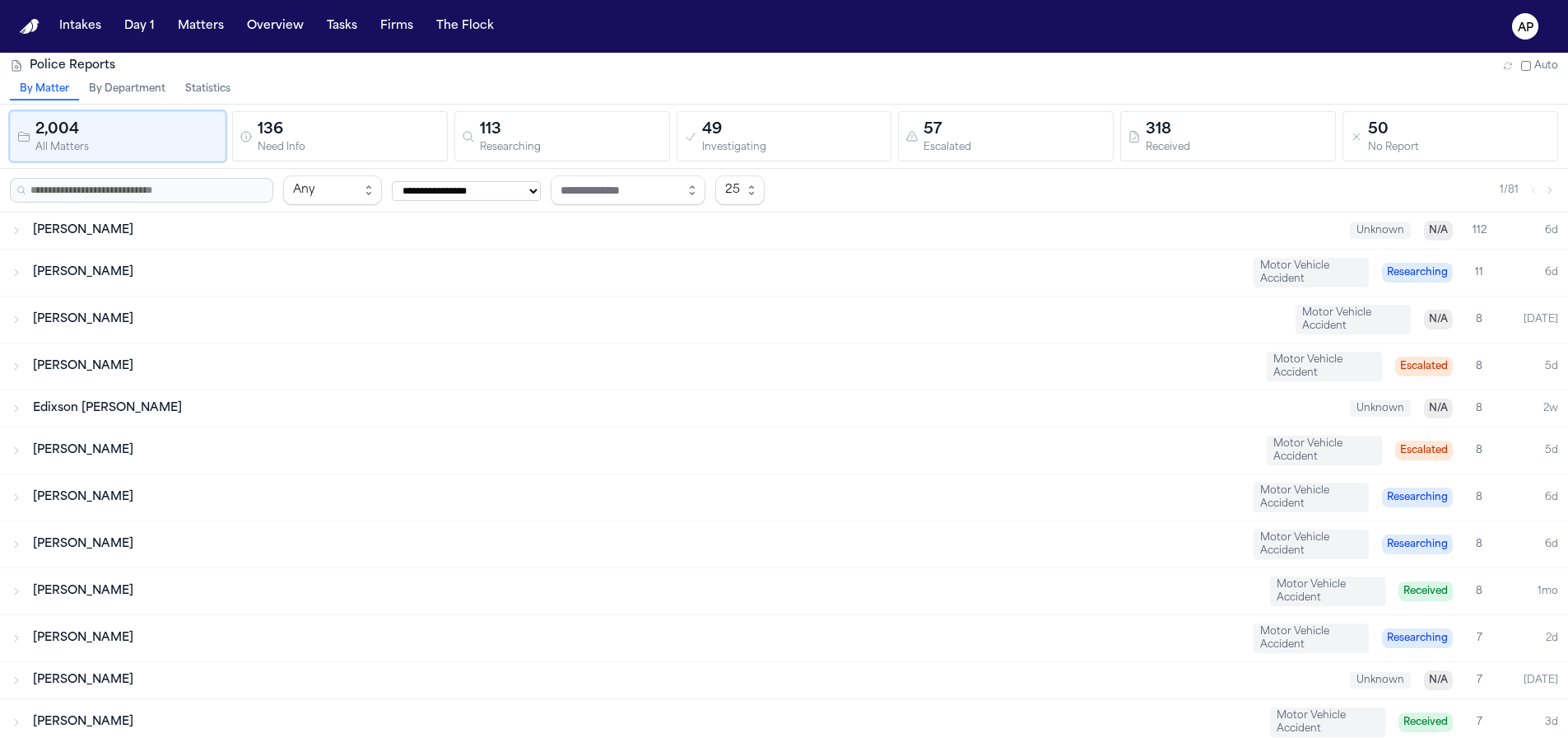
click at [202, 81] on button "Statistics" at bounding box center [208, 90] width 65 height 21
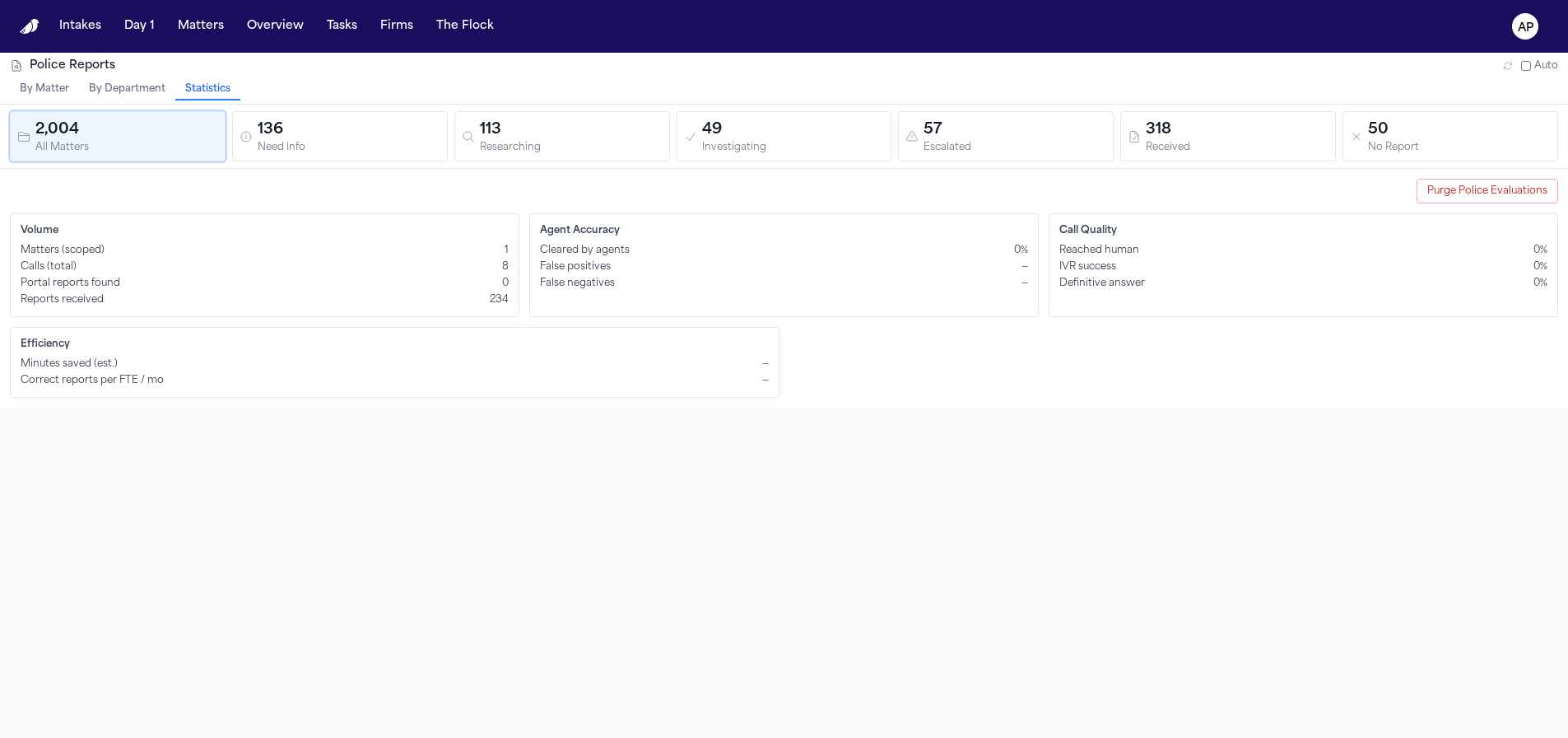
click at [770, 549] on div "Police Reports Auto By Matter By Department Statistics 2,004 All Matters 136 Ne…" at bounding box center [784, 421] width 1568 height 738
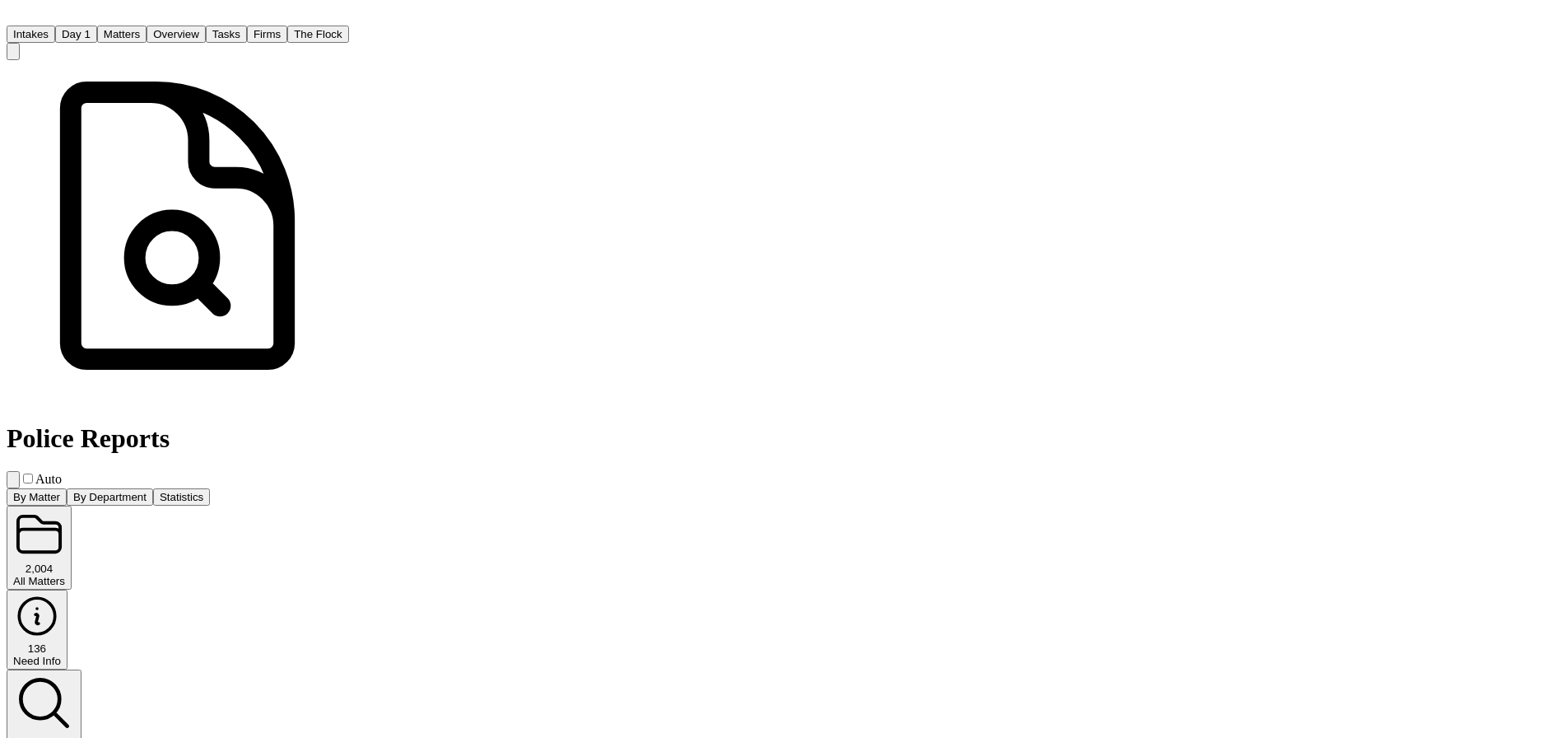
click at [210, 488] on button "Statistics" at bounding box center [182, 497] width 57 height 17
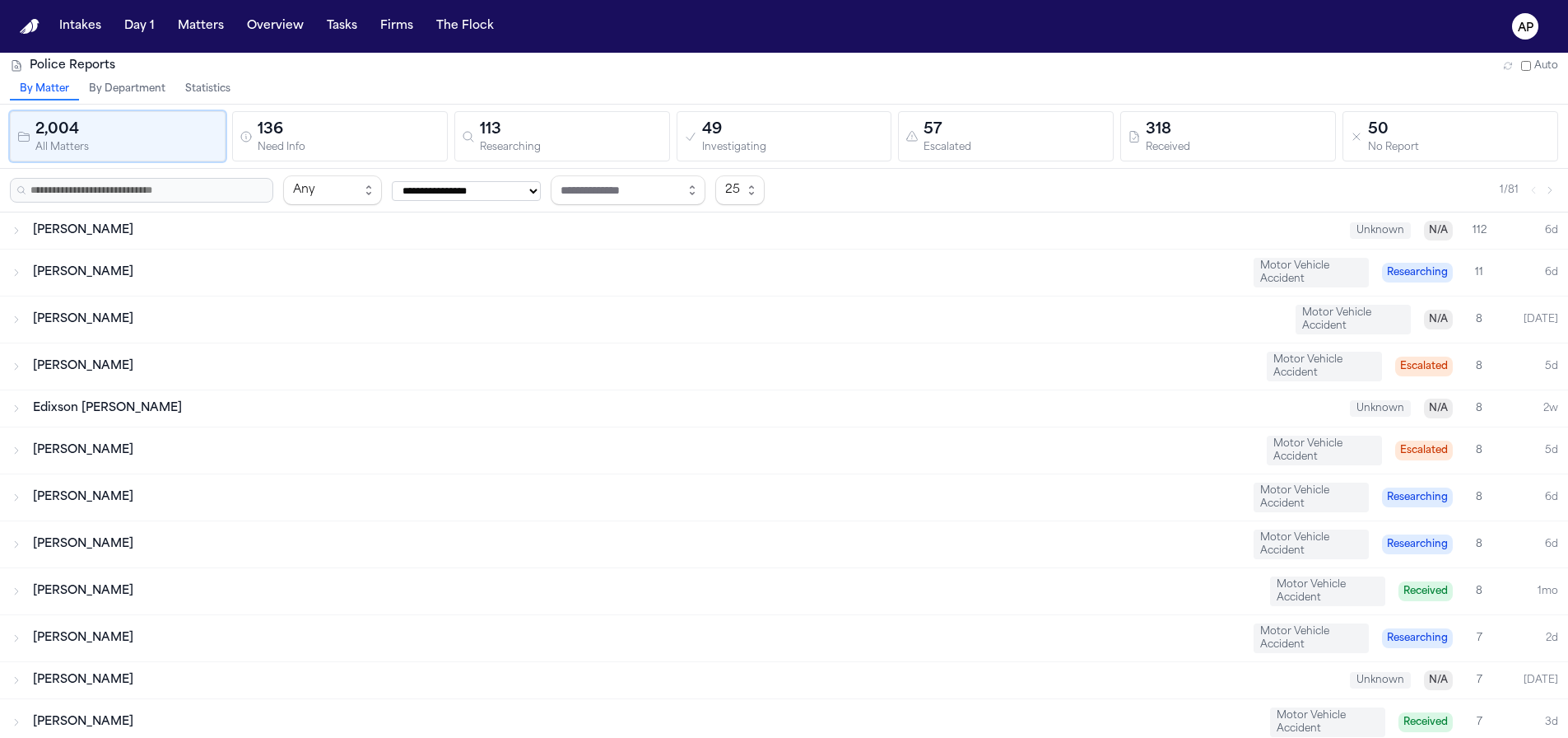
click at [232, 90] on button "Statistics" at bounding box center [208, 90] width 65 height 21
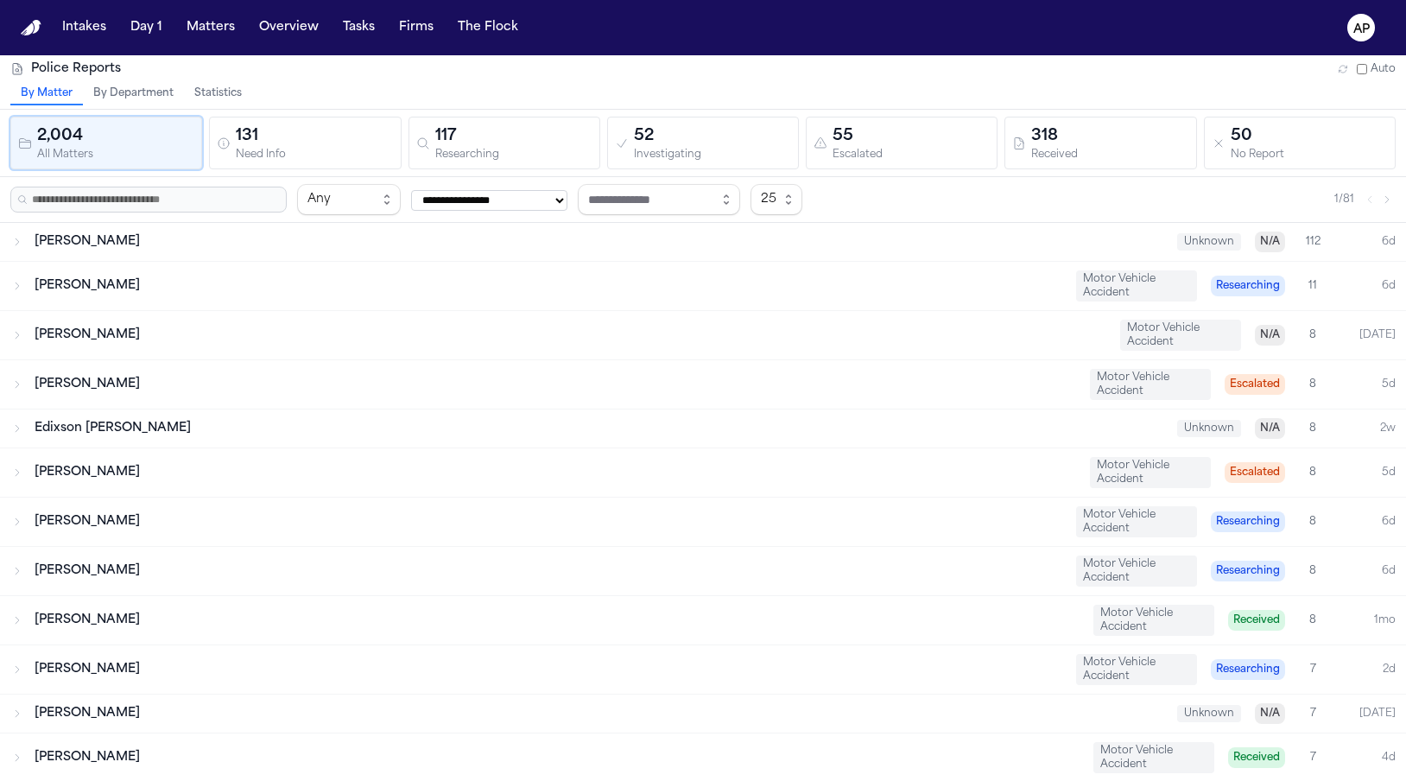
click at [221, 94] on button "Statistics" at bounding box center [218, 94] width 68 height 22
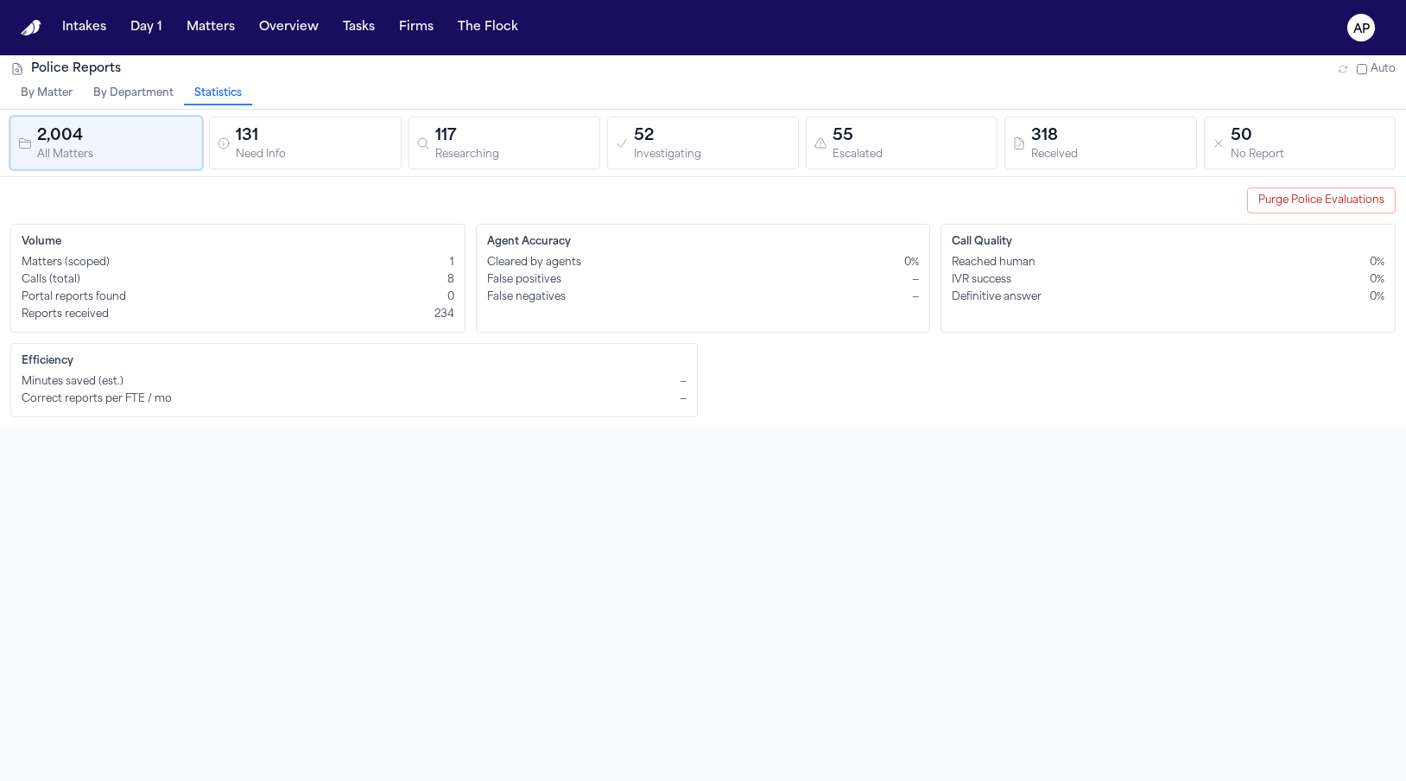
click at [59, 103] on button "By Matter" at bounding box center [46, 94] width 73 height 22
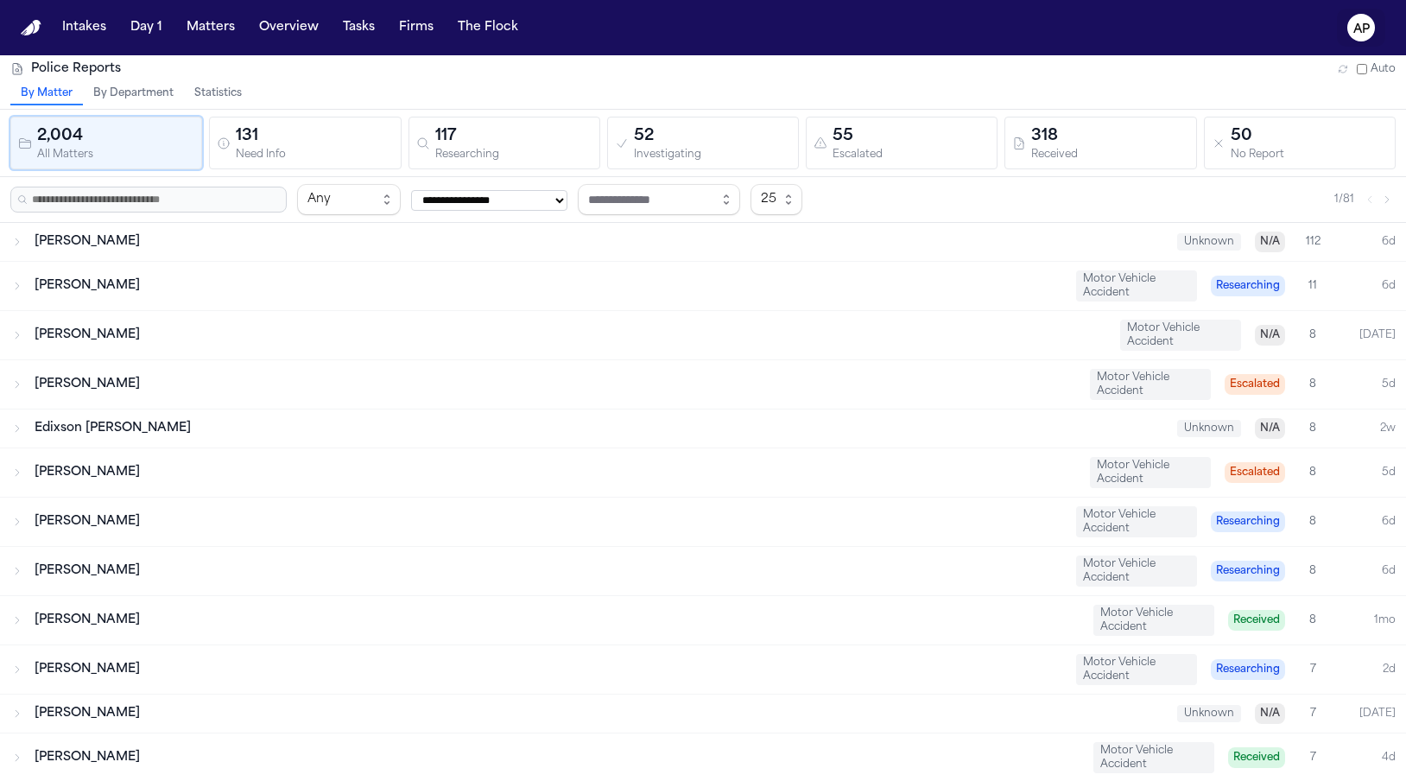
click at [1346, 39] on button "AP" at bounding box center [1361, 28] width 48 height 38
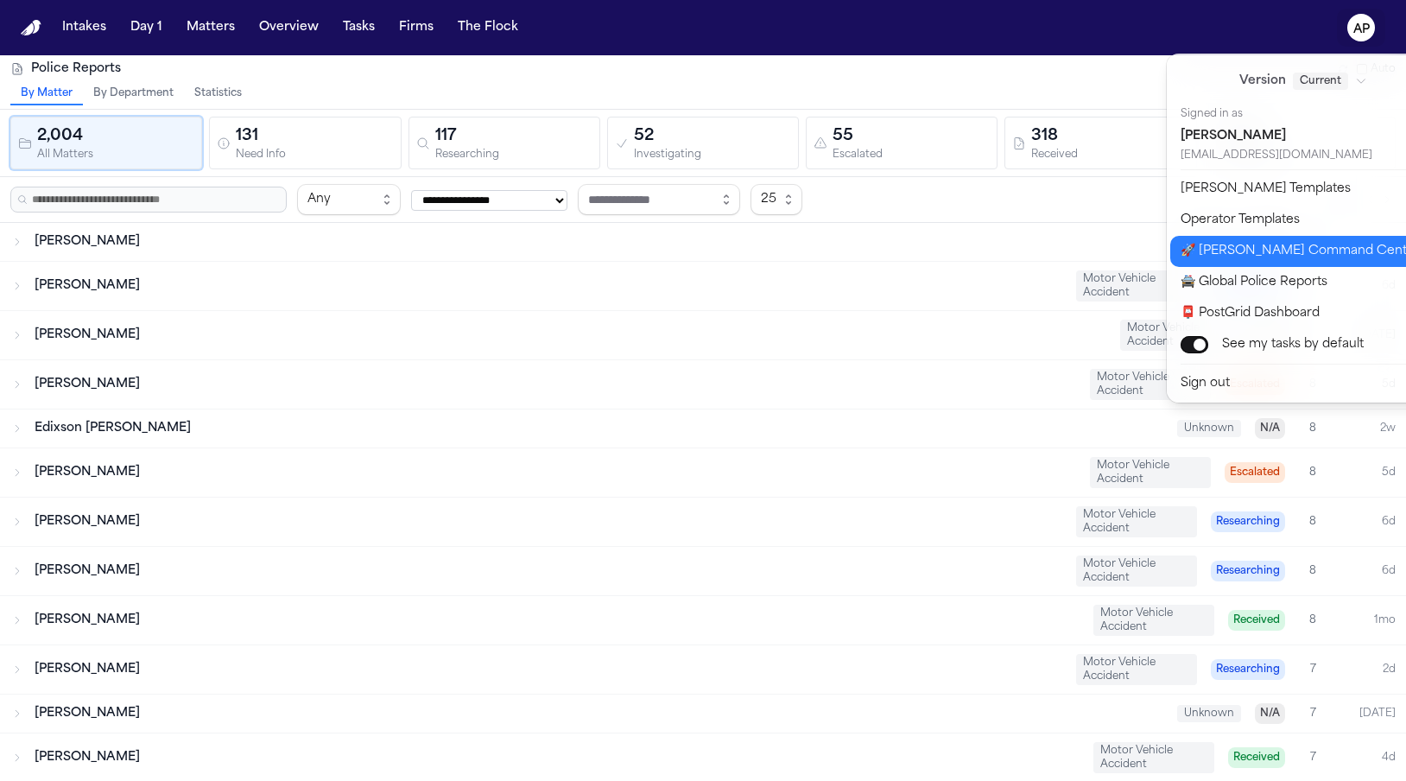
click at [1206, 253] on button "🚀 [PERSON_NAME] Command Center" at bounding box center [1314, 251] width 288 height 31
select select "**"
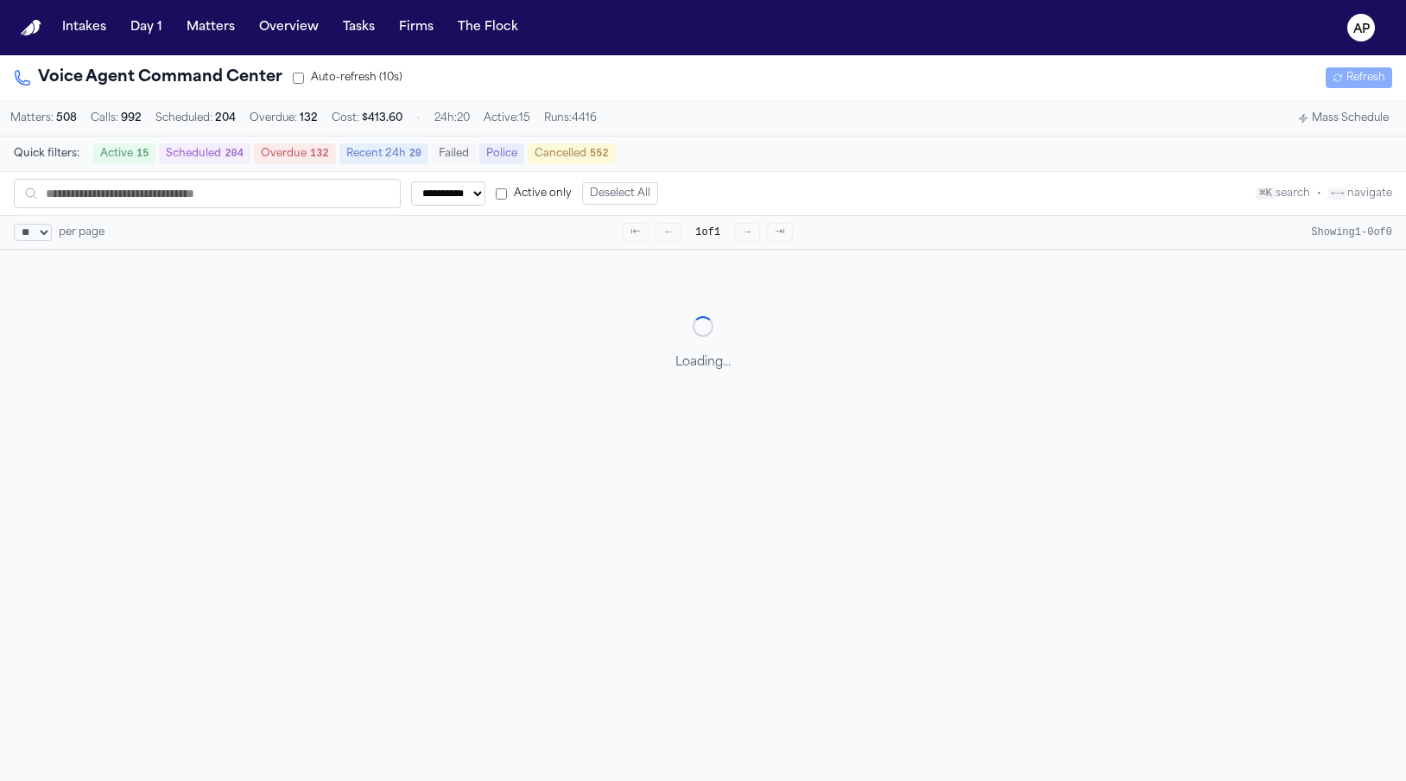
click at [509, 162] on button "Police" at bounding box center [501, 153] width 45 height 21
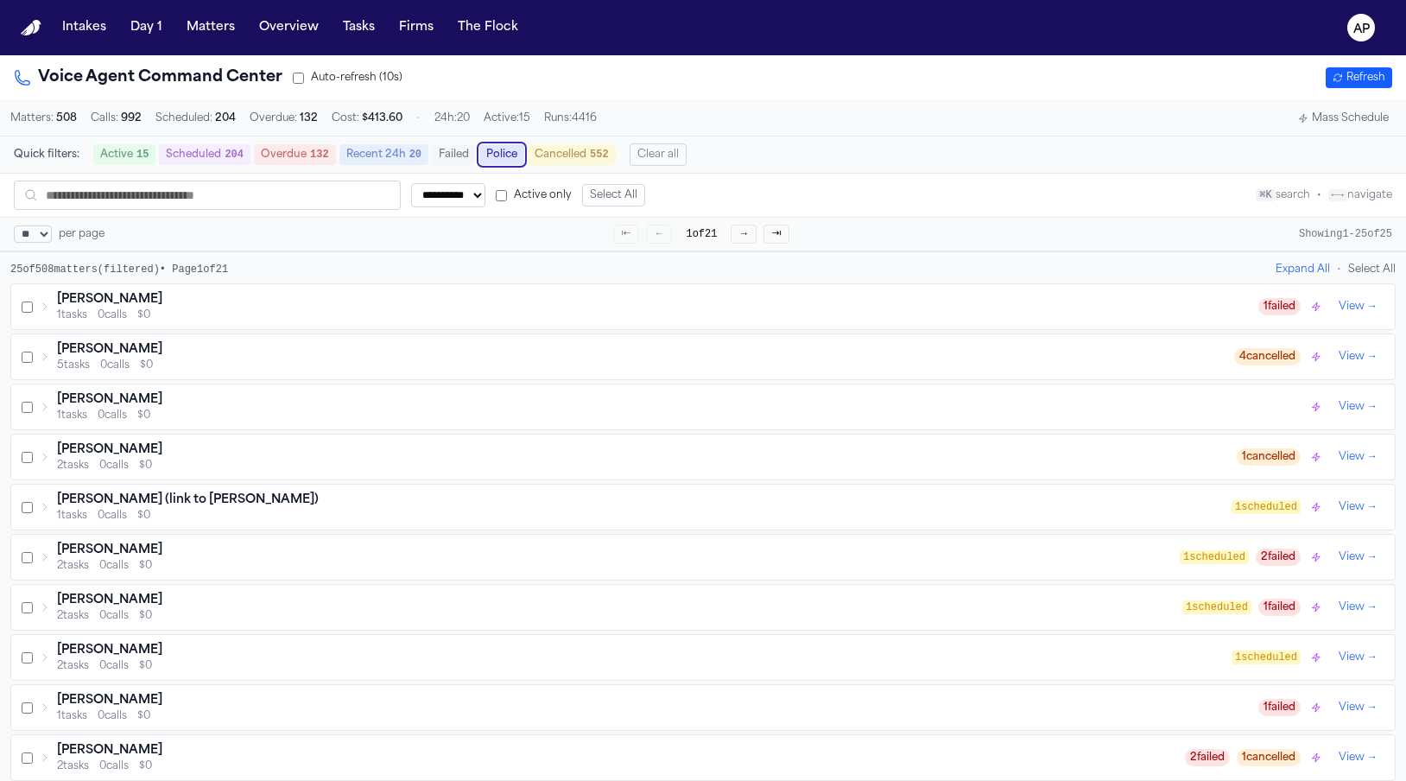
click at [55, 309] on div "[PERSON_NAME] 1 tasks 0 calls $0" at bounding box center [649, 306] width 1219 height 31
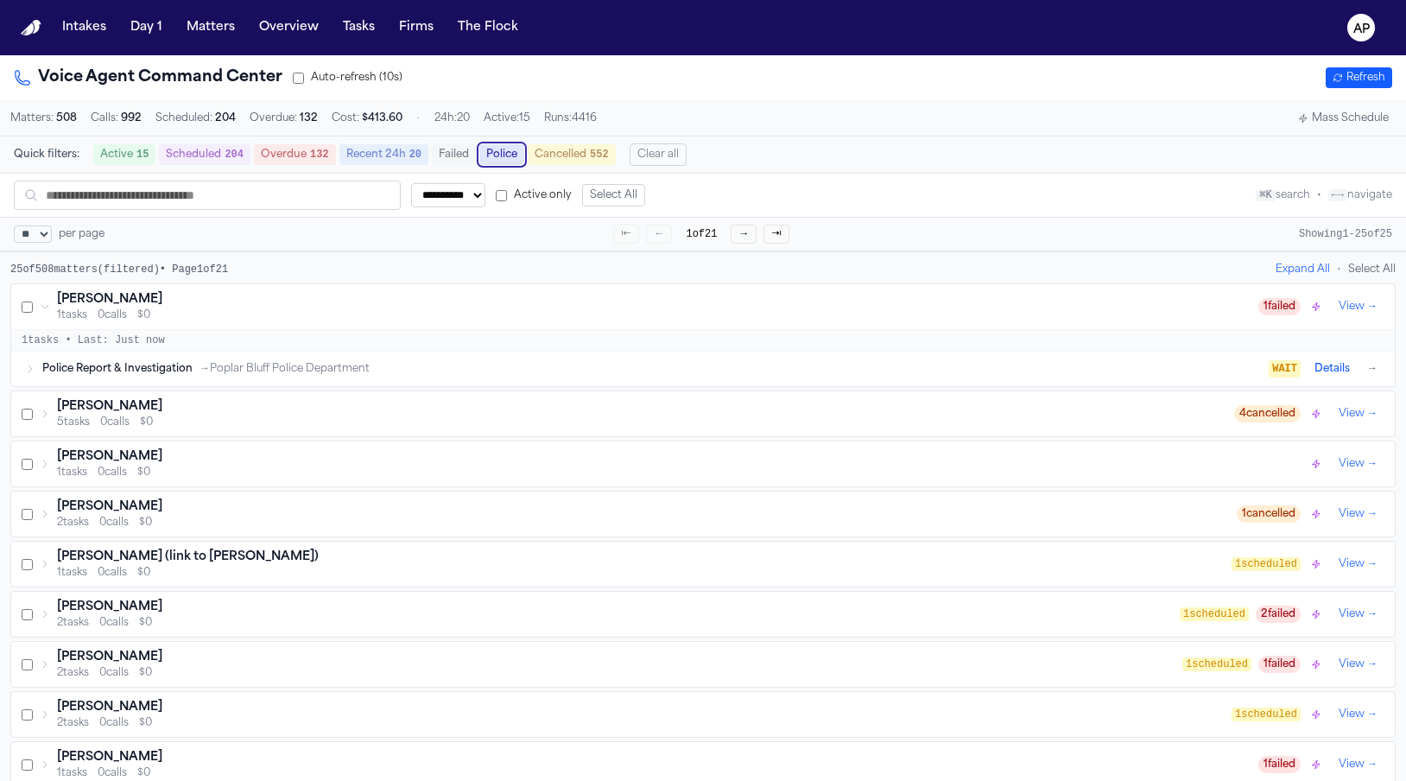
click at [101, 370] on span "Police Report & Investigation" at bounding box center [117, 369] width 150 height 14
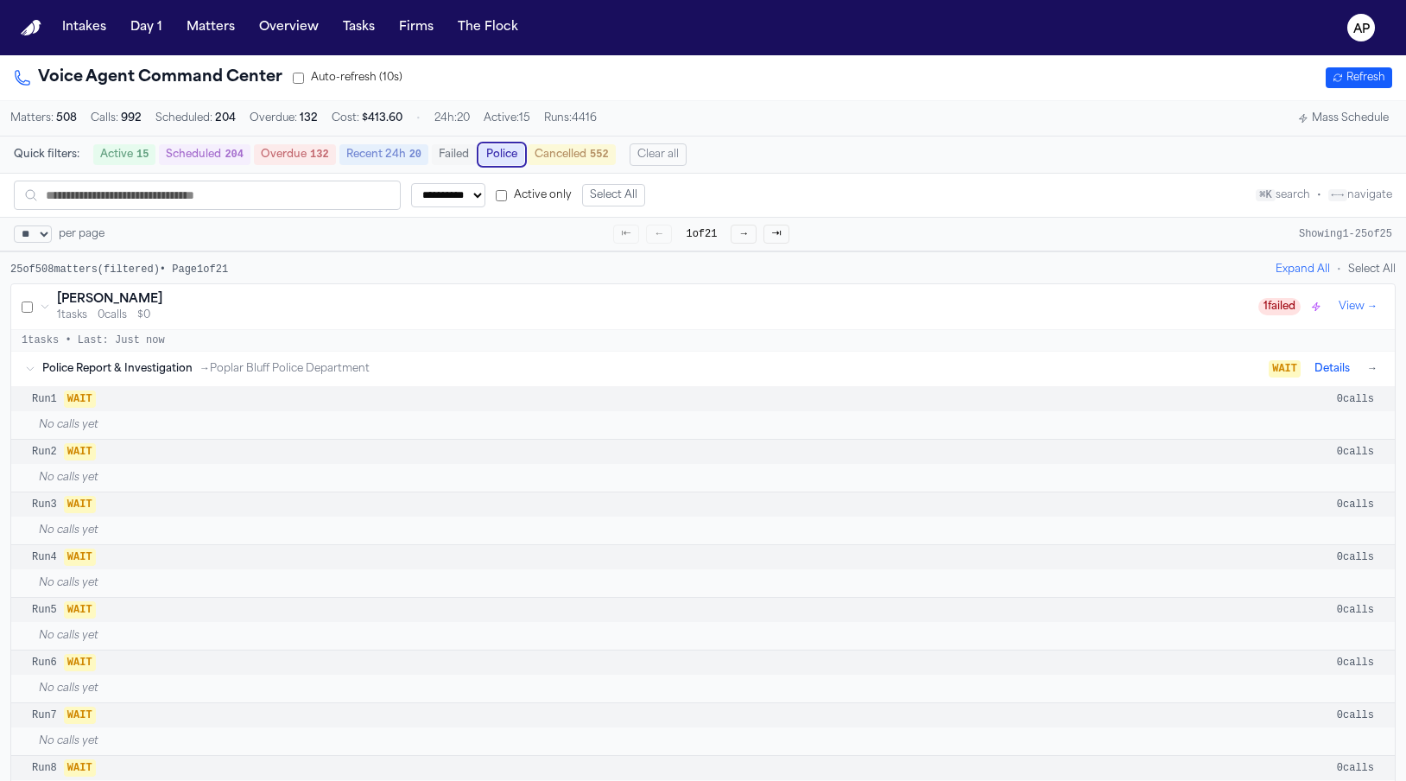
click at [101, 370] on span "Police Report & Investigation" at bounding box center [117, 369] width 150 height 14
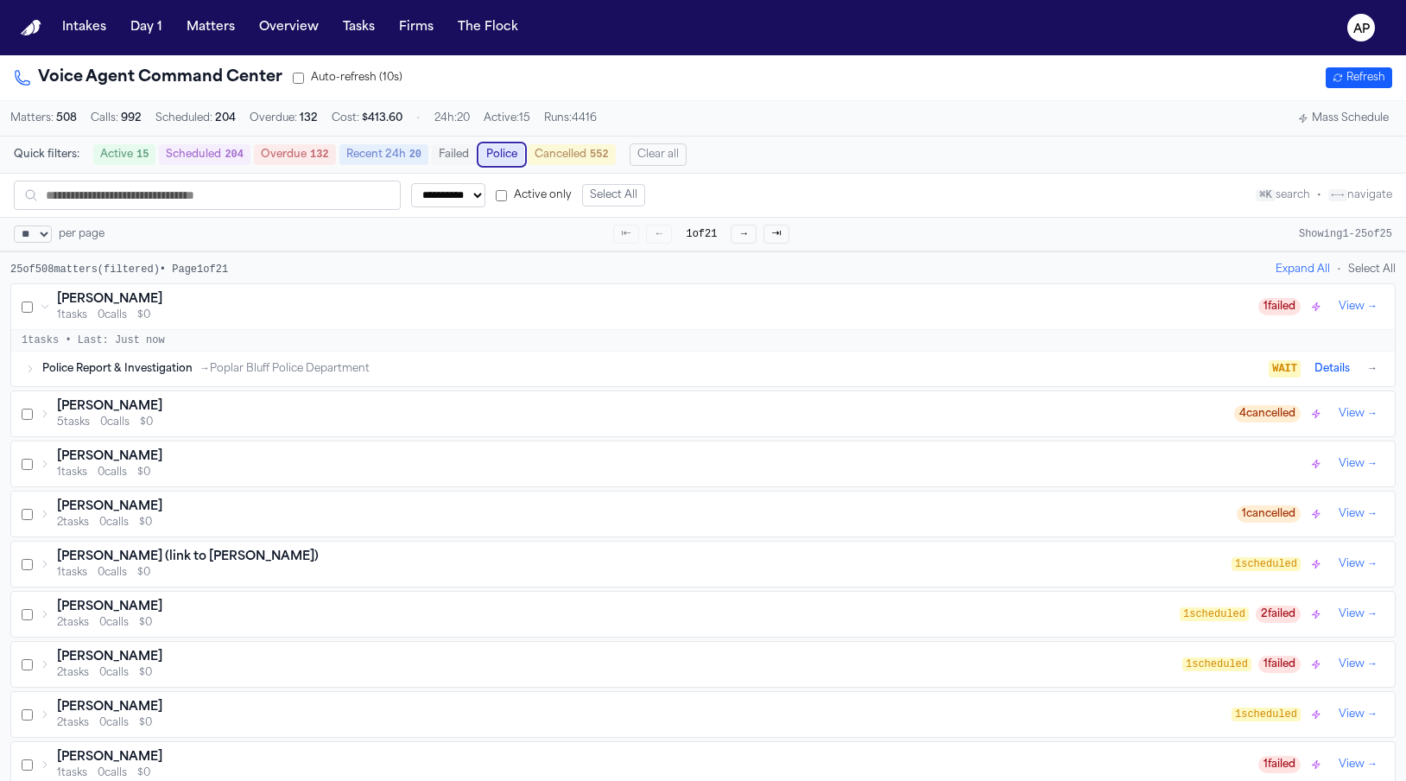
click at [96, 317] on div "1 tasks 0 calls $0" at bounding box center [657, 315] width 1201 height 14
